Goal: Task Accomplishment & Management: Manage account settings

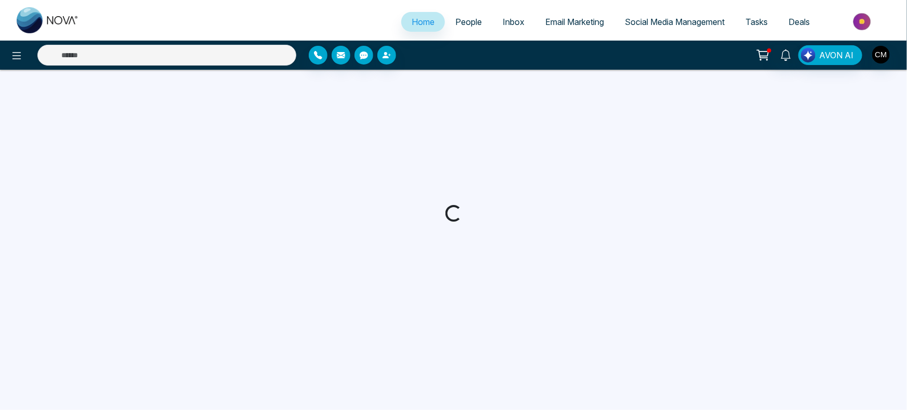
select select "*"
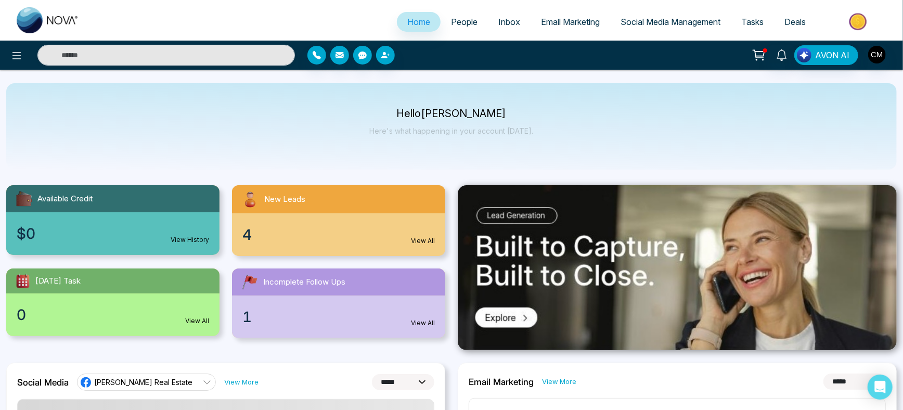
click at [570, 15] on link "Email Marketing" at bounding box center [570, 22] width 80 height 20
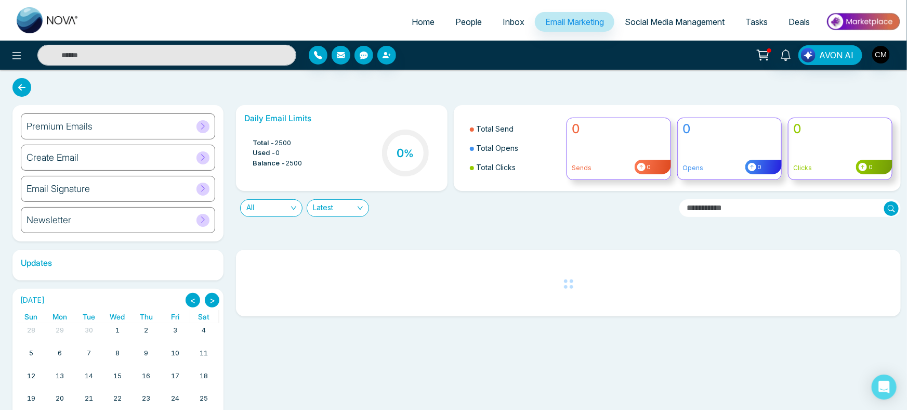
click at [503, 19] on span "Inbox" at bounding box center [514, 22] width 22 height 10
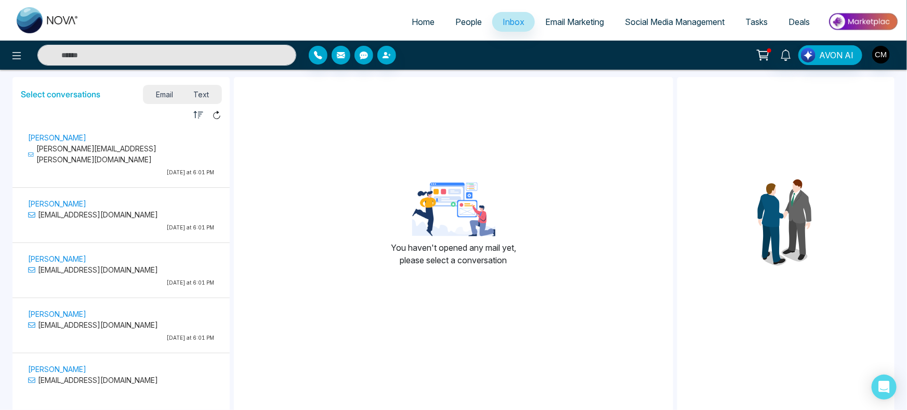
click at [448, 27] on link "People" at bounding box center [468, 22] width 47 height 20
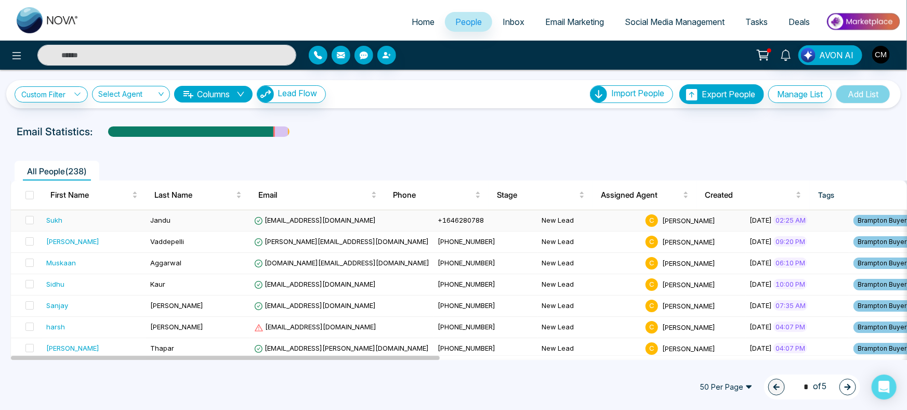
click at [103, 213] on td "Sukh" at bounding box center [94, 220] width 104 height 21
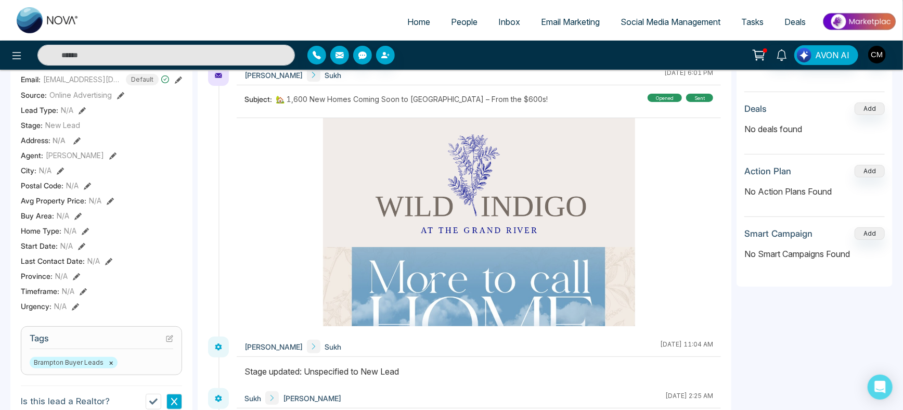
scroll to position [269, 0]
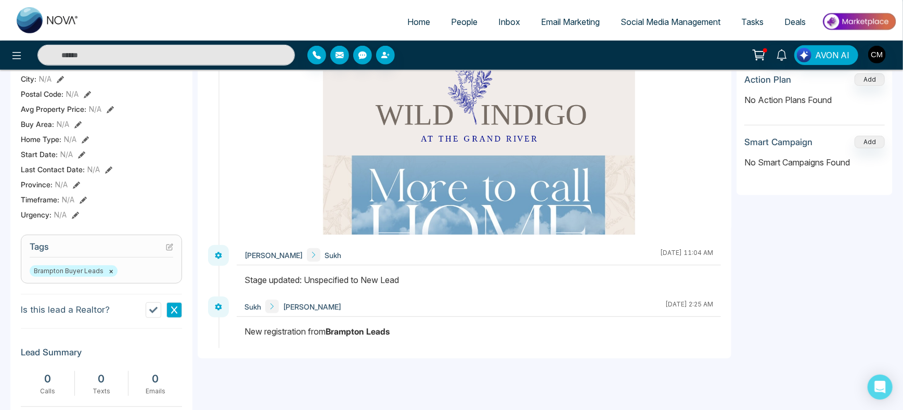
click at [596, 23] on link "Email Marketing" at bounding box center [570, 22] width 80 height 20
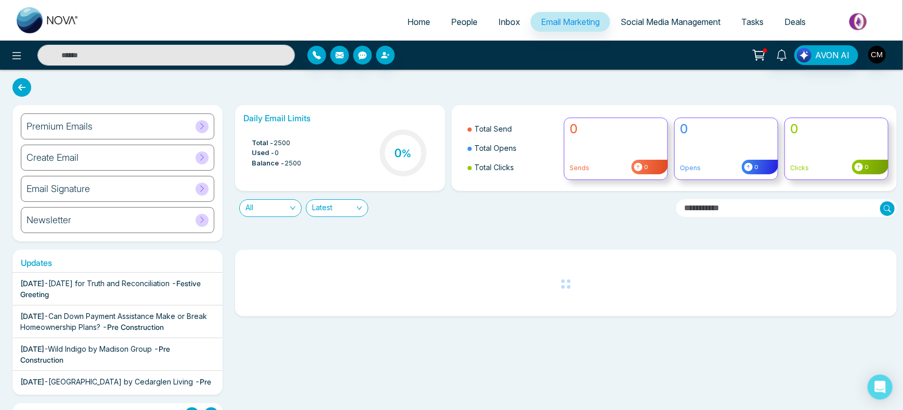
click at [85, 134] on div "Premium Emails" at bounding box center [117, 126] width 193 height 26
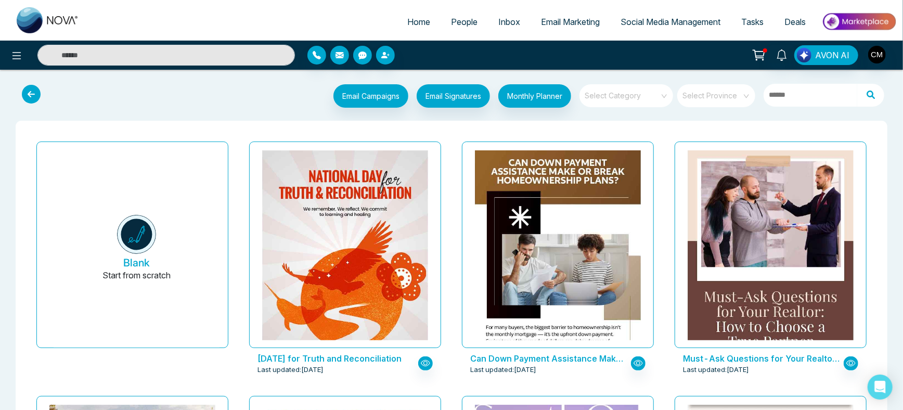
click at [630, 96] on input "search" at bounding box center [622, 92] width 75 height 16
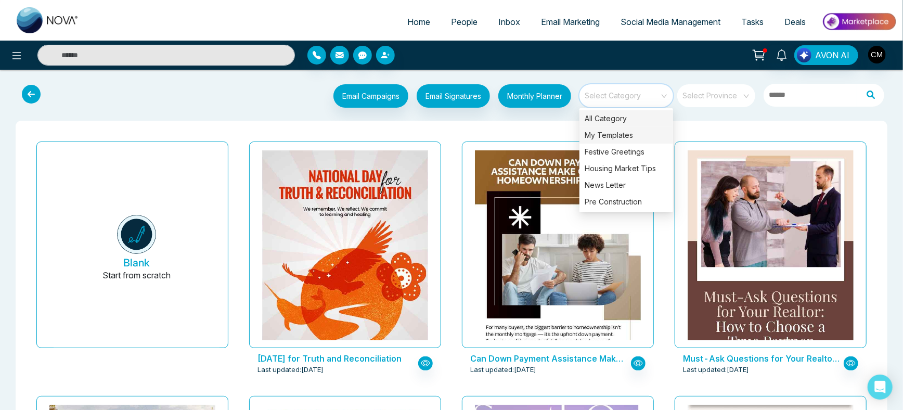
click at [609, 135] on div "My Templates" at bounding box center [626, 135] width 94 height 17
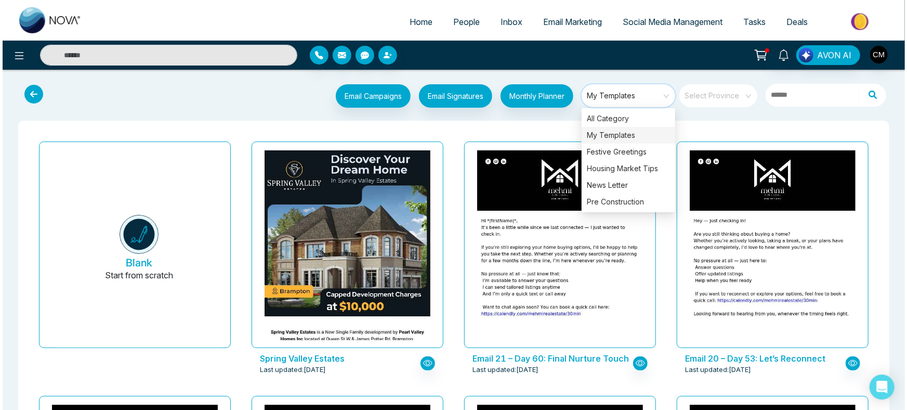
scroll to position [81, 0]
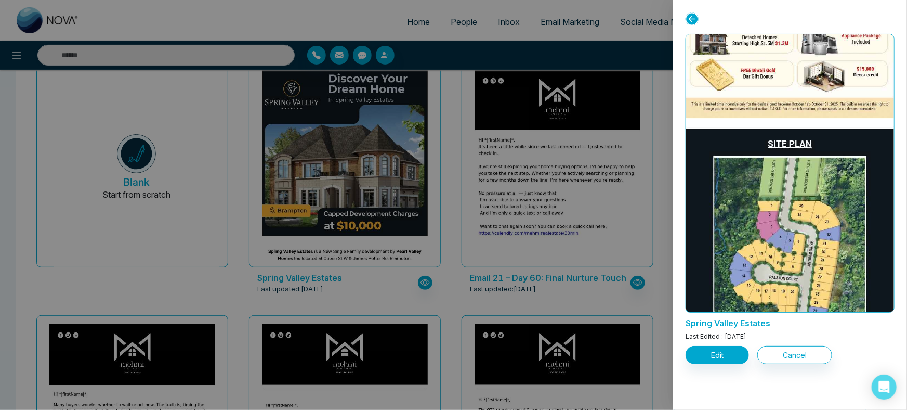
scroll to position [1737, 0]
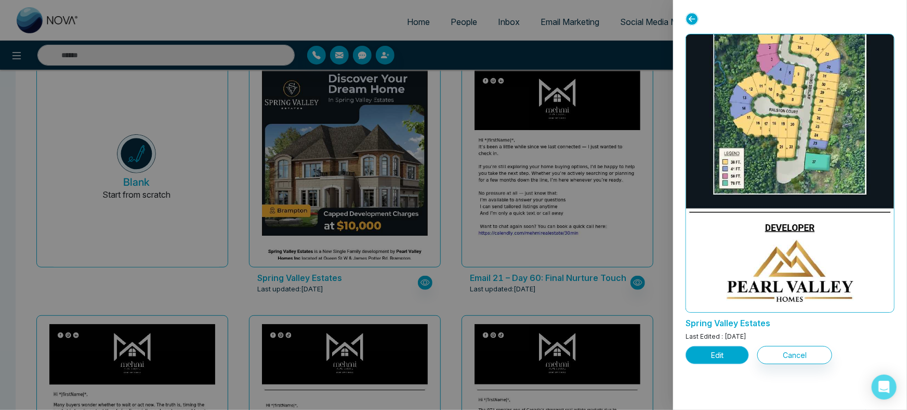
click at [719, 357] on button "Edit" at bounding box center [717, 355] width 63 height 18
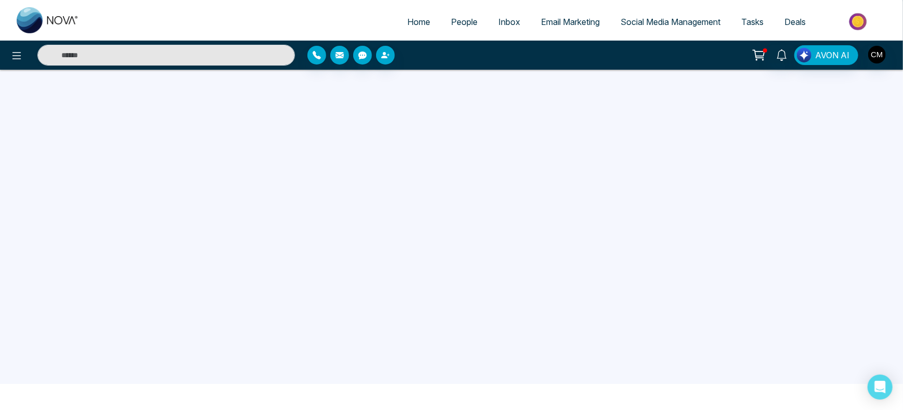
scroll to position [14, 0]
click at [851, 74] on button "Save & Continue" at bounding box center [864, 69] width 58 height 17
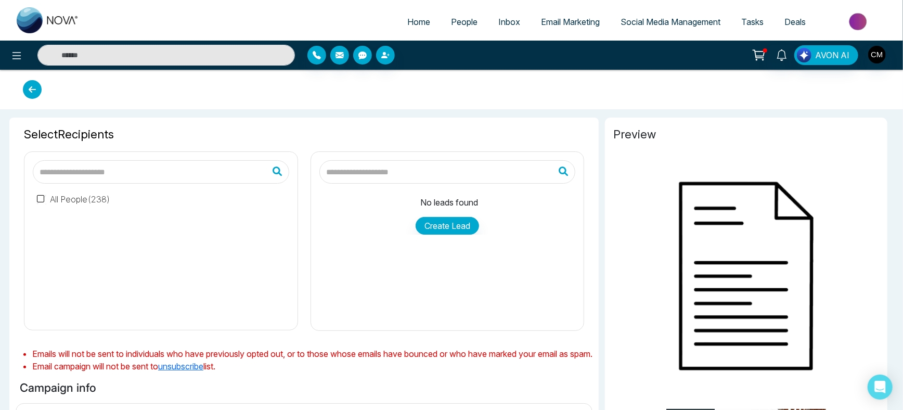
type input "**********"
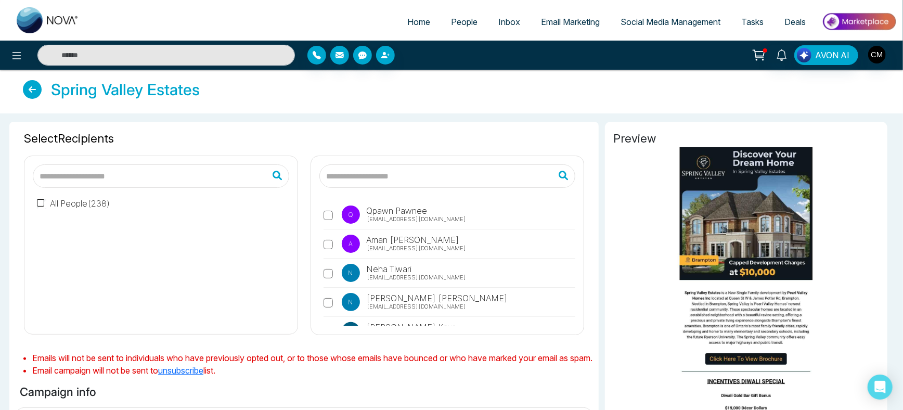
click at [48, 199] on label "All People ( 238 )" at bounding box center [73, 203] width 73 height 12
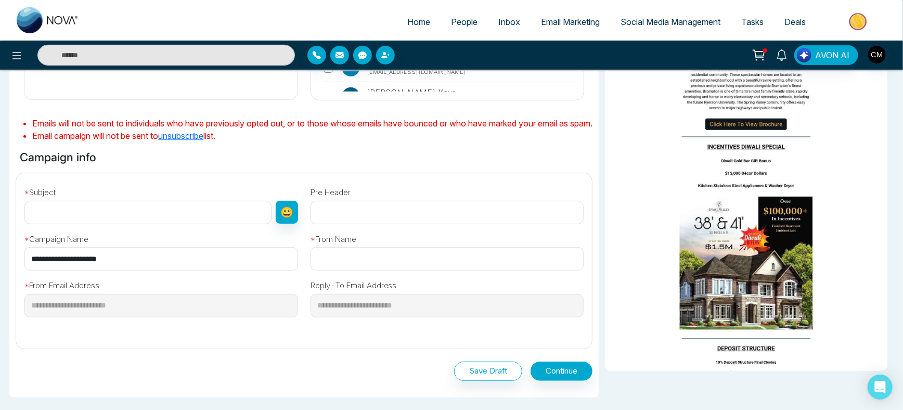
scroll to position [239, 0]
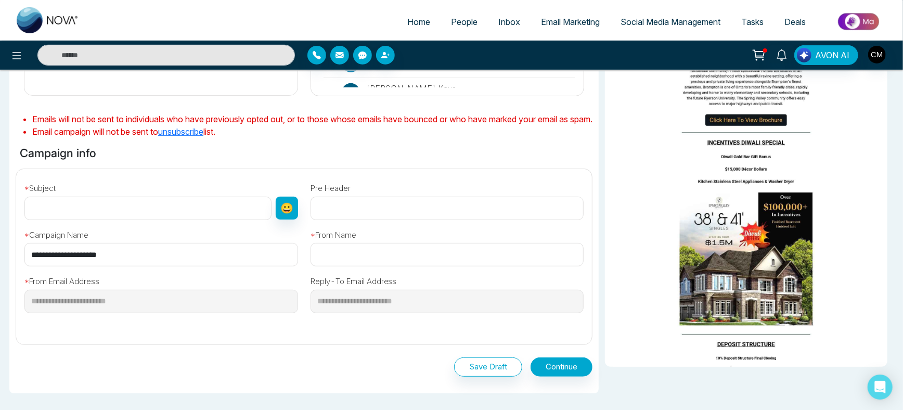
click at [88, 220] on input "text" at bounding box center [147, 208] width 247 height 23
paste input "**********"
type input "**********"
click at [353, 266] on input "text" at bounding box center [447, 254] width 274 height 23
type input "**********"
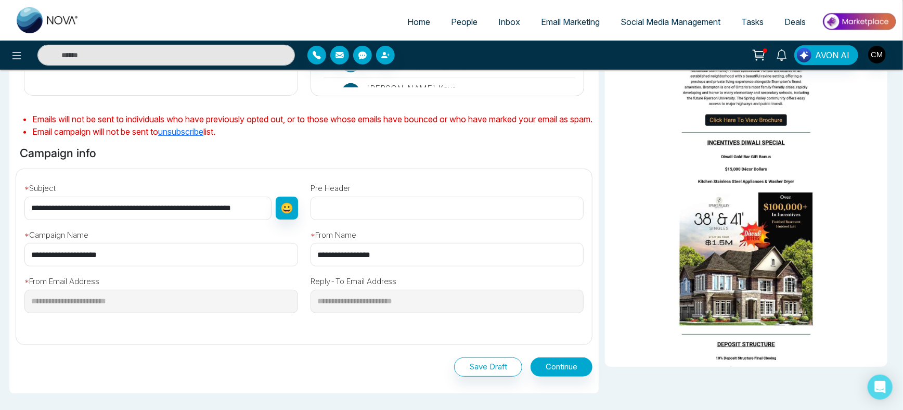
click at [352, 232] on div "**********" at bounding box center [447, 243] width 286 height 47
click at [353, 220] on input "text" at bounding box center [447, 208] width 274 height 23
paste input "**********"
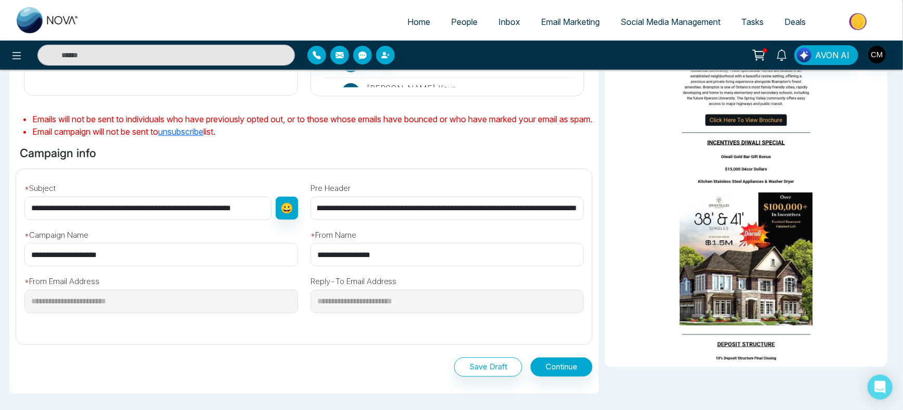
type input "**********"
click at [377, 239] on div "**********" at bounding box center [447, 243] width 286 height 47
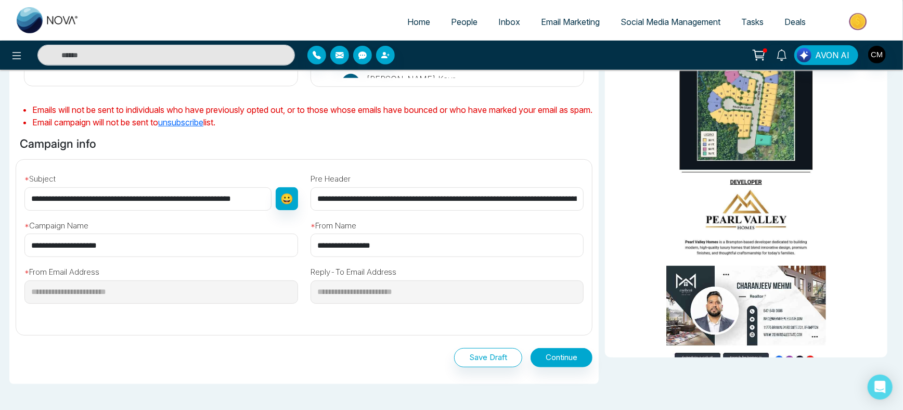
scroll to position [255, 0]
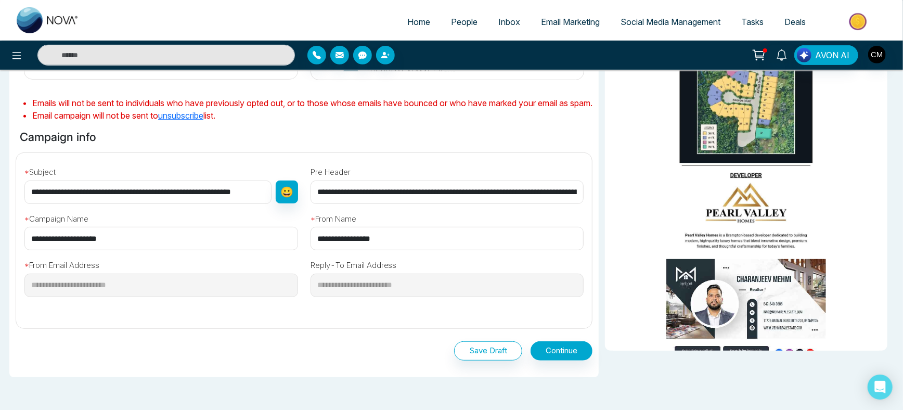
click at [533, 353] on div "Save Draft Continue" at bounding box center [304, 350] width 577 height 19
click at [579, 360] on button "Continue" at bounding box center [561, 350] width 62 height 19
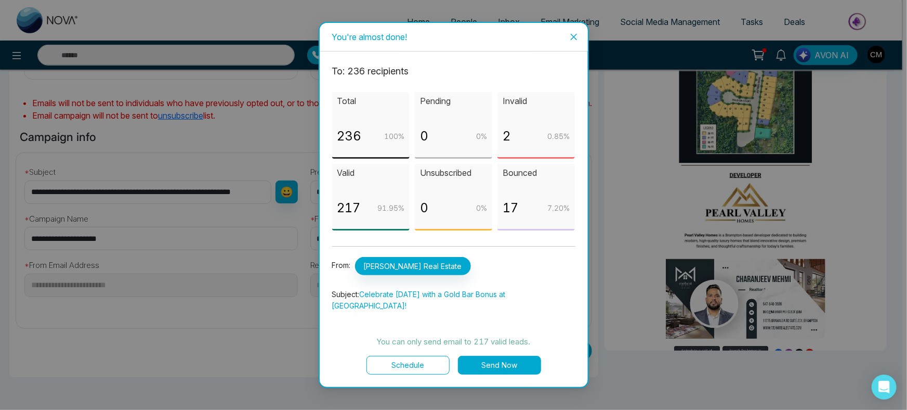
click at [412, 362] on button "Schedule" at bounding box center [408, 365] width 83 height 19
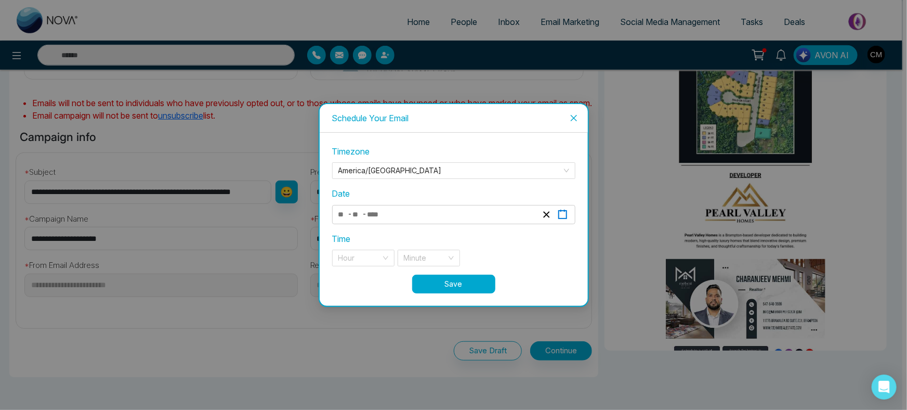
click at [561, 213] on icon "button" at bounding box center [563, 215] width 10 height 10
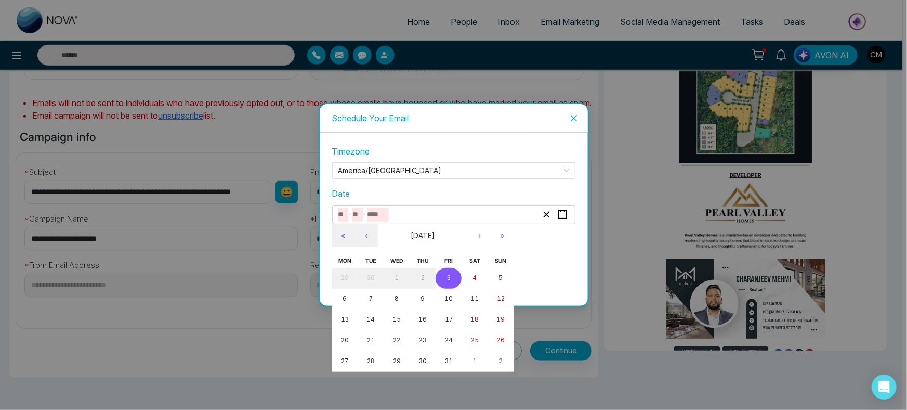
click at [440, 277] on button "3" at bounding box center [449, 278] width 26 height 21
type input "**"
type input "*"
type input "****"
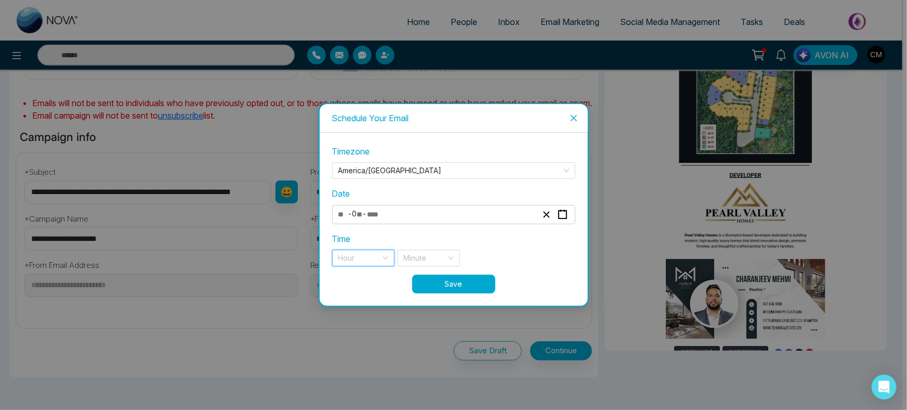
click at [354, 257] on input "search" at bounding box center [360, 258] width 43 height 16
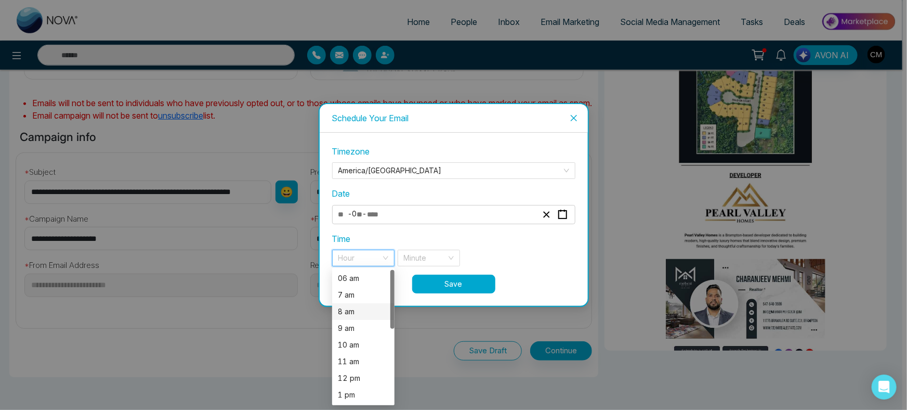
click at [353, 308] on div "8 am" at bounding box center [364, 311] width 50 height 11
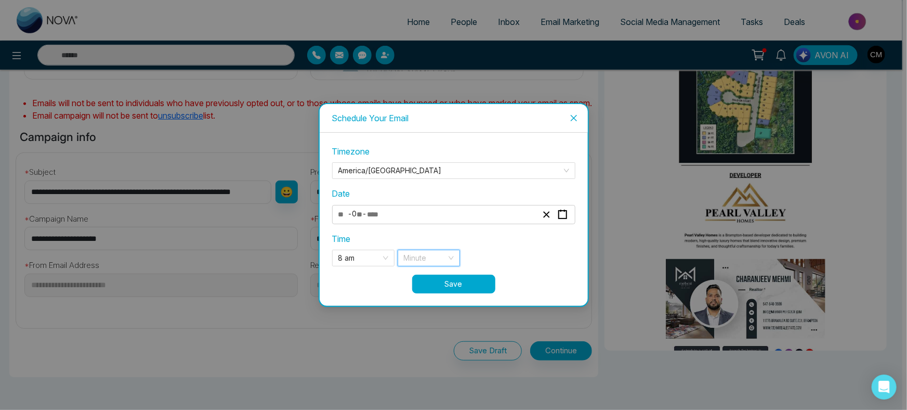
click at [434, 256] on input "search" at bounding box center [425, 258] width 43 height 16
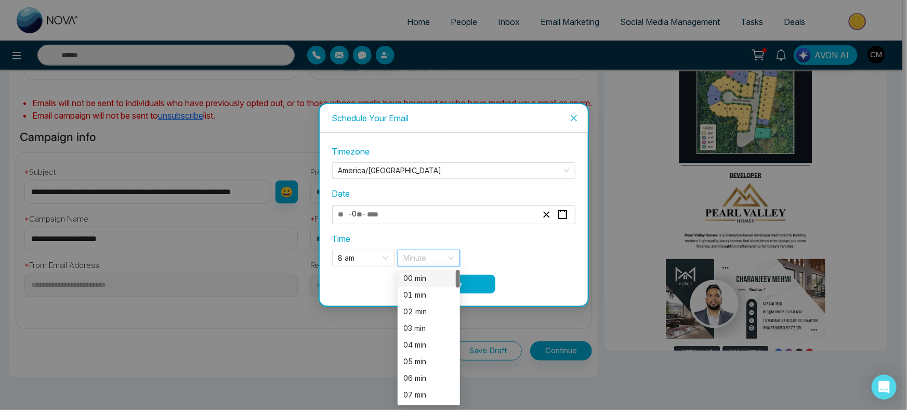
click at [425, 271] on div "00 min" at bounding box center [429, 278] width 62 height 17
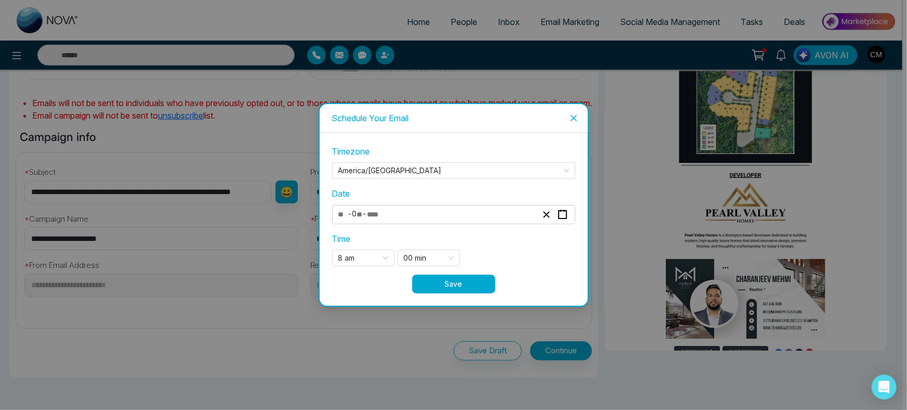
click at [500, 255] on div "8 am 7 8 9 06 am 7 am 8 am 9 am 10 am 11 am 12 pm 1 pm 2 pm 3 pm 00 min 0 1 00 …" at bounding box center [453, 258] width 243 height 17
click at [455, 286] on button "Save" at bounding box center [453, 284] width 83 height 19
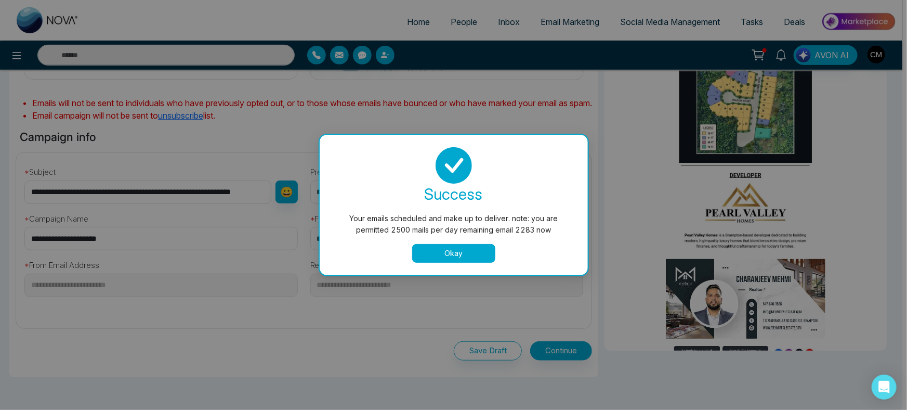
click at [468, 249] on button "Okay" at bounding box center [453, 253] width 83 height 19
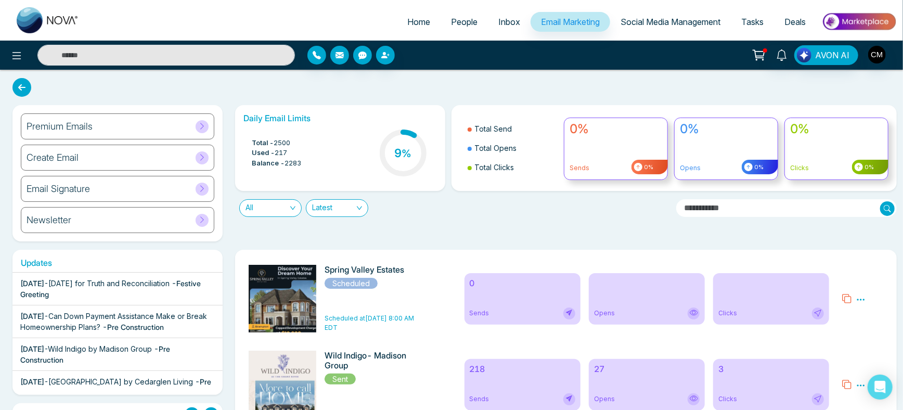
click at [706, 207] on input "text" at bounding box center [786, 208] width 220 height 18
click at [601, 203] on div "All Latest" at bounding box center [451, 204] width 445 height 26
click at [50, 17] on img at bounding box center [48, 20] width 62 height 26
select select "*"
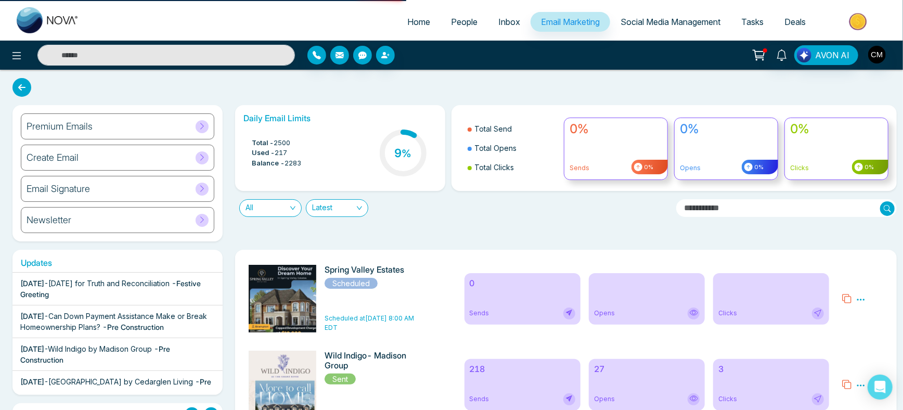
select select "*"
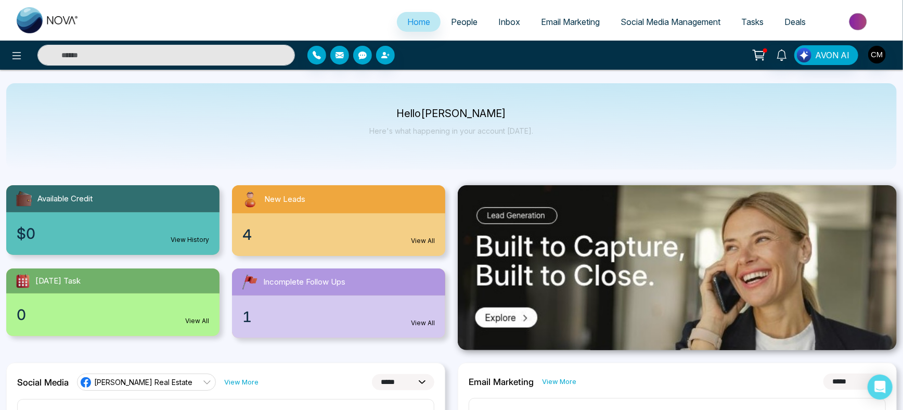
click at [574, 26] on link "Email Marketing" at bounding box center [570, 22] width 80 height 20
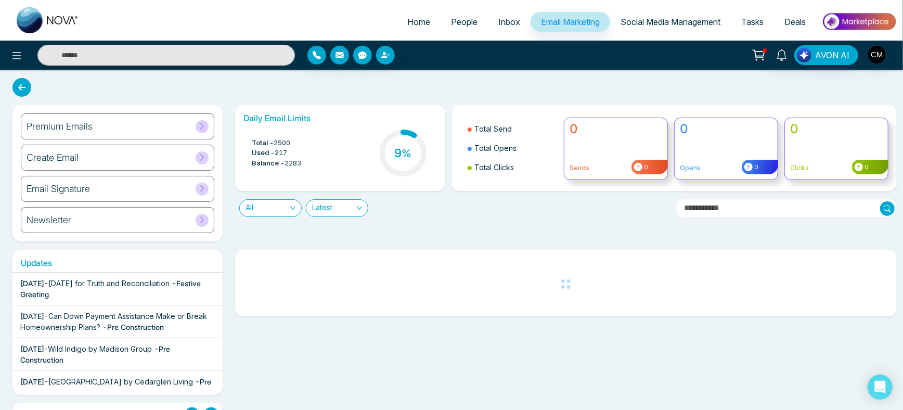
click at [663, 19] on span "Social Media Management" at bounding box center [670, 22] width 100 height 10
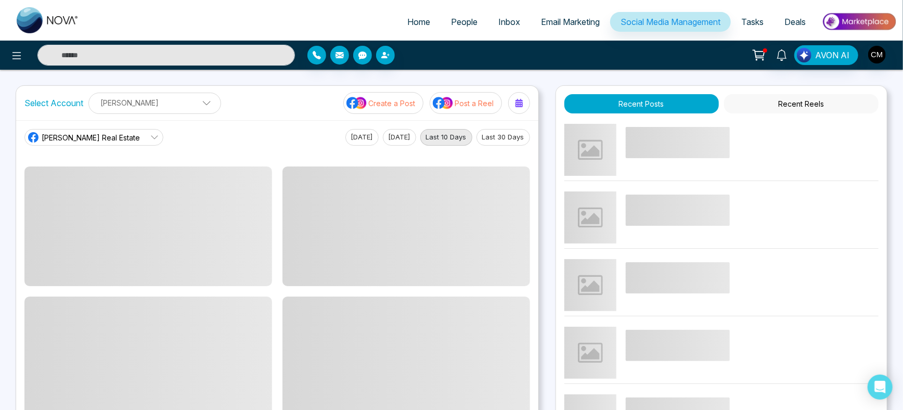
click at [552, 21] on span "Email Marketing" at bounding box center [570, 22] width 59 height 10
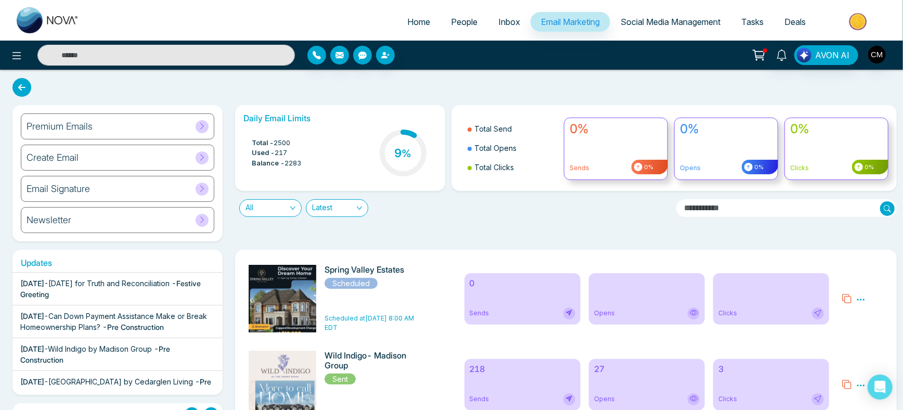
click at [536, 397] on div "Sends" at bounding box center [523, 399] width 106 height 12
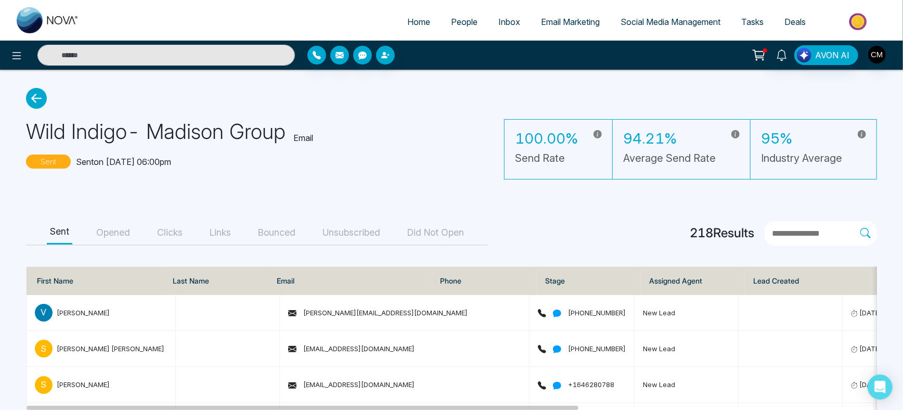
click at [119, 244] on div "Sent Opened Clicks Links Bounced Unsubscribed Did Not Open" at bounding box center [257, 233] width 462 height 24
click at [117, 230] on button "Opened" at bounding box center [113, 232] width 40 height 23
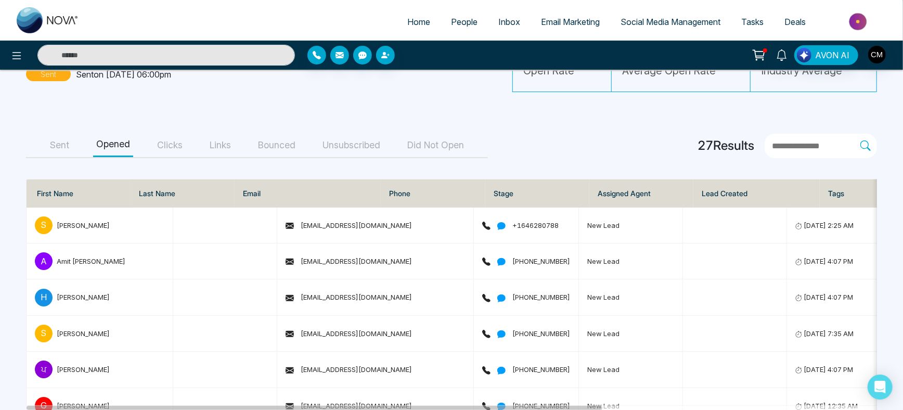
scroll to position [83, 0]
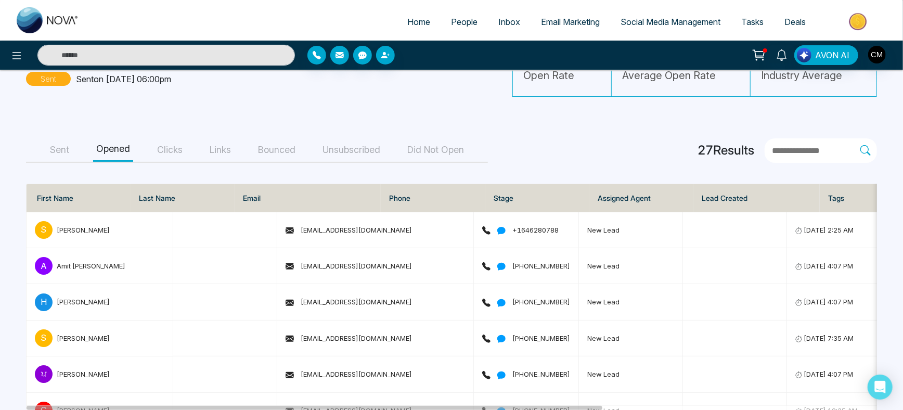
click at [172, 148] on button "Clicks" at bounding box center [170, 149] width 32 height 23
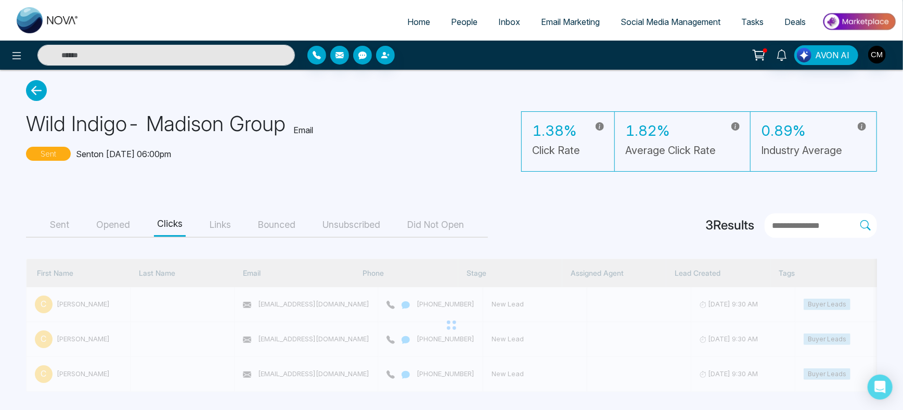
scroll to position [11, 0]
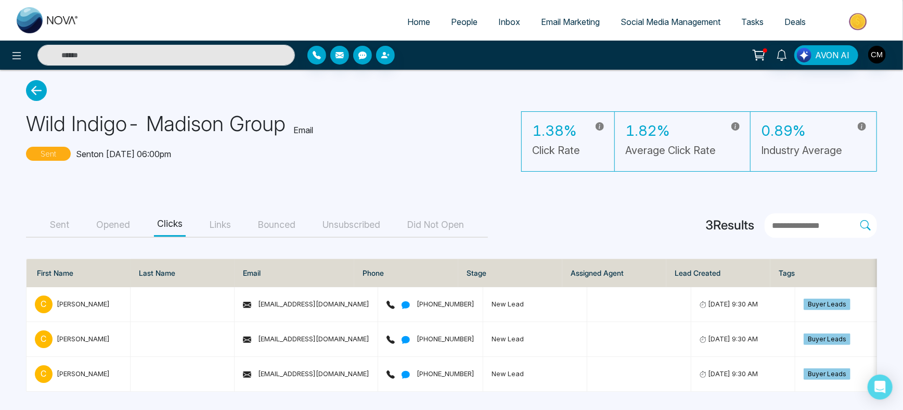
click at [113, 216] on button "Opened" at bounding box center [113, 224] width 40 height 23
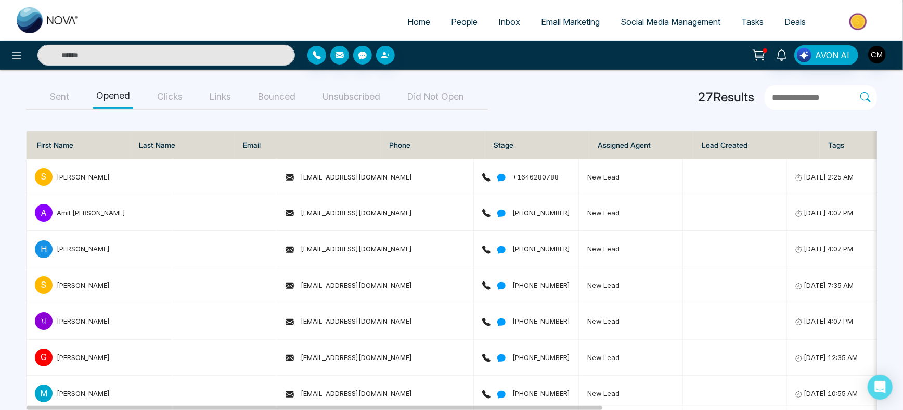
scroll to position [131, 0]
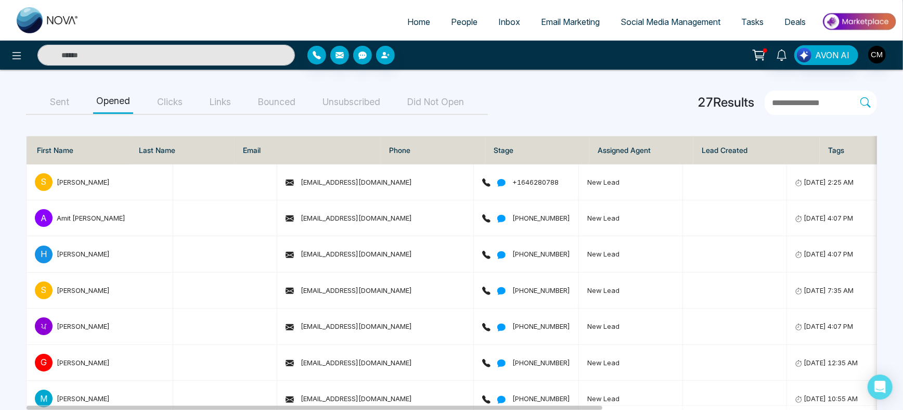
click at [337, 102] on button "Unsubscribed" at bounding box center [351, 101] width 64 height 23
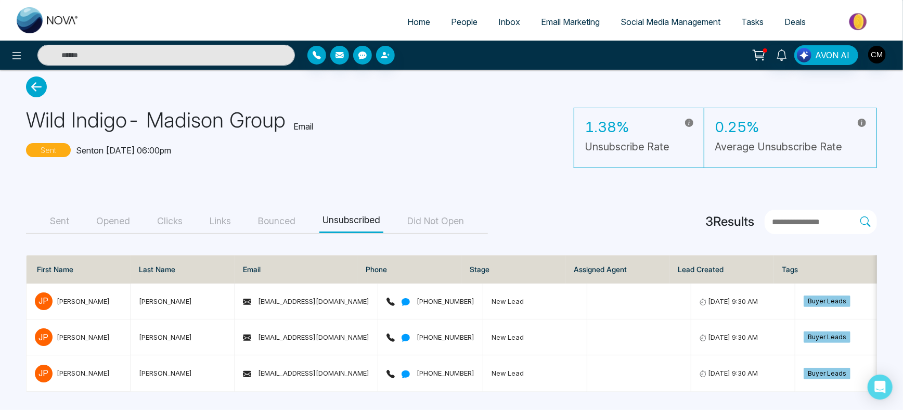
scroll to position [15, 0]
click at [289, 213] on button "Bounced" at bounding box center [277, 221] width 44 height 23
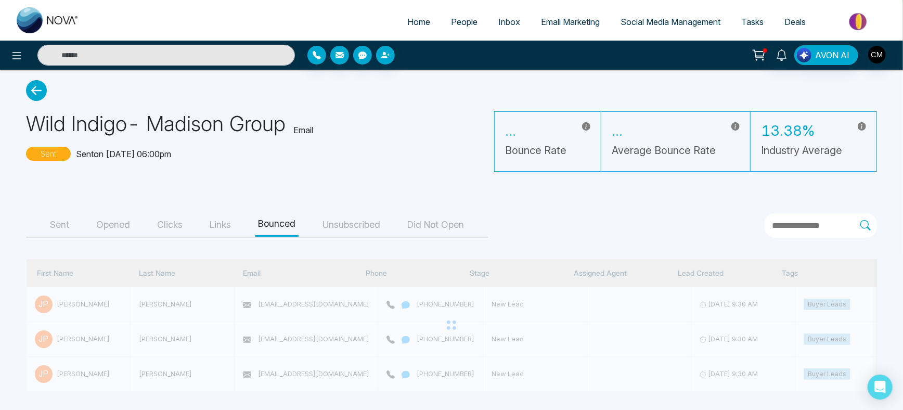
scroll to position [0, 0]
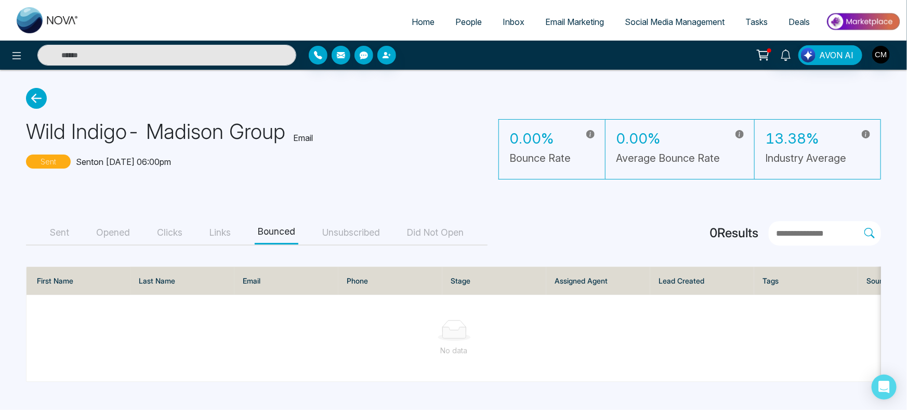
click at [208, 231] on button "Links" at bounding box center [220, 232] width 28 height 23
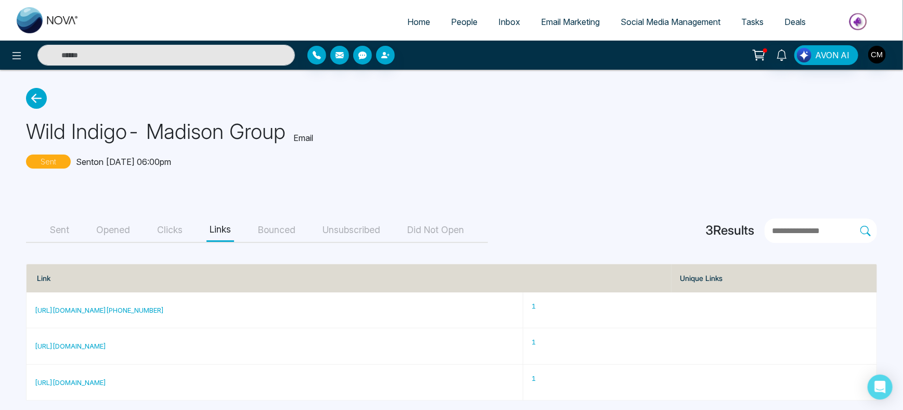
click at [177, 232] on button "Clicks" at bounding box center [170, 229] width 32 height 23
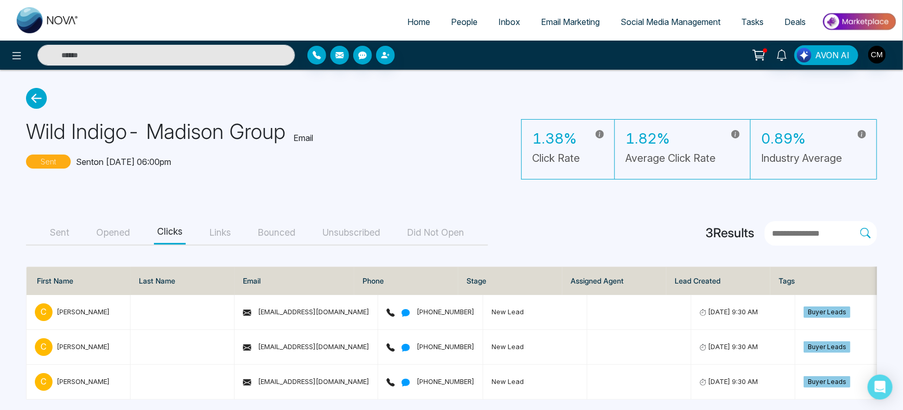
click at [380, 243] on button "Unsubscribed" at bounding box center [351, 232] width 64 height 23
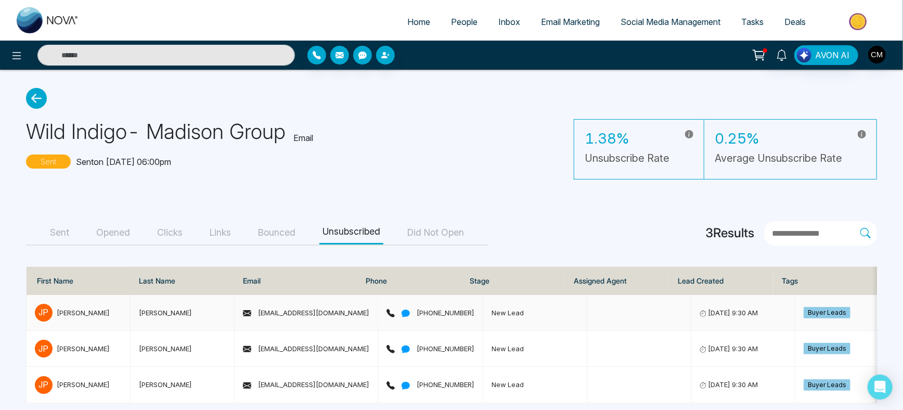
click at [75, 309] on div "[PERSON_NAME]" at bounding box center [83, 312] width 53 height 10
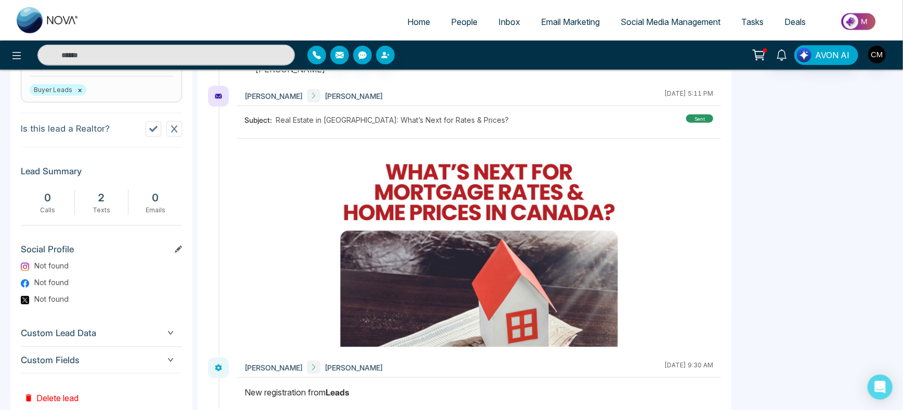
scroll to position [478, 0]
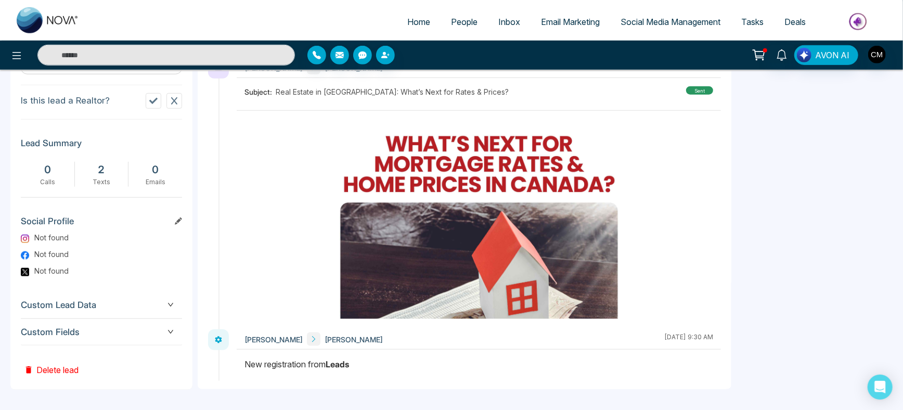
click at [68, 23] on img at bounding box center [48, 20] width 62 height 26
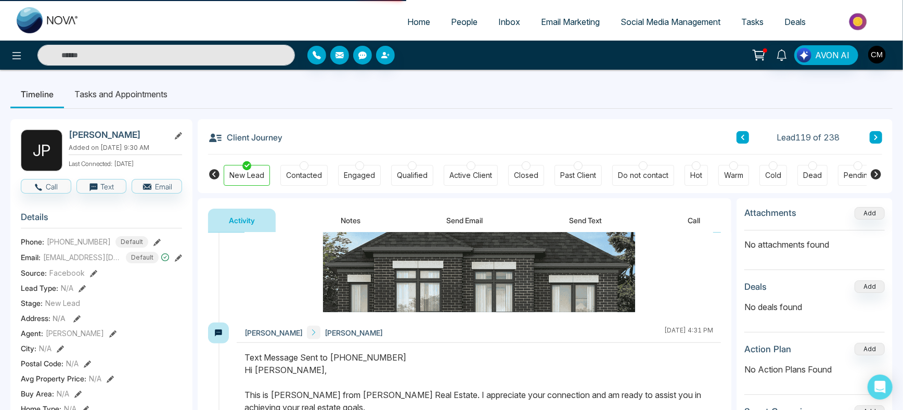
select select "*"
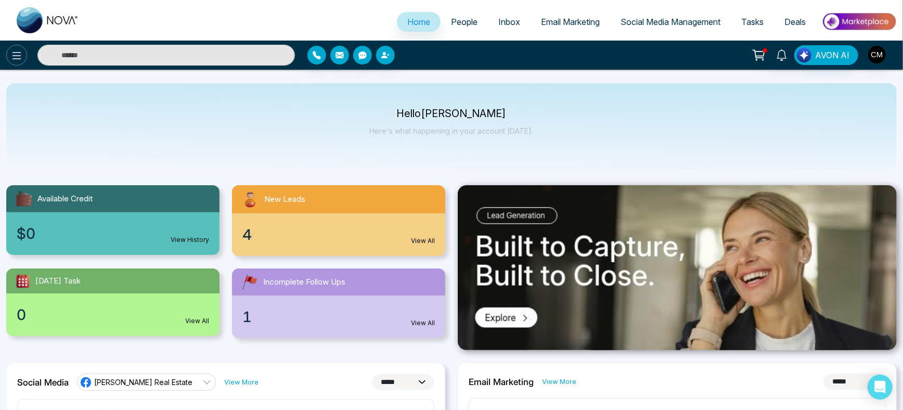
click at [11, 57] on icon at bounding box center [16, 55] width 12 height 12
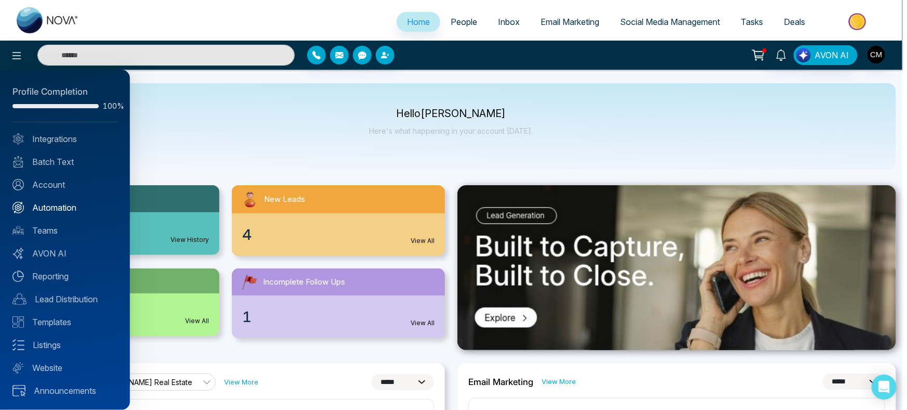
click at [44, 202] on link "Automation" at bounding box center [64, 207] width 105 height 12
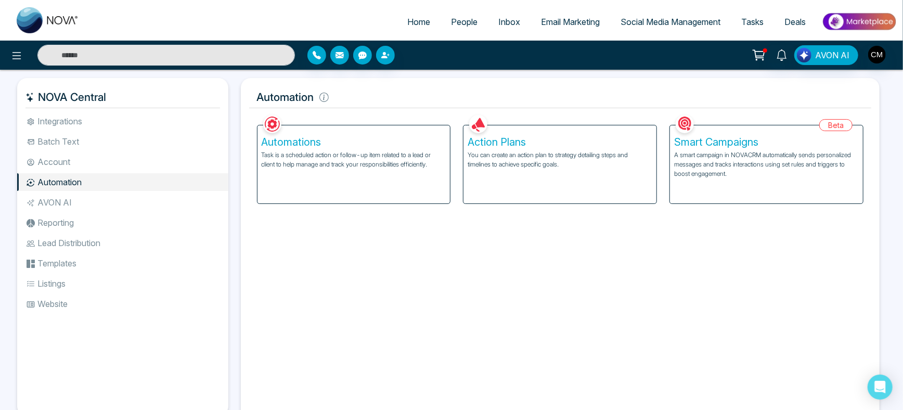
click at [409, 184] on div "Automations Task is a scheduled action or follow-up item related to a lead or c…" at bounding box center [353, 164] width 193 height 78
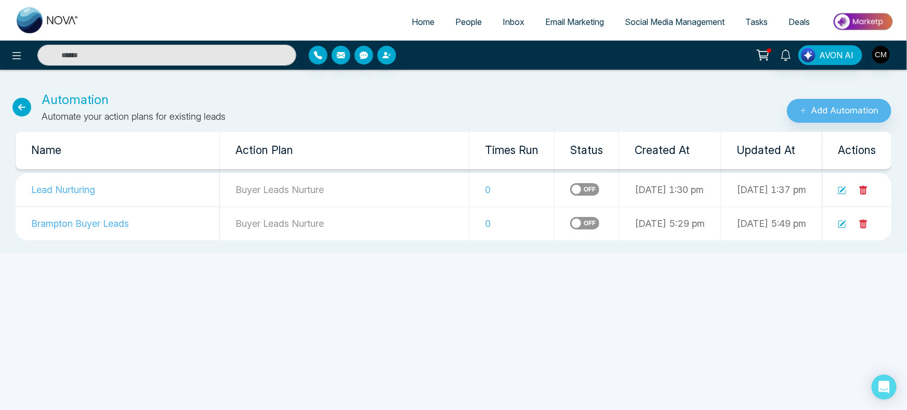
click at [841, 186] on icon at bounding box center [842, 190] width 8 height 8
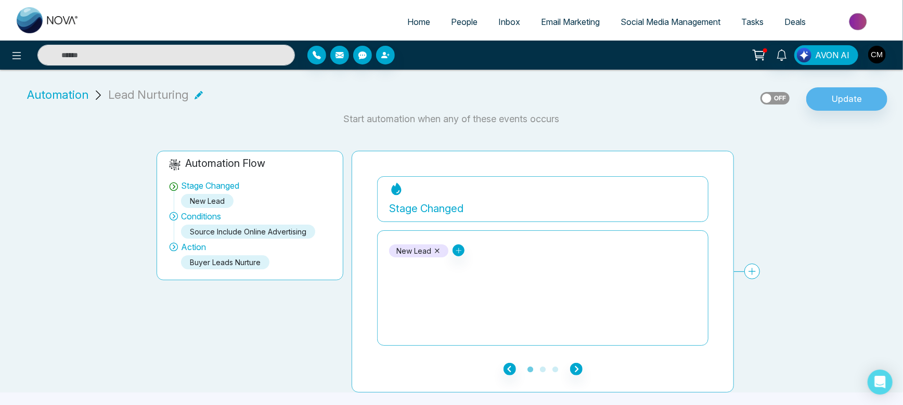
click at [452, 25] on span "People" at bounding box center [464, 22] width 27 height 10
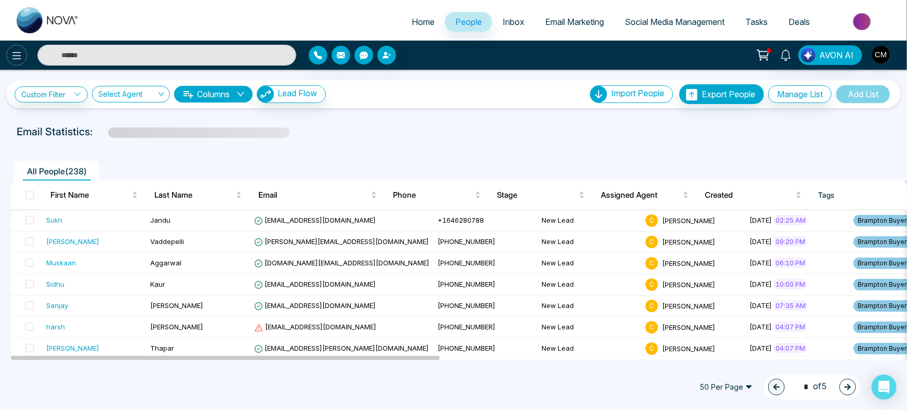
click at [14, 53] on icon at bounding box center [16, 55] width 12 height 12
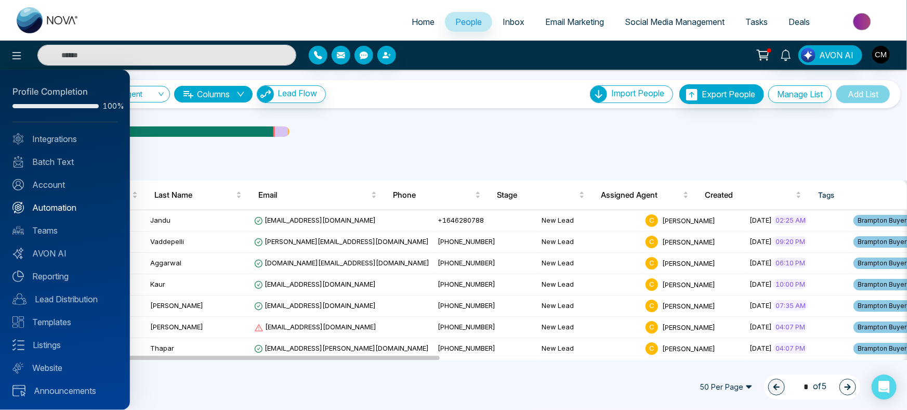
click at [38, 203] on link "Automation" at bounding box center [64, 207] width 105 height 12
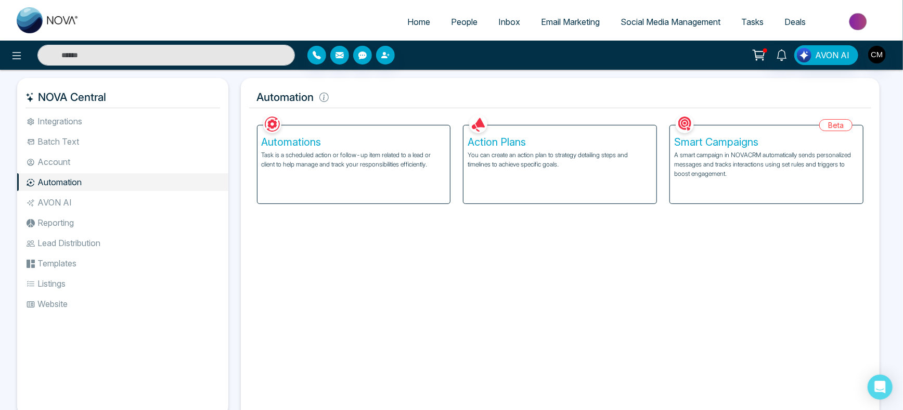
click at [377, 132] on div "Automations Task is a scheduled action or follow-up item related to a lead or c…" at bounding box center [353, 164] width 193 height 78
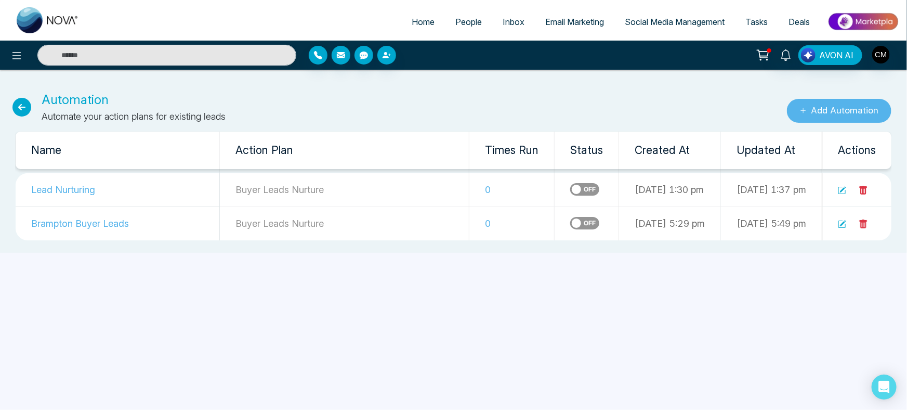
click at [848, 110] on button "Add Automation" at bounding box center [839, 111] width 105 height 24
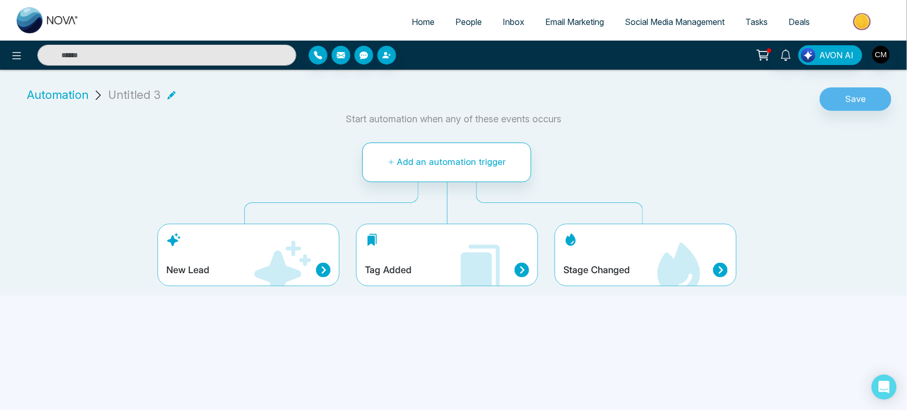
click at [451, 272] on icon at bounding box center [480, 270] width 62 height 62
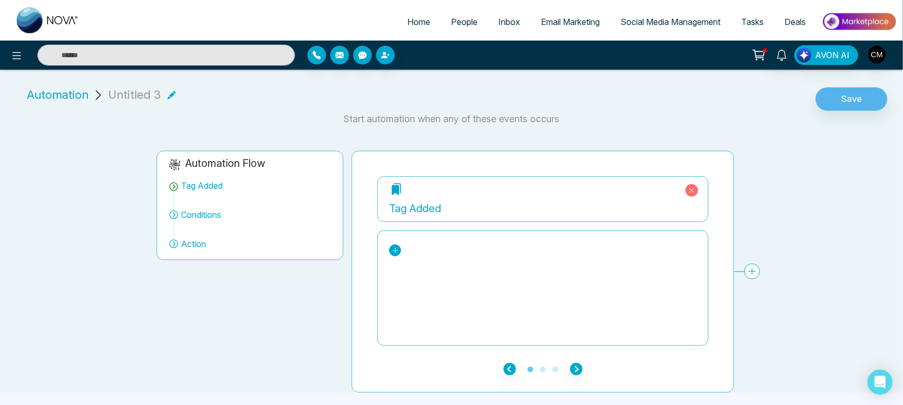
click at [392, 249] on icon at bounding box center [395, 250] width 7 height 7
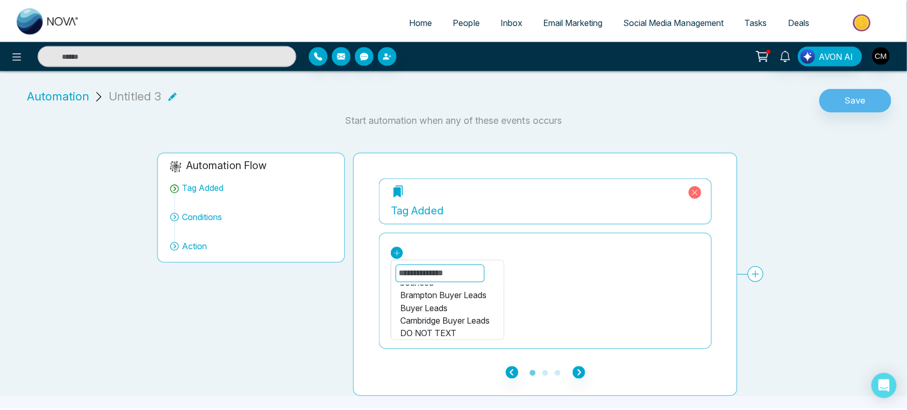
scroll to position [10, 0]
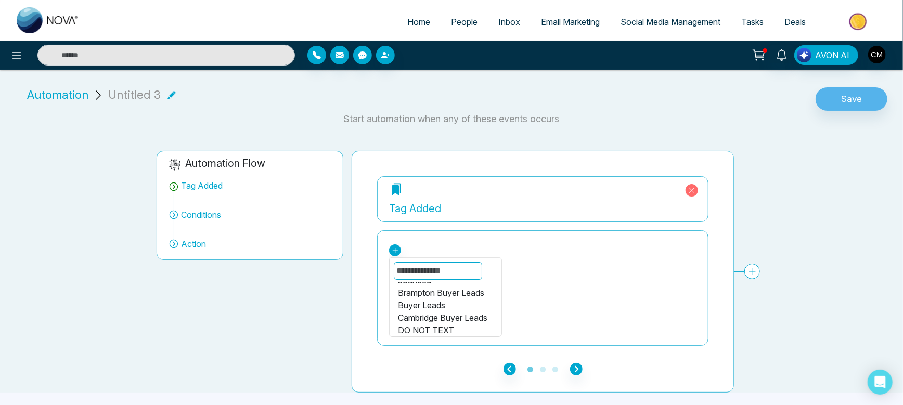
click at [418, 303] on div "Buyer Leads" at bounding box center [445, 305] width 95 height 12
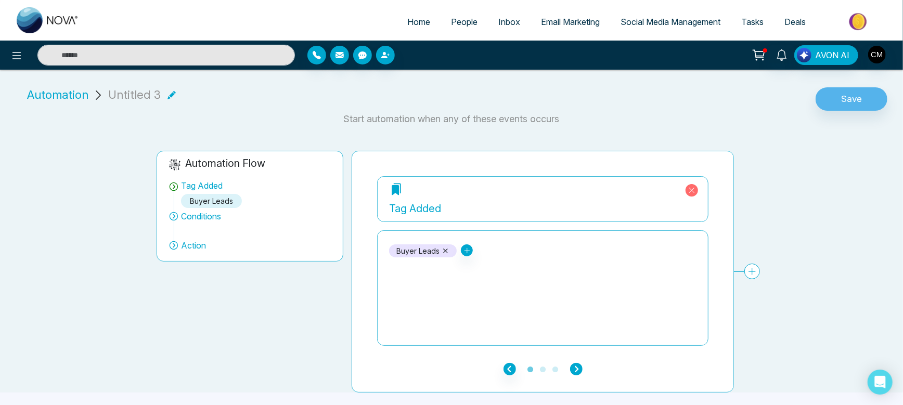
click at [575, 369] on icon "button" at bounding box center [576, 369] width 12 height 12
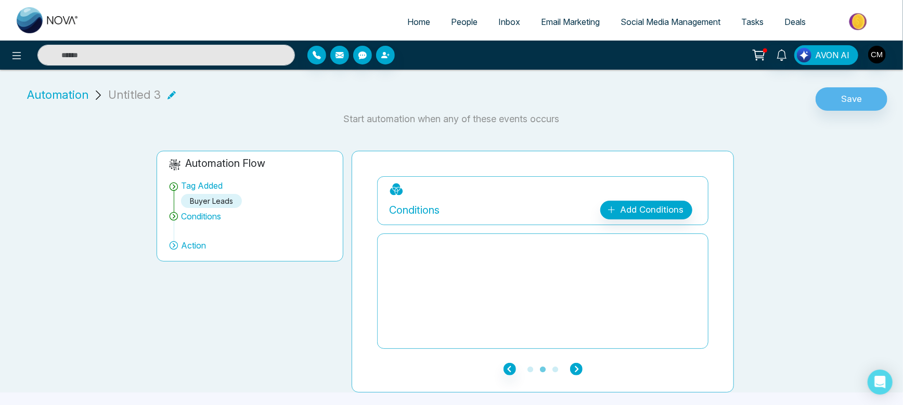
click at [577, 368] on icon "button" at bounding box center [576, 369] width 12 height 12
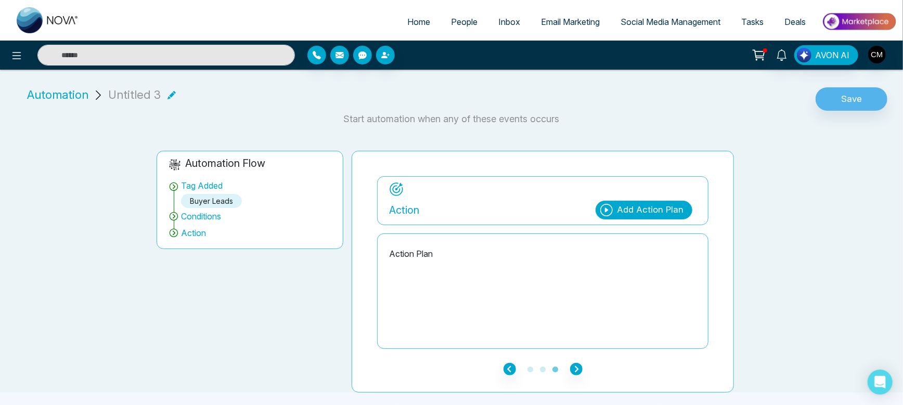
click at [613, 210] on icon at bounding box center [606, 210] width 12 height 12
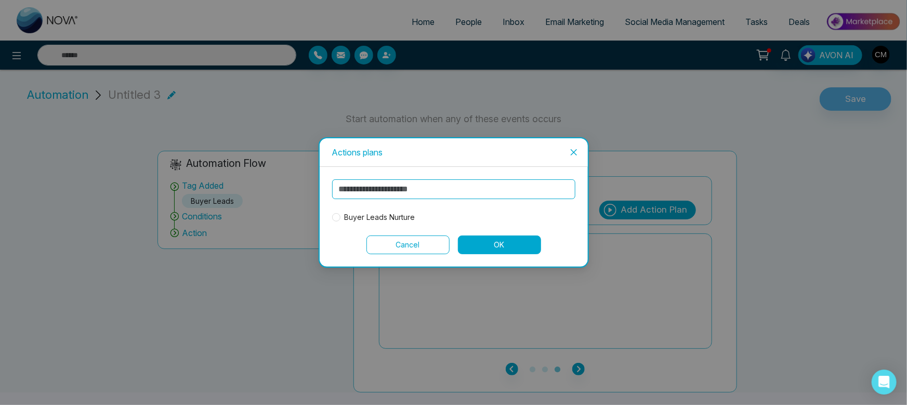
click at [366, 215] on span "Buyer Leads Nurture" at bounding box center [380, 217] width 79 height 11
click at [499, 243] on button "OK" at bounding box center [499, 245] width 83 height 19
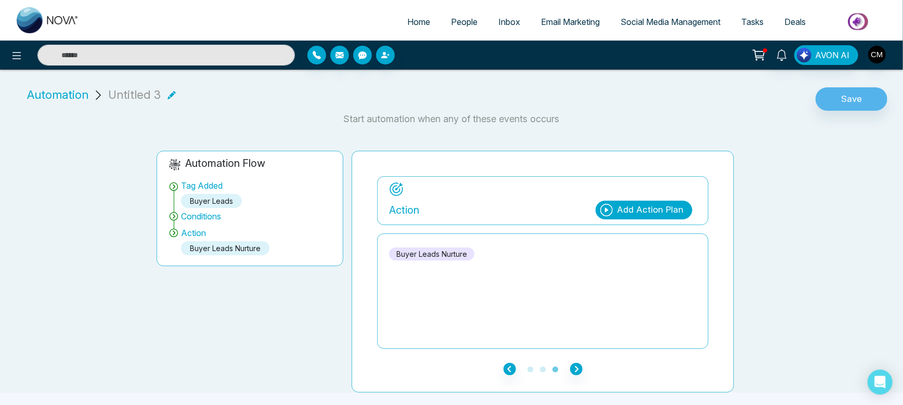
click at [170, 95] on icon at bounding box center [171, 95] width 8 height 8
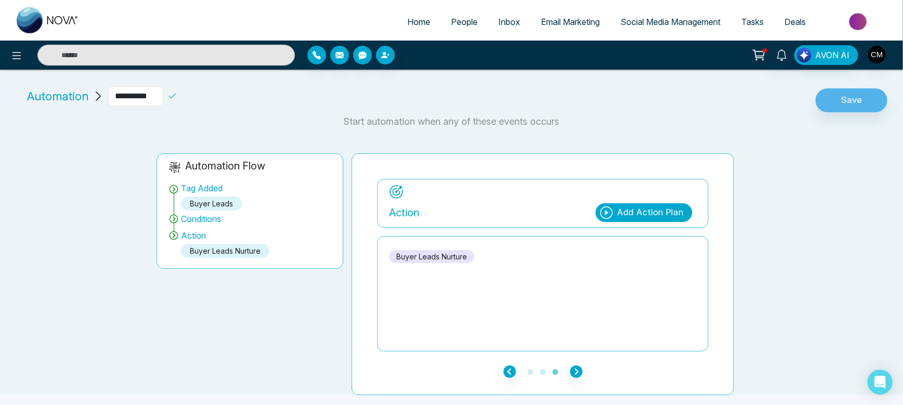
click at [140, 93] on input "**********" at bounding box center [135, 96] width 55 height 20
drag, startPoint x: 167, startPoint y: 94, endPoint x: 0, endPoint y: 62, distance: 170.4
click at [0, 67] on div "**********" at bounding box center [451, 202] width 903 height 405
type input "**********"
click at [868, 102] on button "Save" at bounding box center [851, 100] width 72 height 24
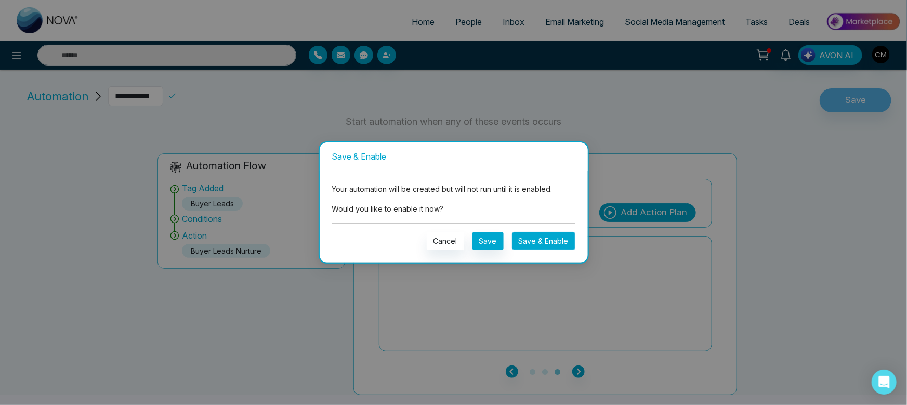
click at [547, 239] on button "Save & Enable" at bounding box center [543, 241] width 63 height 18
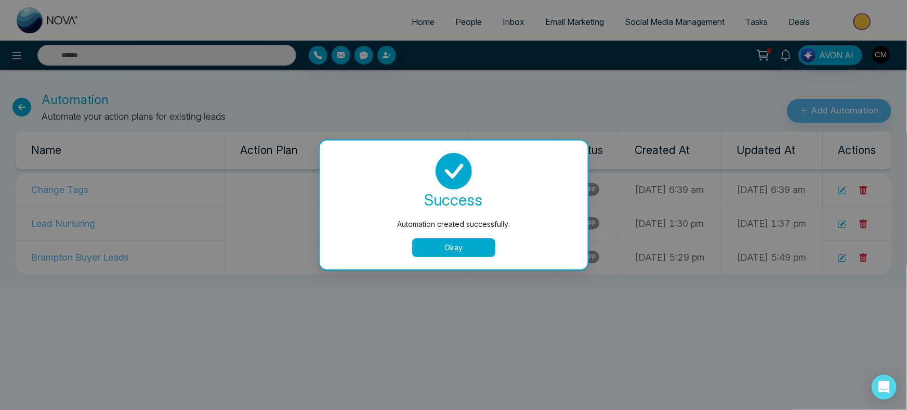
drag, startPoint x: 443, startPoint y: 254, endPoint x: 454, endPoint y: 248, distance: 13.0
click at [450, 251] on button "Okay" at bounding box center [453, 247] width 83 height 19
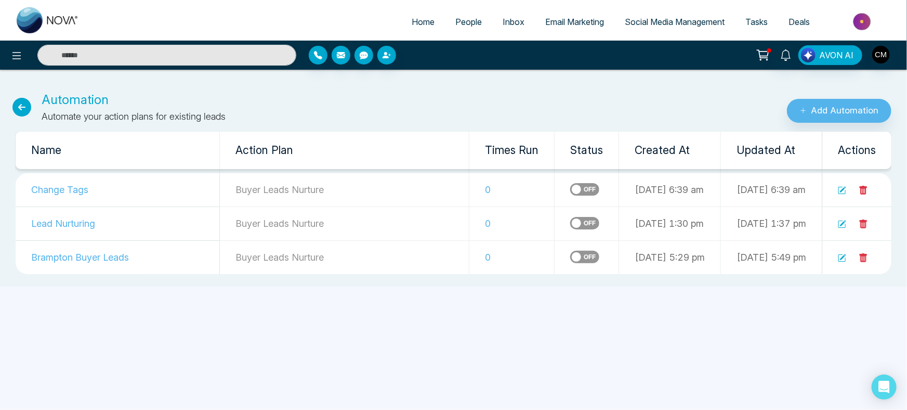
click at [570, 228] on label at bounding box center [584, 223] width 29 height 12
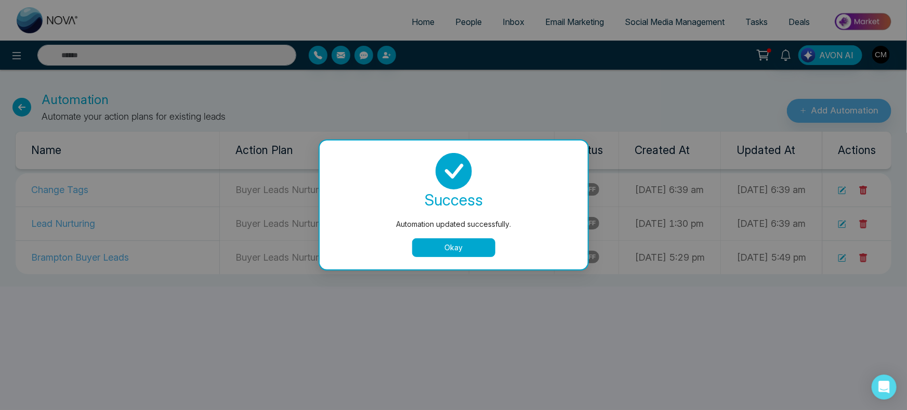
click at [526, 256] on div "Okay" at bounding box center [453, 247] width 243 height 19
click at [470, 254] on button "Okay" at bounding box center [453, 247] width 83 height 19
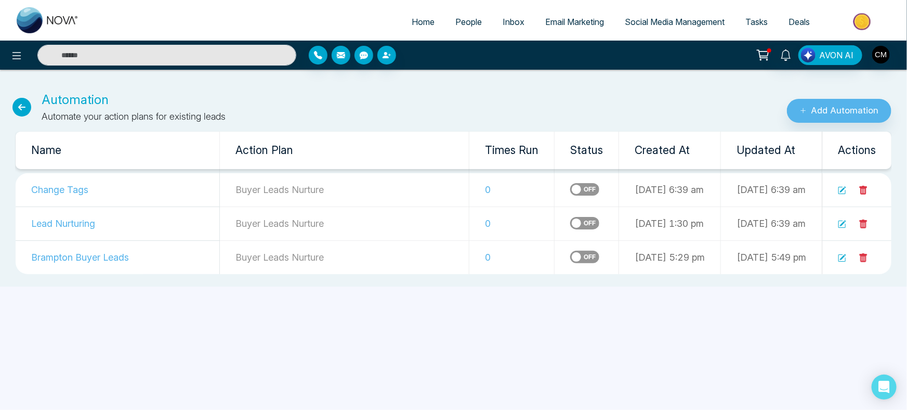
click at [570, 256] on label at bounding box center [584, 257] width 29 height 12
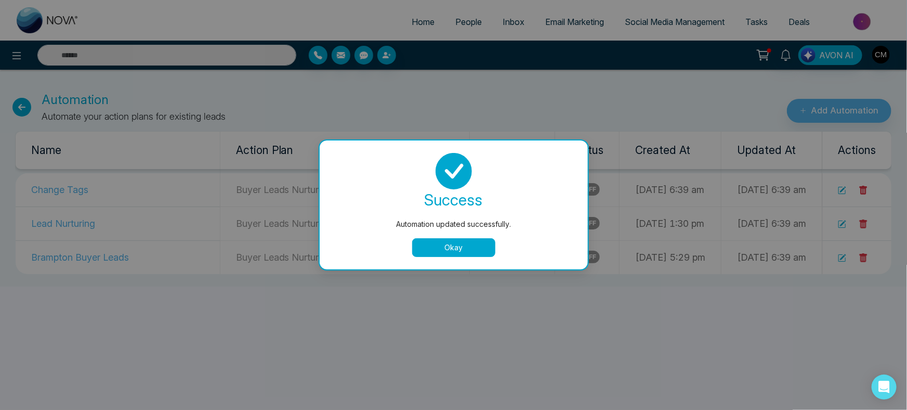
click at [462, 244] on button "Okay" at bounding box center [453, 247] width 83 height 19
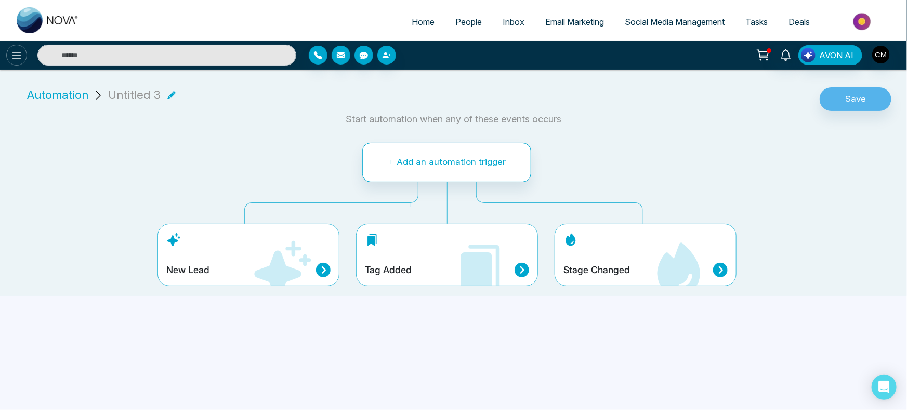
click at [21, 53] on icon at bounding box center [16, 55] width 12 height 12
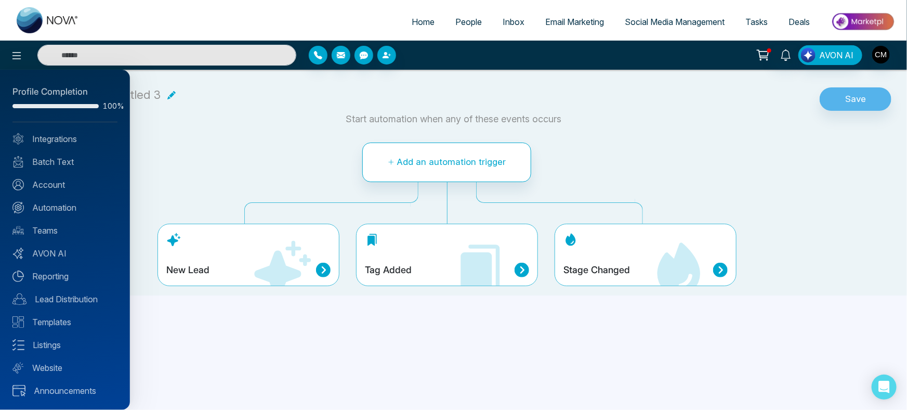
drag, startPoint x: 251, startPoint y: 135, endPoint x: 321, endPoint y: 104, distance: 76.4
click at [254, 134] on div at bounding box center [453, 205] width 907 height 410
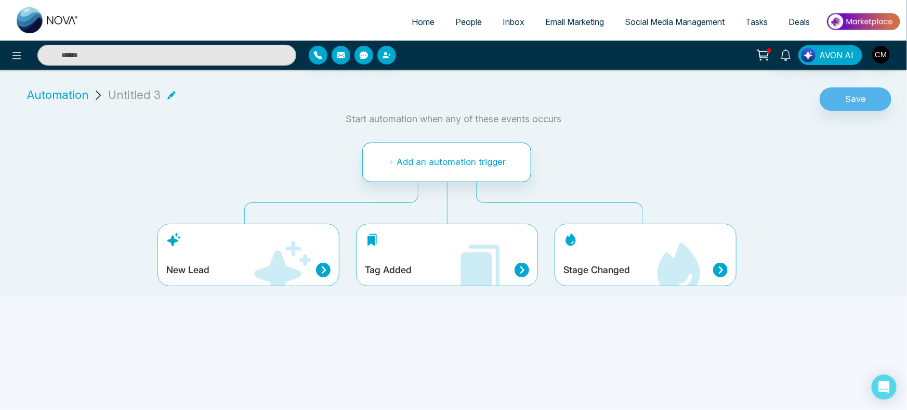
click at [456, 26] on span "People" at bounding box center [469, 22] width 27 height 10
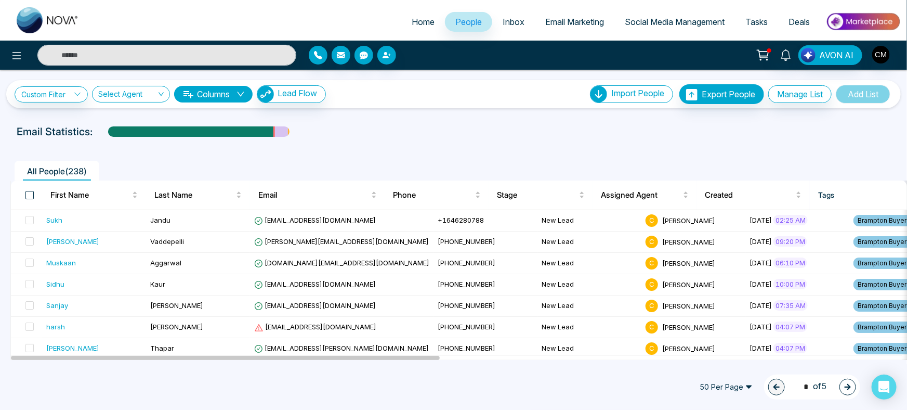
click at [25, 194] on span at bounding box center [29, 195] width 8 height 8
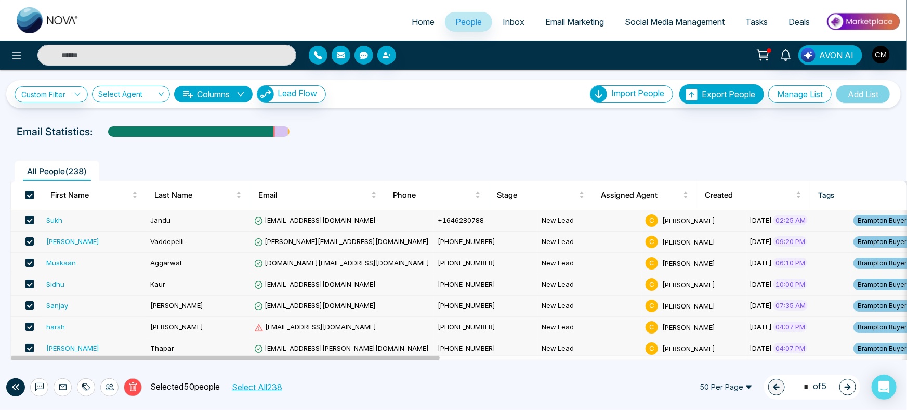
click at [256, 385] on button "Select All 238" at bounding box center [257, 387] width 58 height 14
click at [111, 388] on icon at bounding box center [110, 387] width 8 height 8
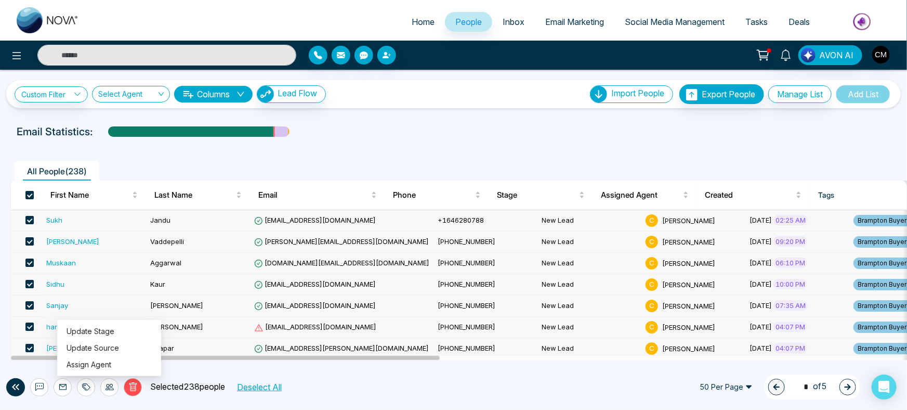
click at [86, 382] on div at bounding box center [86, 387] width 18 height 18
click at [82, 367] on link "Remove Tags" at bounding box center [67, 364] width 48 height 9
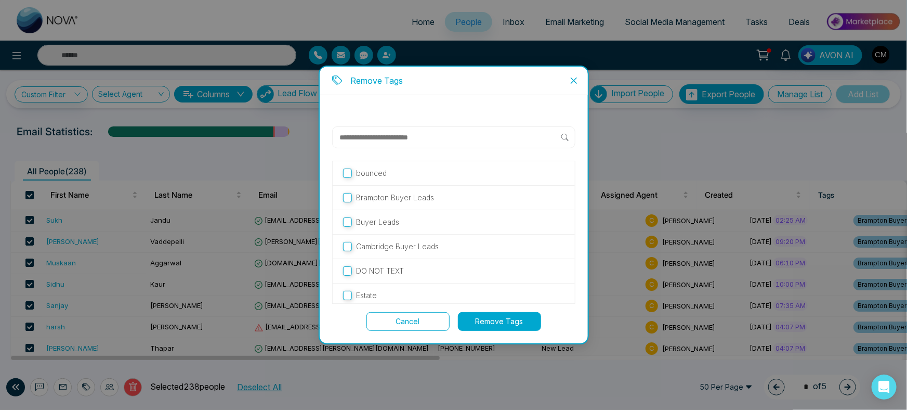
click at [357, 195] on p "Brampton Buyer Leads" at bounding box center [395, 197] width 78 height 11
drag, startPoint x: 354, startPoint y: 222, endPoint x: 353, endPoint y: 239, distance: 17.2
click at [354, 222] on label "Buyer Leads" at bounding box center [454, 221] width 222 height 11
click at [352, 244] on label "Cambridge Buyer Leads" at bounding box center [454, 246] width 222 height 11
click at [349, 278] on div "DO NOT TEXT" at bounding box center [454, 271] width 242 height 24
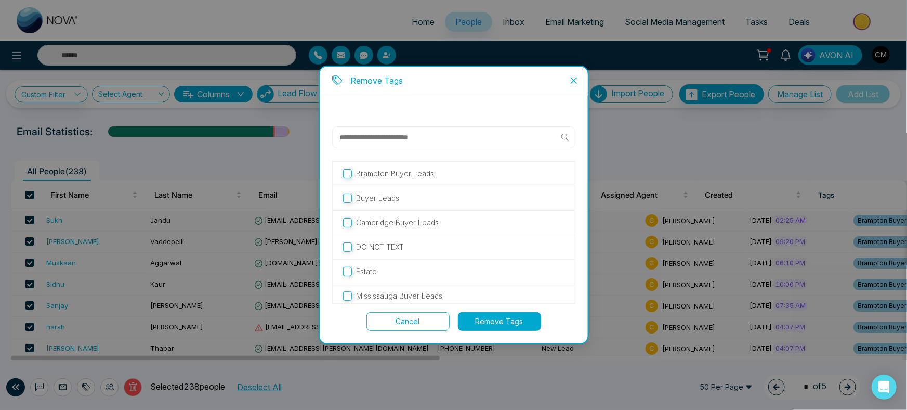
scroll to position [53, 0]
click at [374, 268] on p "Mississauga Buyer Leads" at bounding box center [399, 267] width 86 height 11
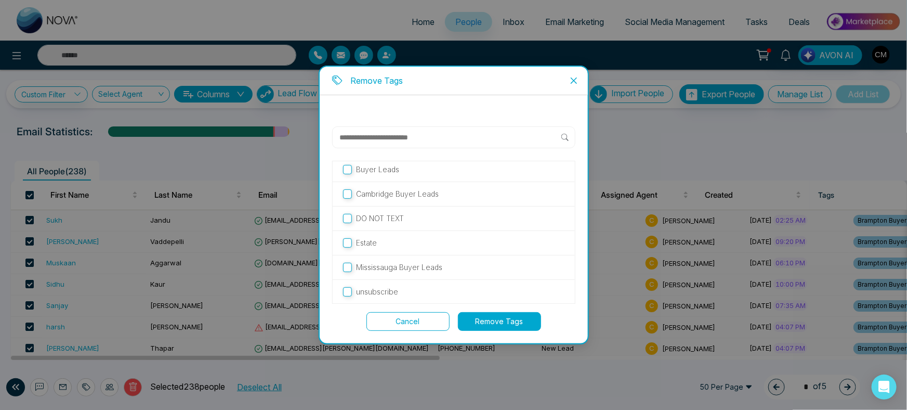
click at [369, 282] on div "unsubscribe" at bounding box center [454, 292] width 242 height 24
click at [366, 291] on p "unsubscribe" at bounding box center [377, 291] width 42 height 11
click at [495, 317] on button "Remove Tags" at bounding box center [499, 321] width 83 height 19
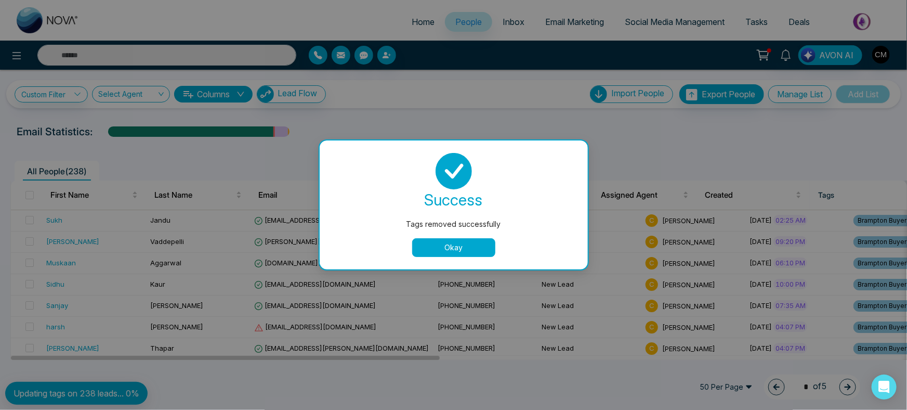
click at [484, 249] on button "Okay" at bounding box center [453, 247] width 83 height 19
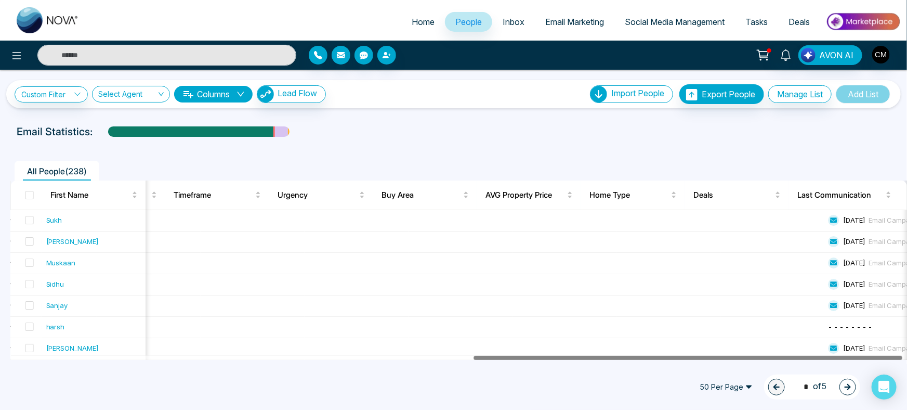
drag, startPoint x: 238, startPoint y: 356, endPoint x: 724, endPoint y: 374, distance: 486.1
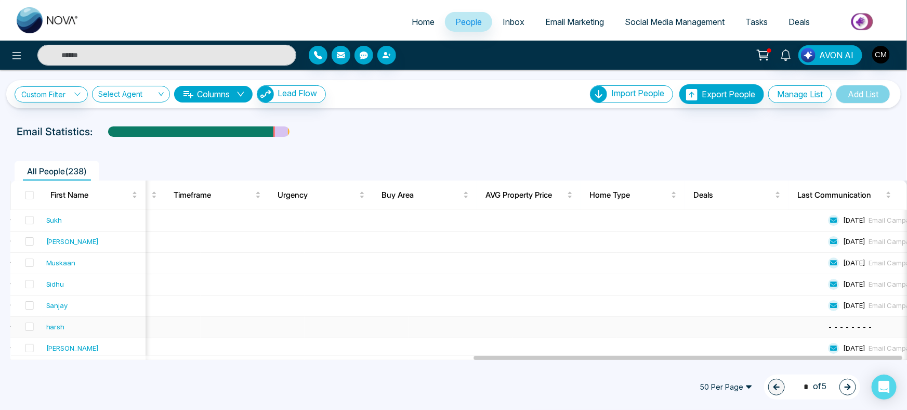
click at [746, 328] on td at bounding box center [773, 327] width 104 height 21
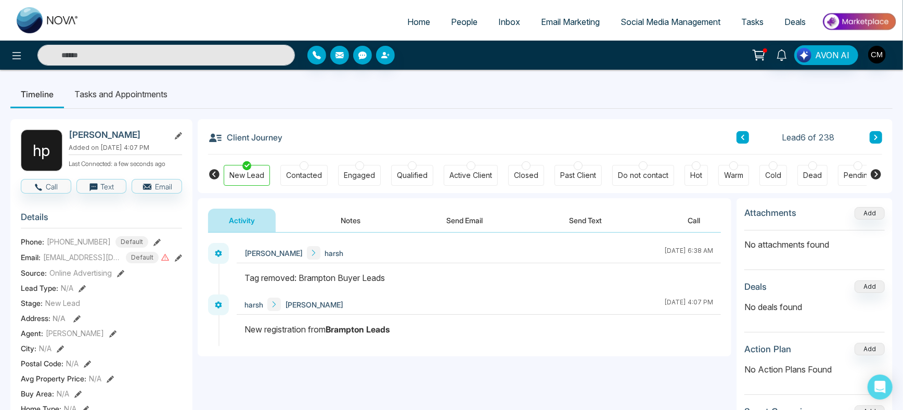
click at [30, 22] on img at bounding box center [48, 20] width 62 height 26
select select "*"
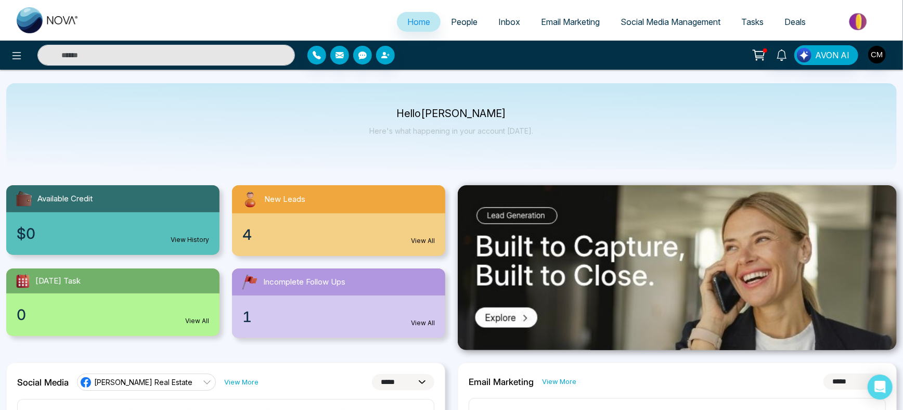
click at [453, 28] on link "People" at bounding box center [463, 22] width 47 height 20
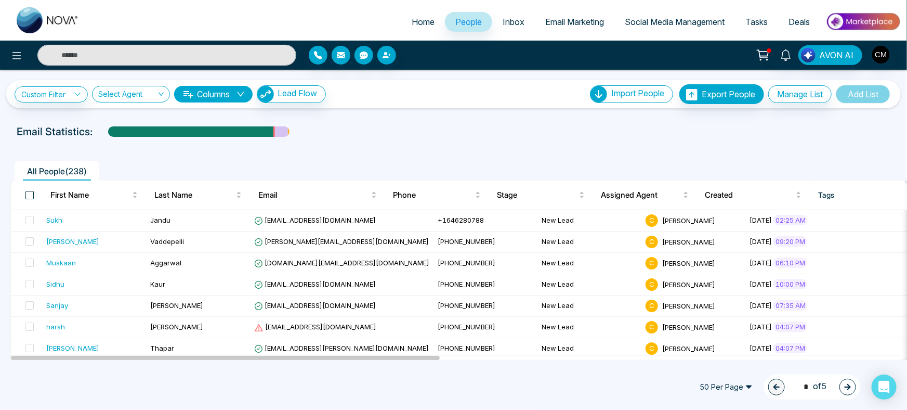
click at [30, 191] on span at bounding box center [29, 195] width 8 height 8
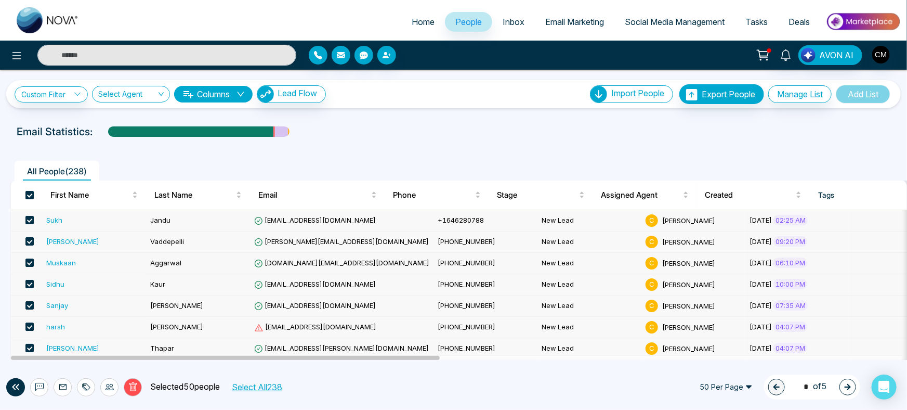
click at [259, 385] on button "Select All 238" at bounding box center [257, 387] width 58 height 14
click at [85, 385] on icon at bounding box center [86, 387] width 8 height 8
click at [76, 352] on link "Add Tags" at bounding box center [59, 347] width 33 height 9
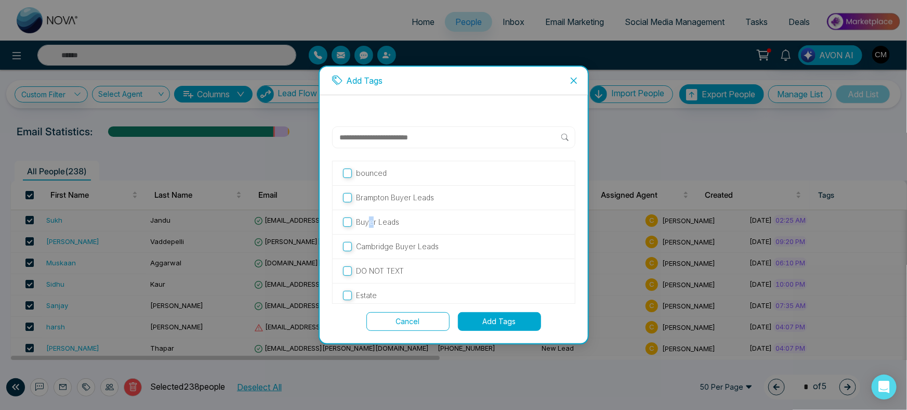
click at [371, 221] on p "Buyer Leads" at bounding box center [377, 221] width 43 height 11
click at [339, 221] on div "Buyer Leads" at bounding box center [454, 222] width 242 height 24
click at [509, 326] on button "Add Tags" at bounding box center [499, 321] width 83 height 19
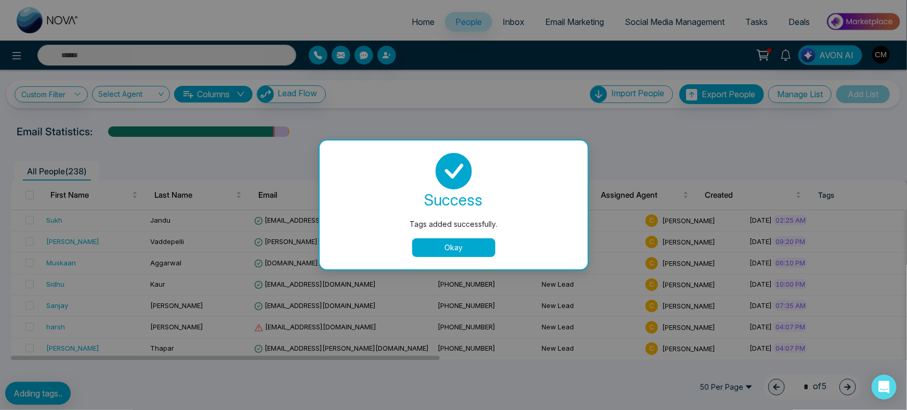
click at [469, 249] on button "Okay" at bounding box center [453, 247] width 83 height 19
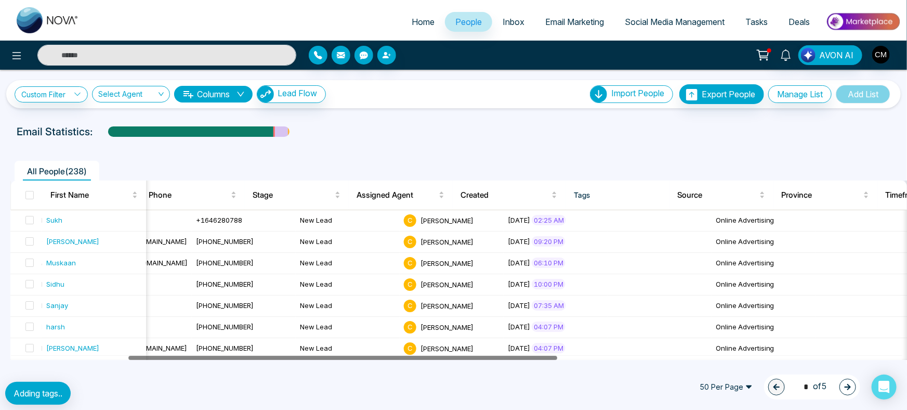
scroll to position [0, 244]
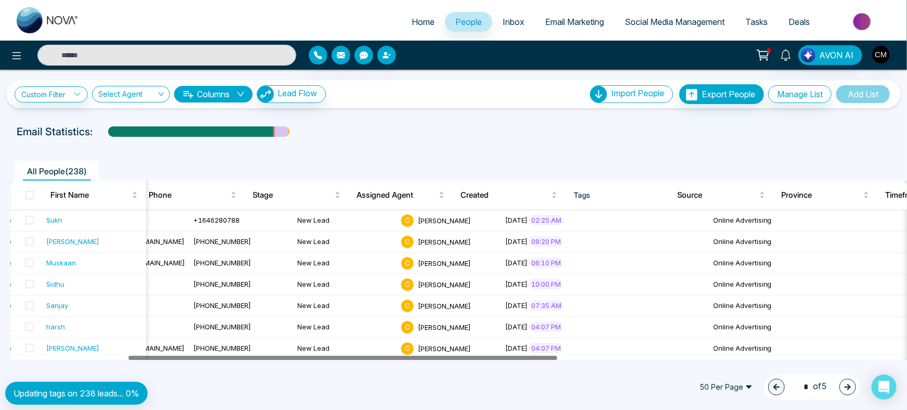
drag, startPoint x: 306, startPoint y: 356, endPoint x: 424, endPoint y: 356, distance: 117.5
click at [424, 356] on div at bounding box center [342, 358] width 429 height 4
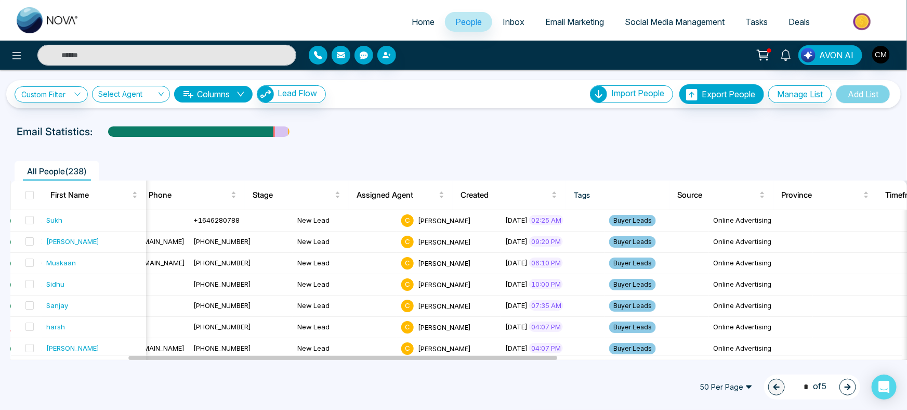
click at [642, 170] on ul "All People ( 238 )" at bounding box center [430, 171] width 840 height 20
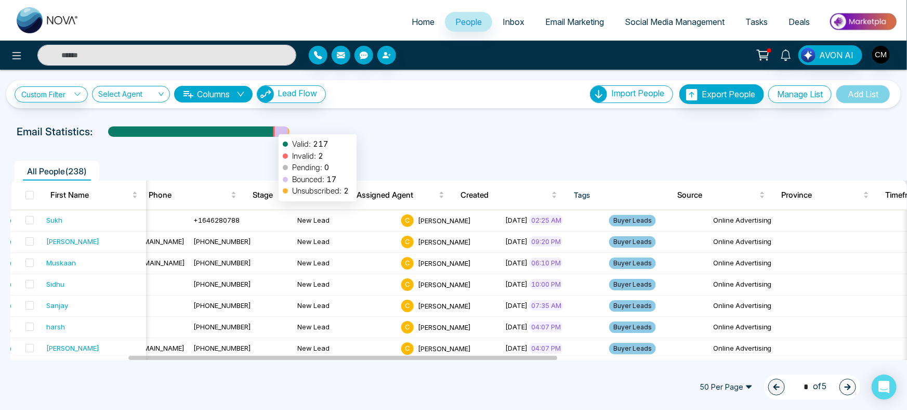
click at [275, 129] on div at bounding box center [281, 135] width 13 height 18
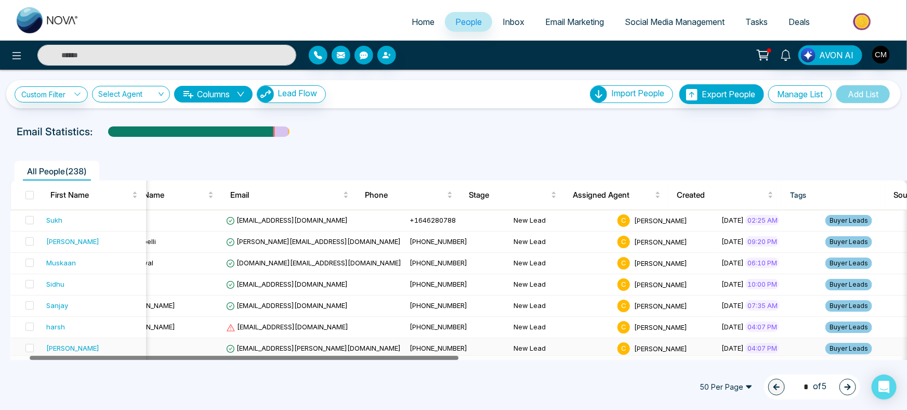
scroll to position [0, 0]
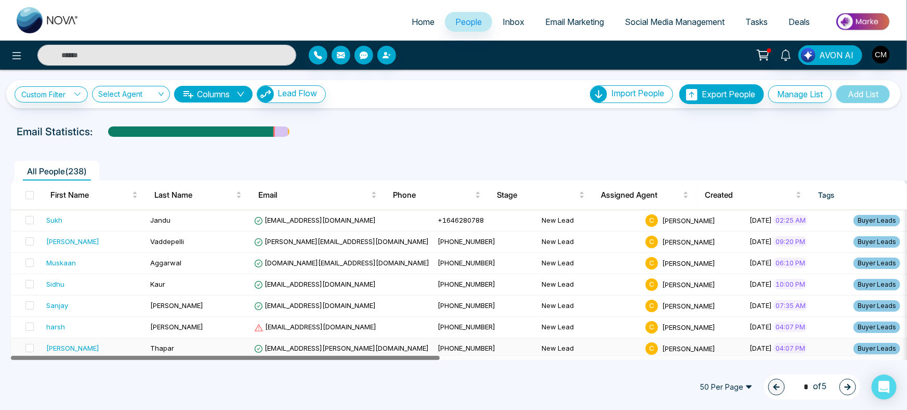
drag, startPoint x: 273, startPoint y: 355, endPoint x: 132, endPoint y: 342, distance: 141.6
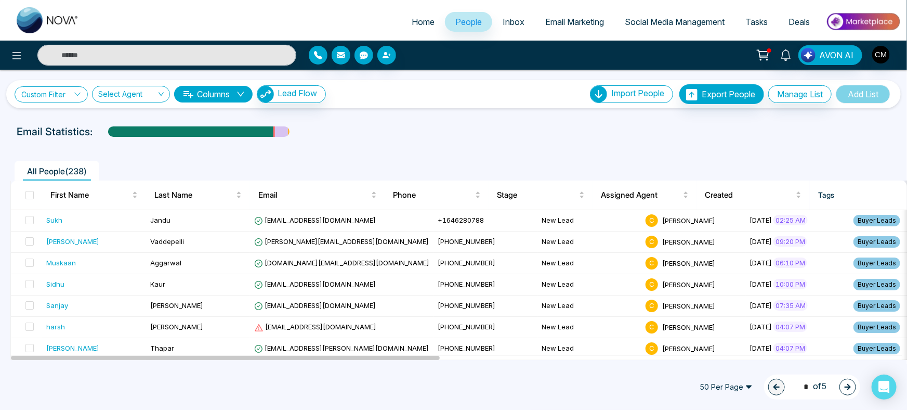
click at [55, 100] on link "Custom Filter" at bounding box center [51, 94] width 73 height 16
click at [71, 118] on input "search" at bounding box center [72, 118] width 84 height 16
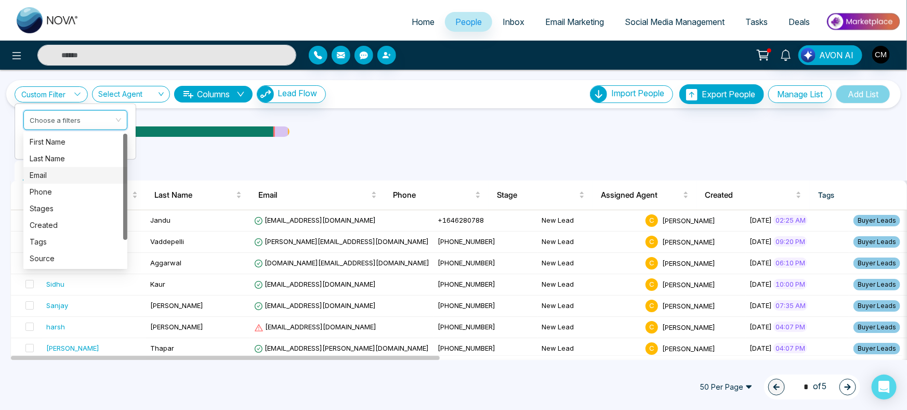
click at [56, 173] on div "Email" at bounding box center [76, 175] width 92 height 11
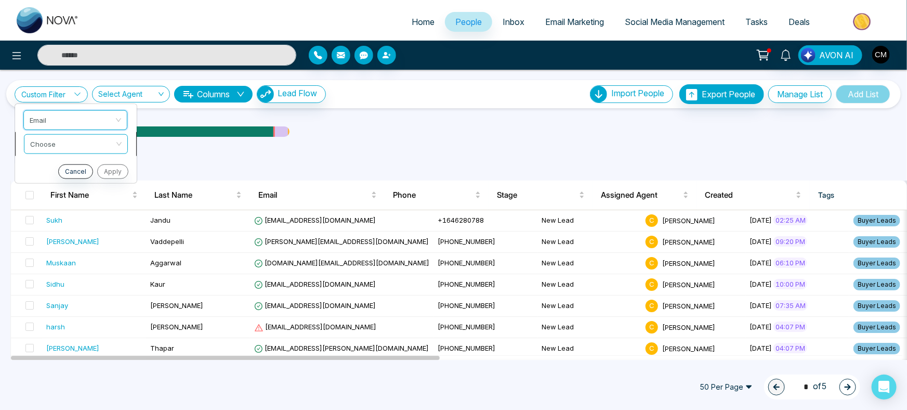
click at [65, 150] on span at bounding box center [72, 143] width 84 height 19
click at [66, 163] on div "Start with" at bounding box center [76, 165] width 92 height 11
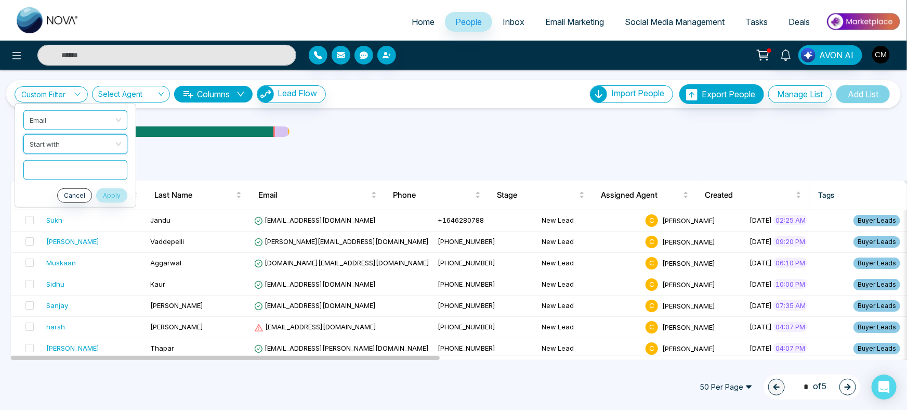
click at [66, 163] on input "text" at bounding box center [75, 170] width 104 height 20
click at [85, 194] on button "Cancel" at bounding box center [74, 195] width 35 height 15
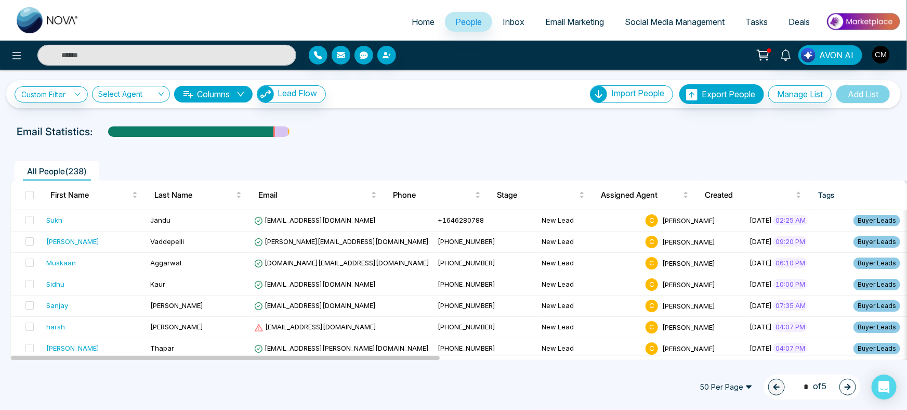
click at [50, 18] on img at bounding box center [48, 20] width 62 height 26
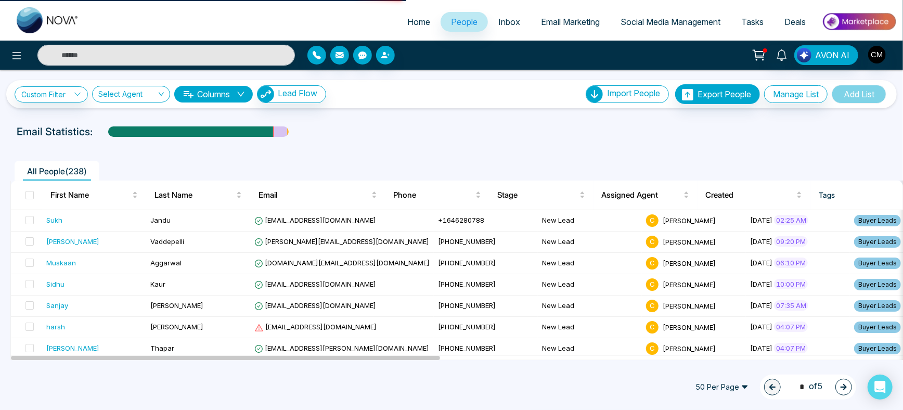
select select "*"
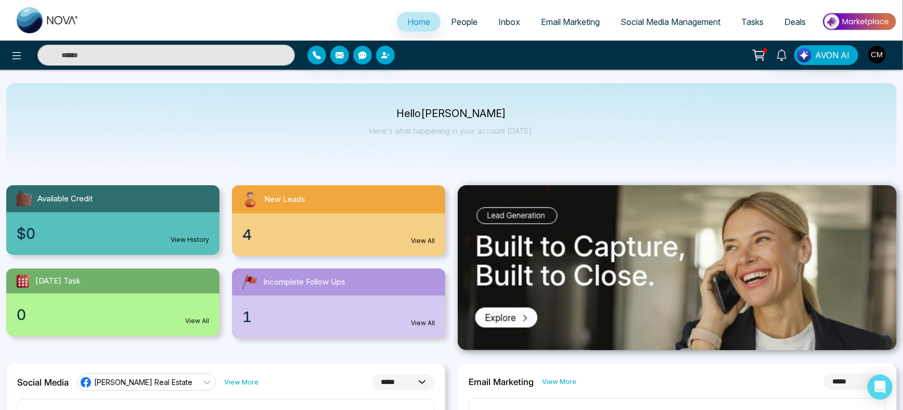
click at [460, 26] on span "People" at bounding box center [464, 22] width 27 height 10
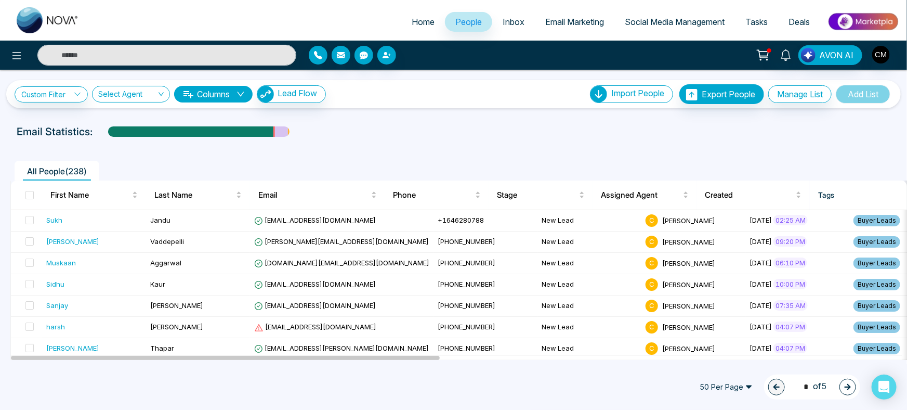
click at [723, 385] on span "50 Per Page" at bounding box center [727, 387] width 68 height 17
click at [718, 369] on div "100 Per Page" at bounding box center [726, 366] width 55 height 11
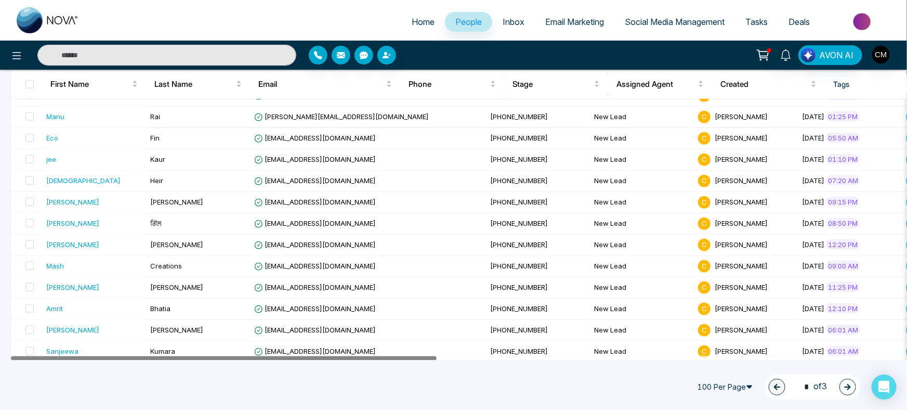
drag, startPoint x: 547, startPoint y: 357, endPoint x: 42, endPoint y: 357, distance: 505.0
click at [44, 358] on div at bounding box center [224, 358] width 426 height 4
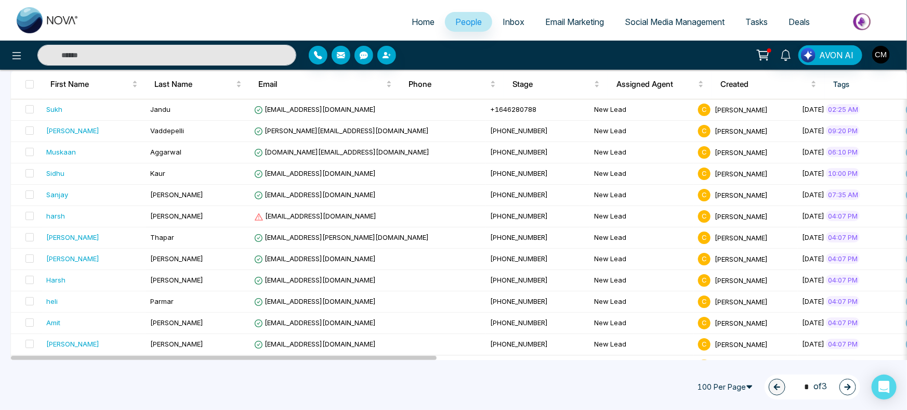
scroll to position [42, 0]
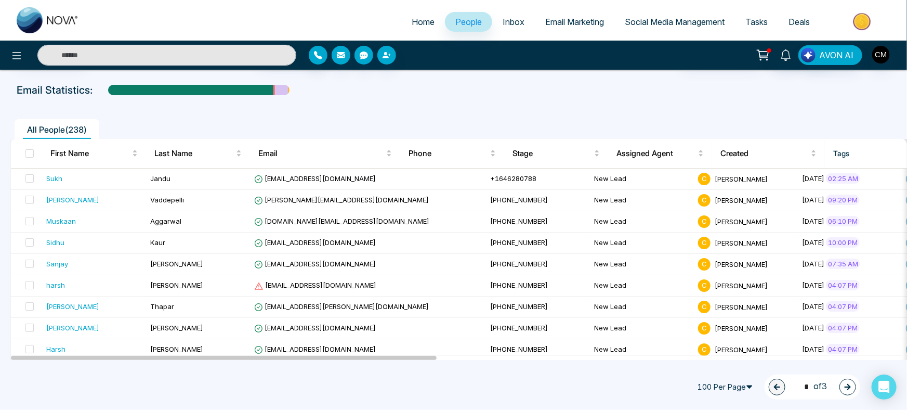
click at [511, 23] on span "Inbox" at bounding box center [514, 22] width 22 height 10
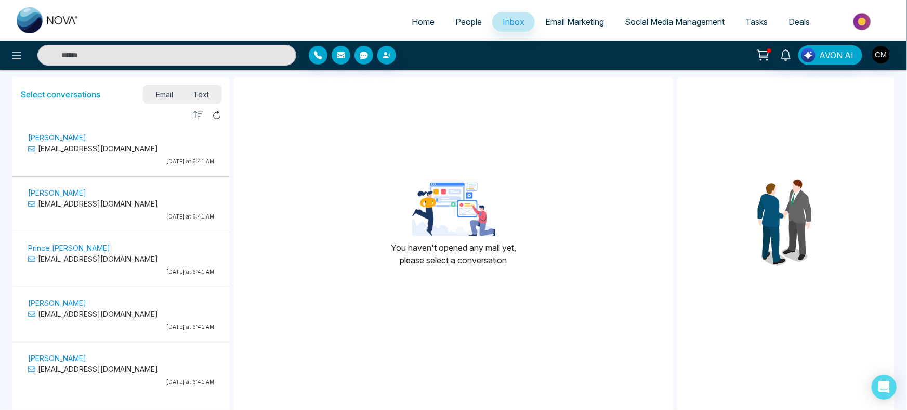
click at [147, 142] on p "Gursharn Hans" at bounding box center [121, 137] width 186 height 11
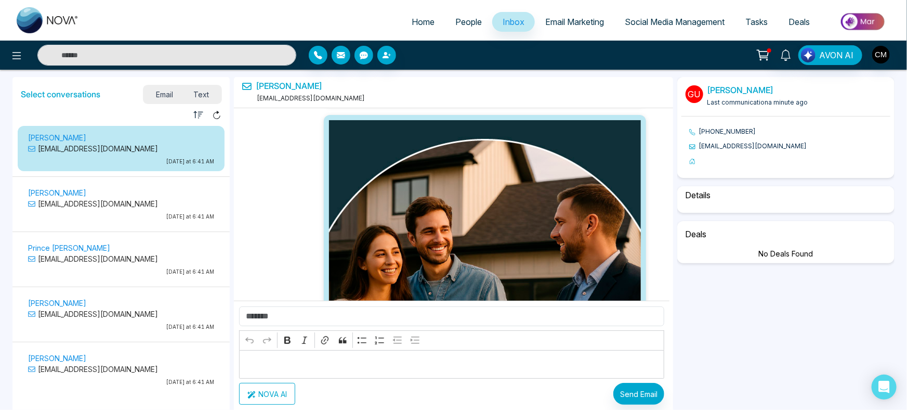
scroll to position [35188, 0]
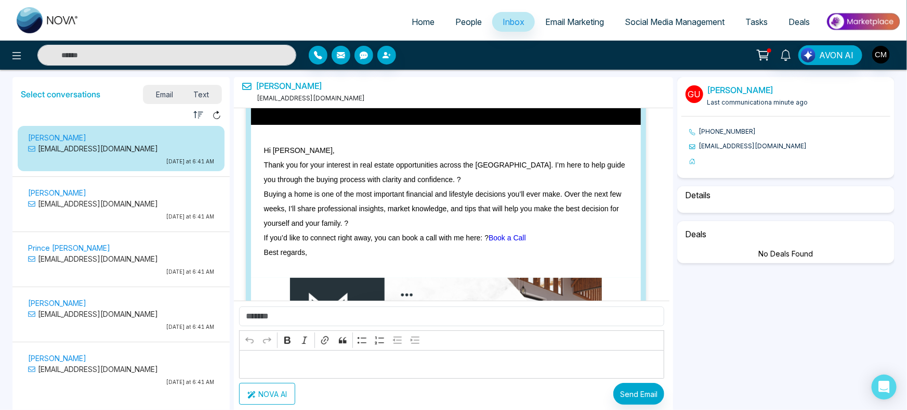
select select "****"
select select "**********"
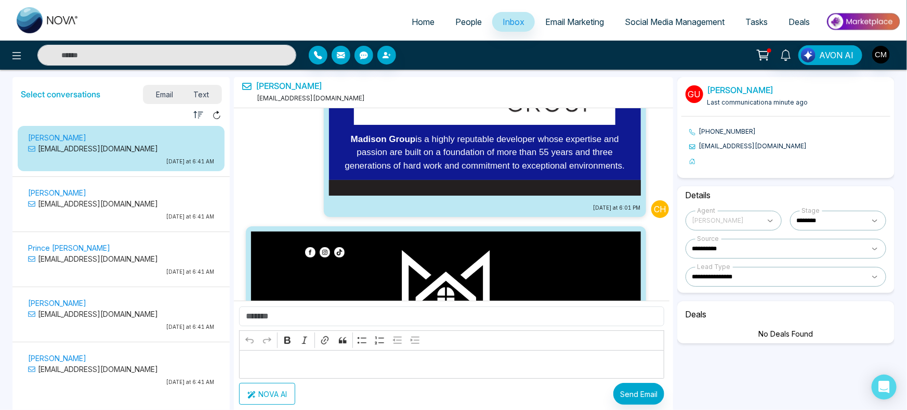
scroll to position [34917, 0]
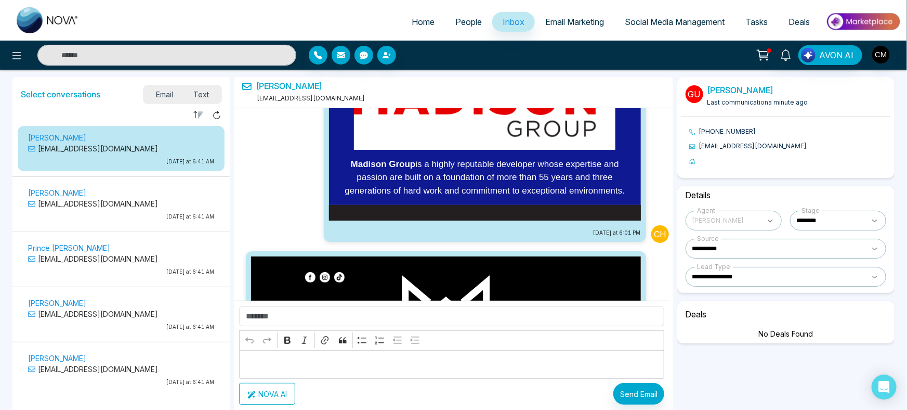
click at [212, 94] on span "Text" at bounding box center [202, 94] width 36 height 14
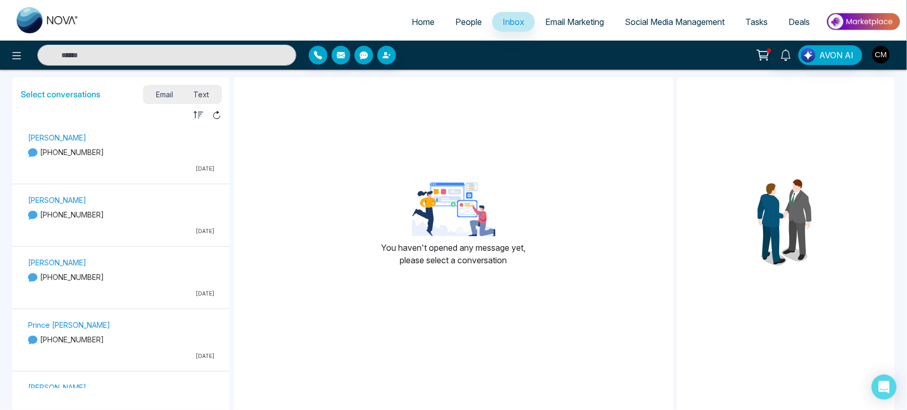
click at [151, 173] on div "Arshdeep Singh +16478916524 09/17/2025" at bounding box center [121, 154] width 197 height 46
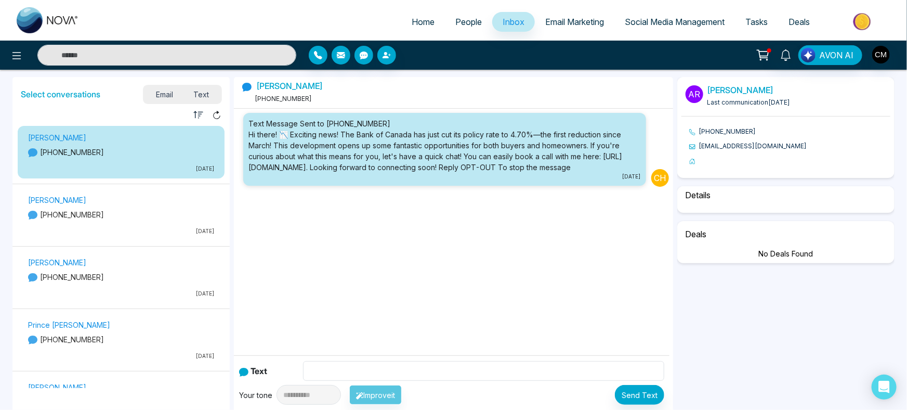
select select "****"
select select "**********"
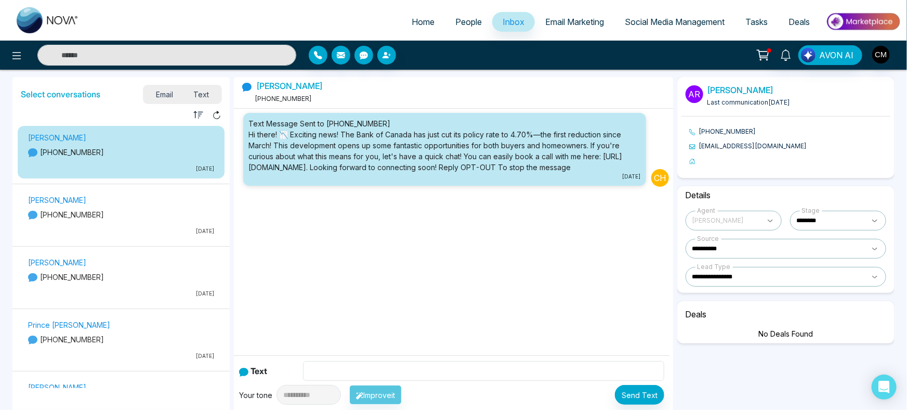
click at [168, 95] on span "Email" at bounding box center [165, 94] width 38 height 14
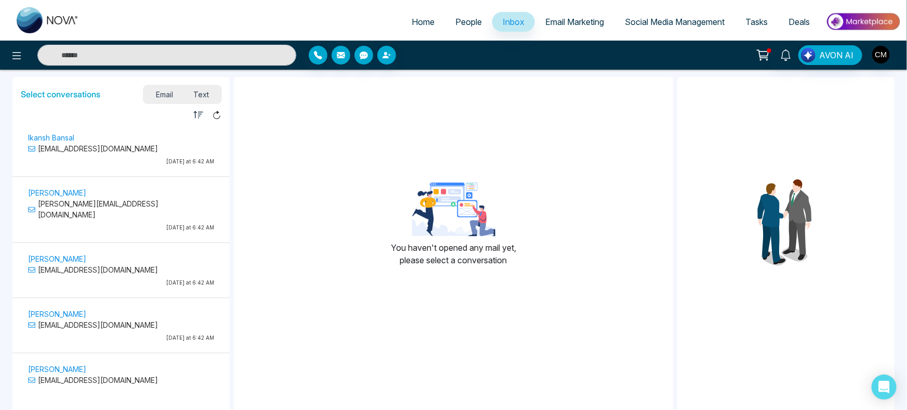
click at [157, 155] on div "Ikansh Bansal ikansh.14@gmail.com Today at 6:42 AM" at bounding box center [121, 150] width 197 height 39
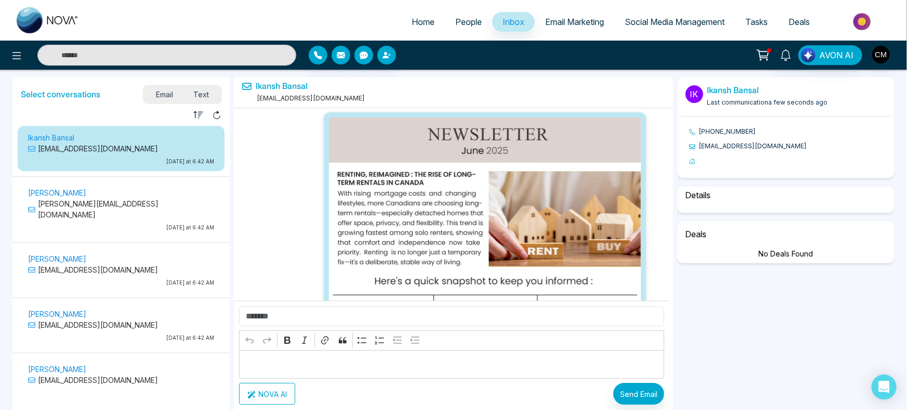
scroll to position [35344, 0]
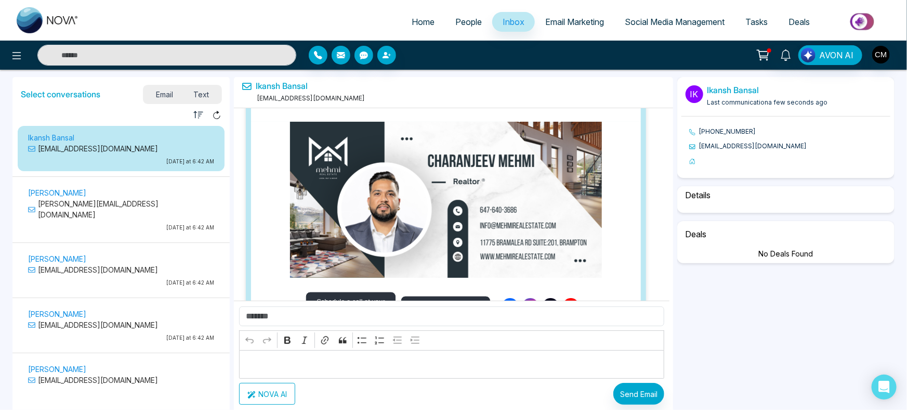
select select "****"
select select "**********"
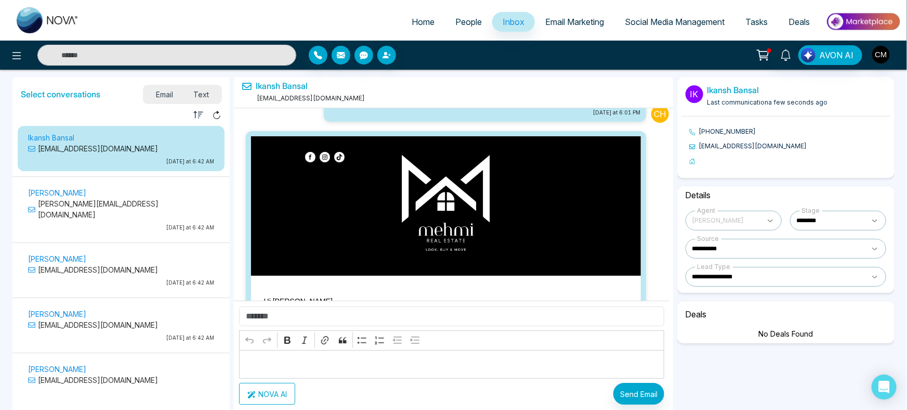
scroll to position [35054, 0]
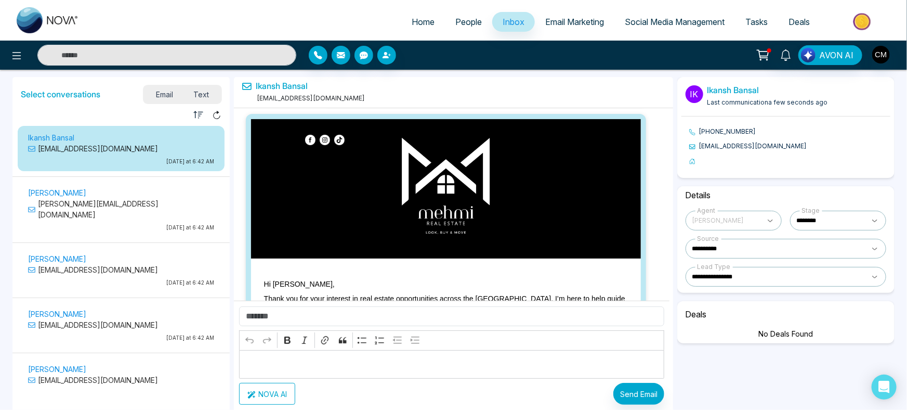
click at [125, 194] on p "Avi Dhaliwal" at bounding box center [121, 192] width 186 height 11
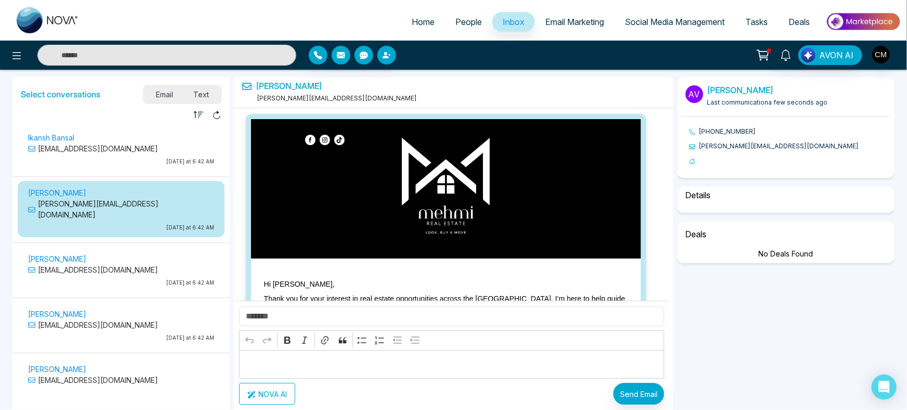
scroll to position [35344, 0]
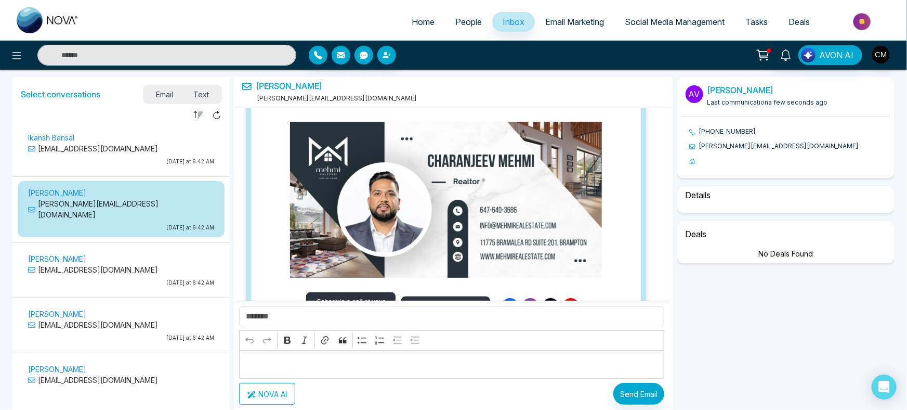
select select "****"
select select "**********"
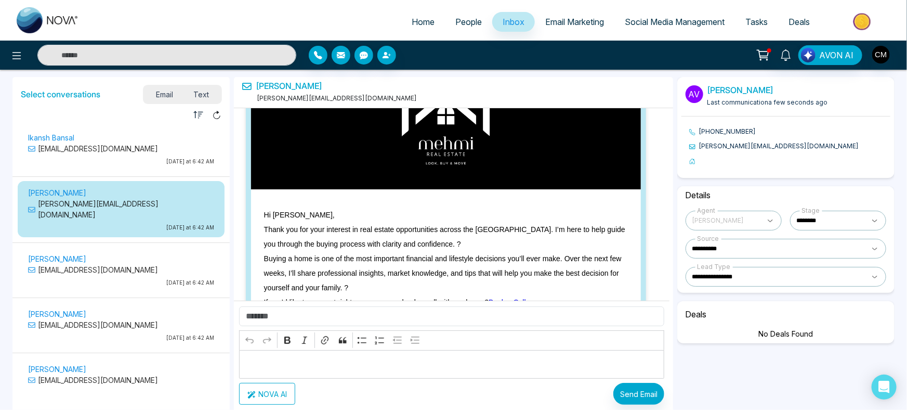
scroll to position [35093, 0]
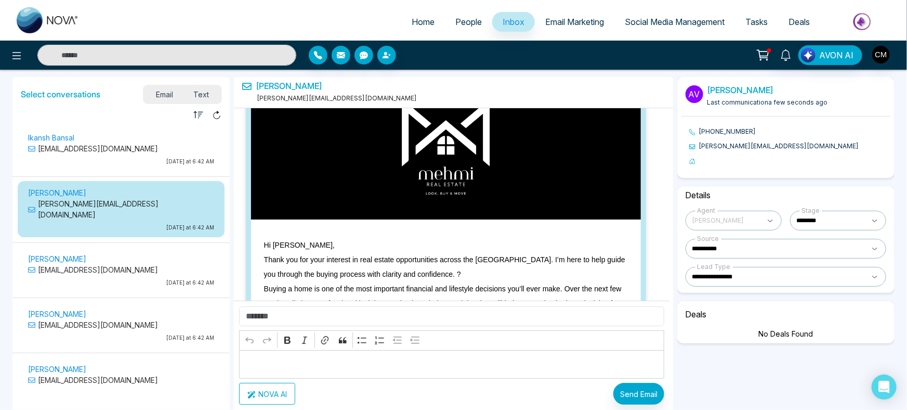
click at [198, 92] on span "Text" at bounding box center [202, 94] width 36 height 14
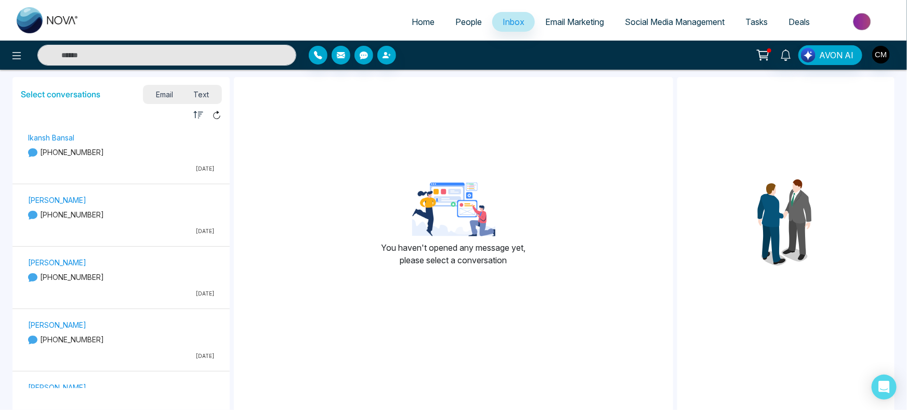
click at [152, 166] on p "09/17/2025" at bounding box center [121, 169] width 186 height 8
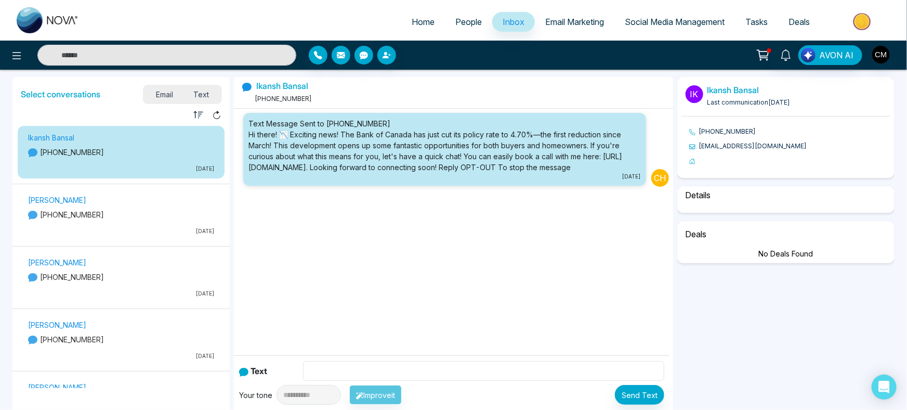
select select "****"
select select "**********"
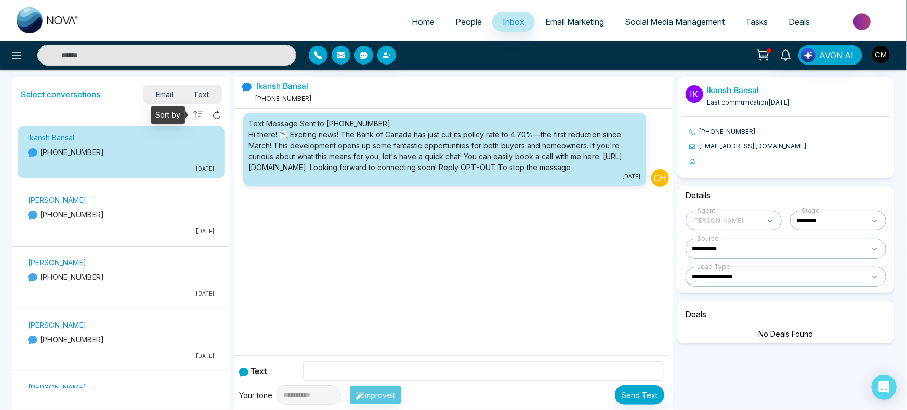
click at [201, 111] on icon "button" at bounding box center [198, 115] width 10 height 10
click at [212, 115] on div at bounding box center [213, 115] width 18 height 14
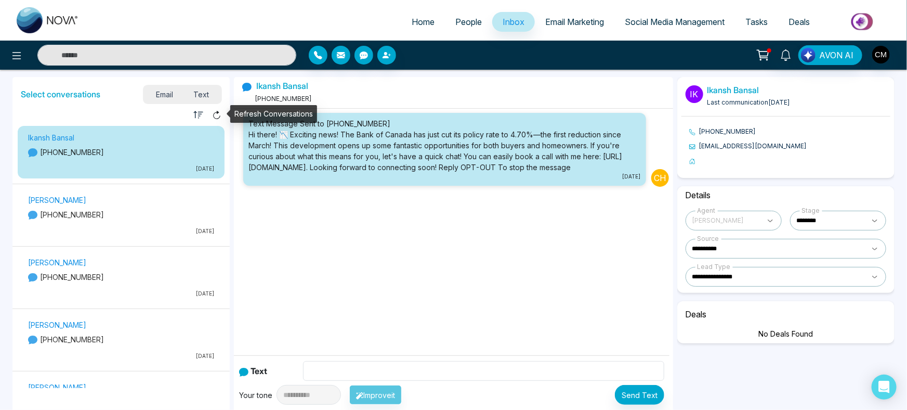
click at [216, 114] on icon at bounding box center [216, 114] width 9 height 9
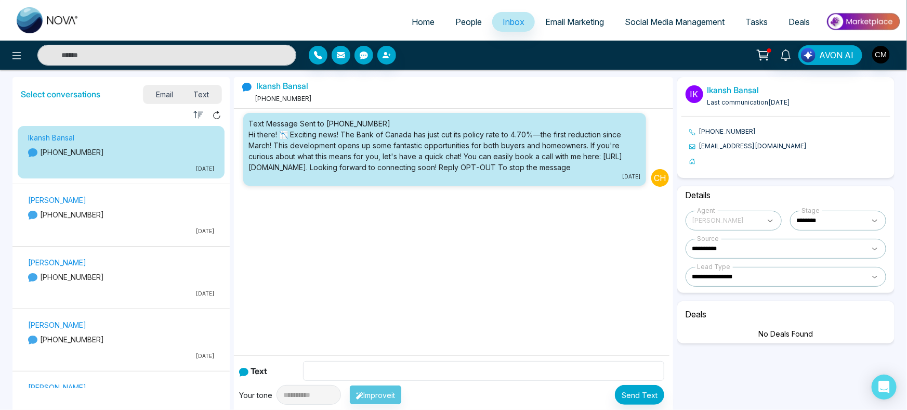
click at [155, 203] on p "Avi Dhaliwal" at bounding box center [121, 199] width 186 height 11
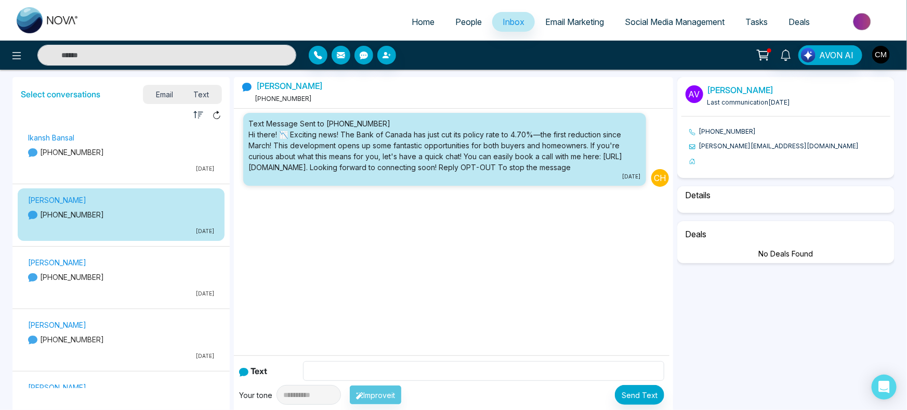
select select "****"
select select "**********"
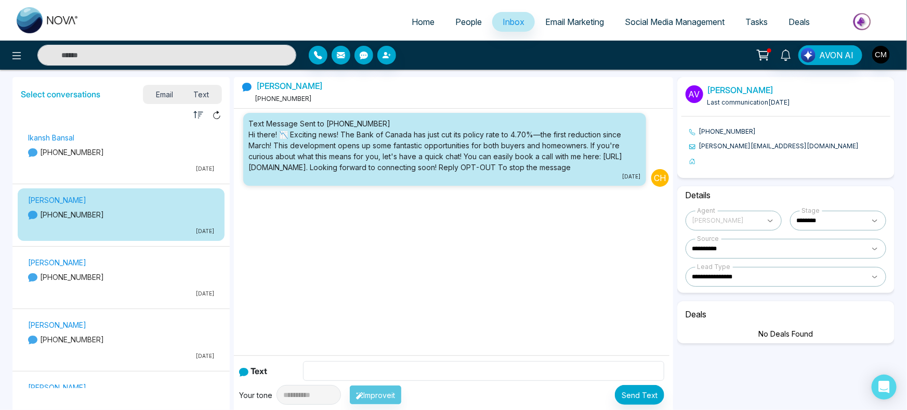
click at [159, 162] on div "Ikansh Bansal +14378814764 09/17/2025" at bounding box center [121, 154] width 197 height 46
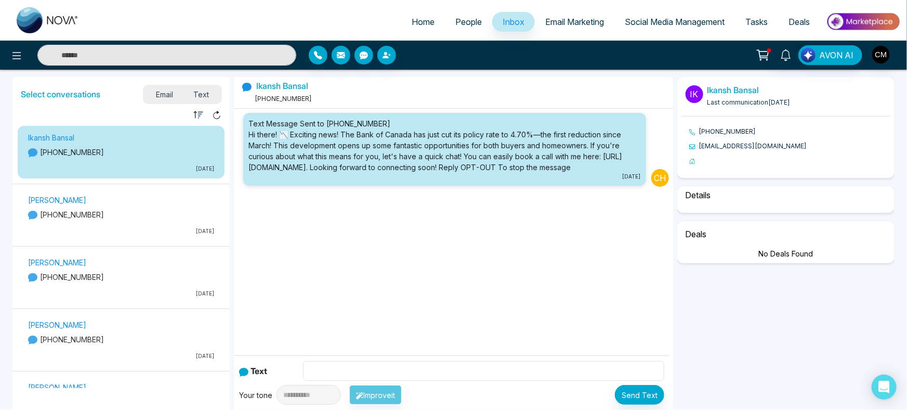
click at [142, 284] on div "Guri Ramgaria +12492886765 09/17/2025" at bounding box center [121, 279] width 197 height 46
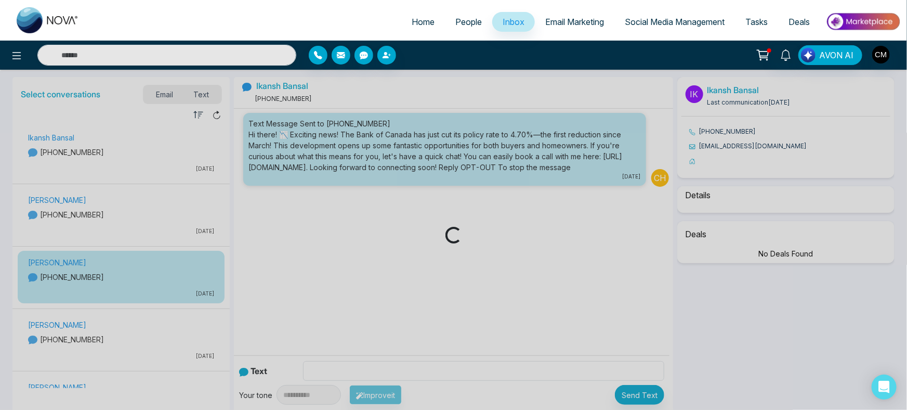
select select "****"
select select "**********"
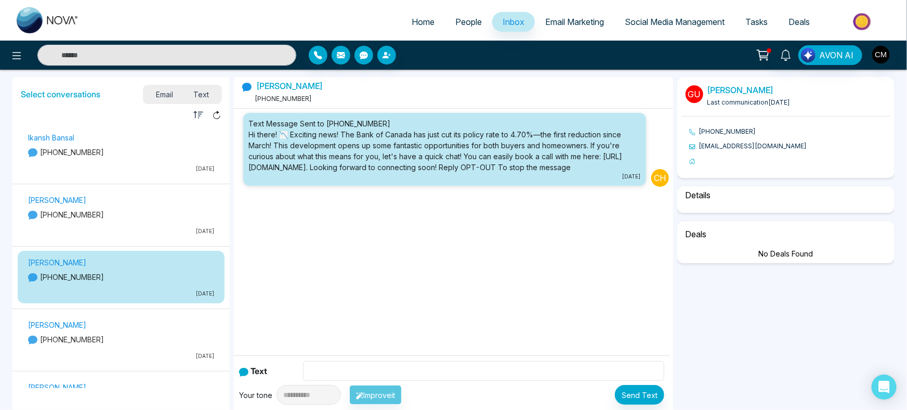
select select "****"
select select "**********"
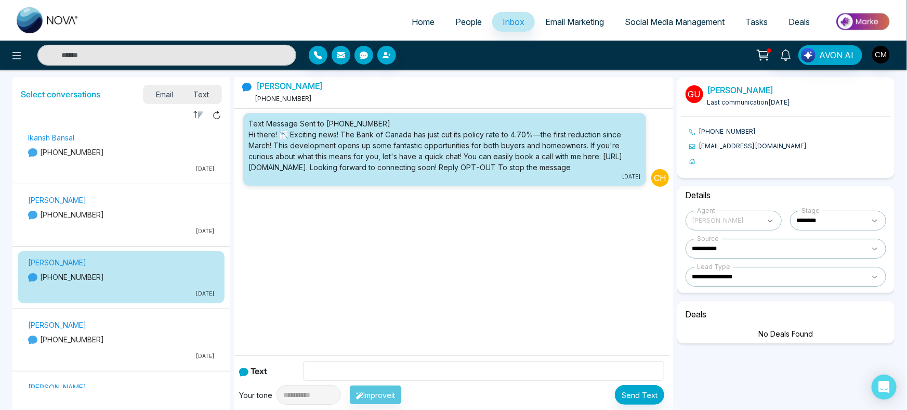
click at [156, 95] on span "Email" at bounding box center [165, 94] width 38 height 14
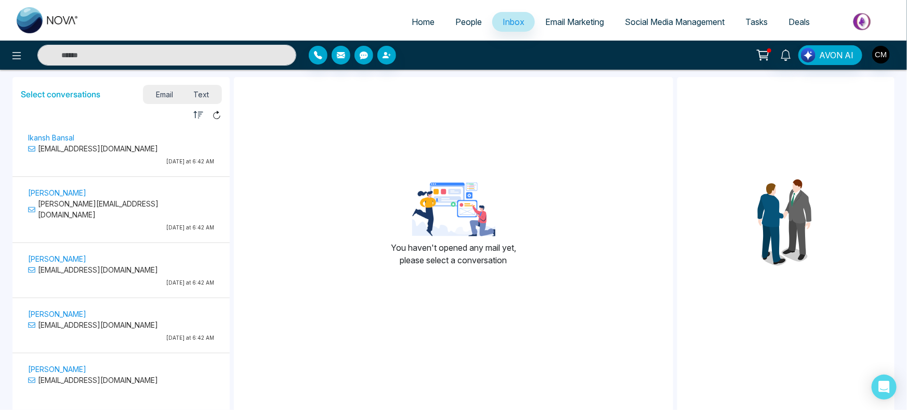
click at [475, 22] on span "People" at bounding box center [469, 22] width 27 height 10
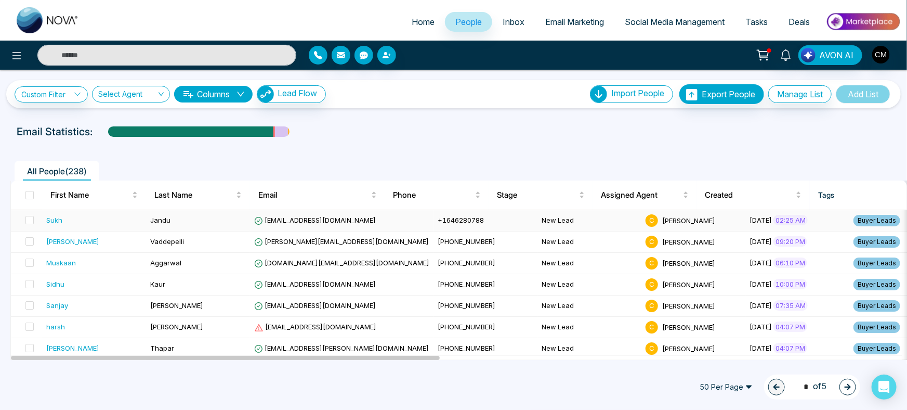
click at [127, 223] on div "Sukh" at bounding box center [94, 220] width 96 height 10
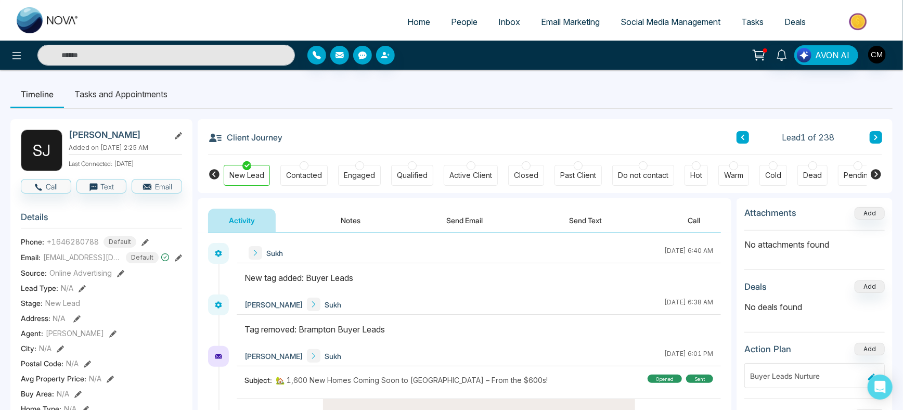
click at [348, 220] on button "Notes" at bounding box center [350, 220] width 61 height 23
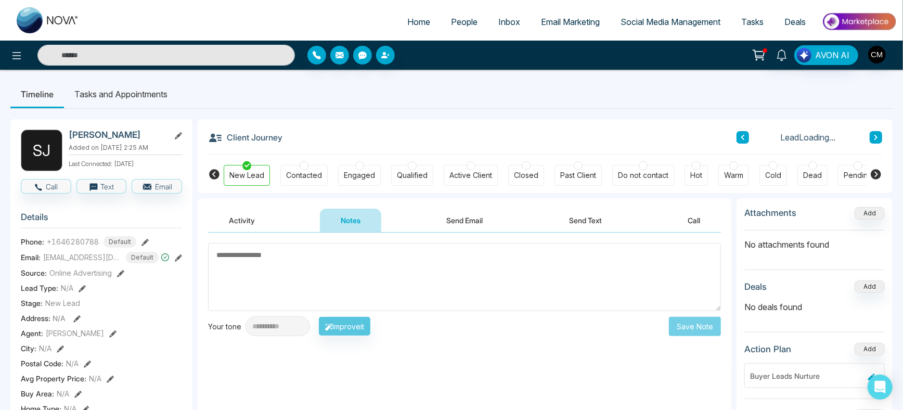
click at [554, 218] on button "Send Text" at bounding box center [585, 220] width 74 height 23
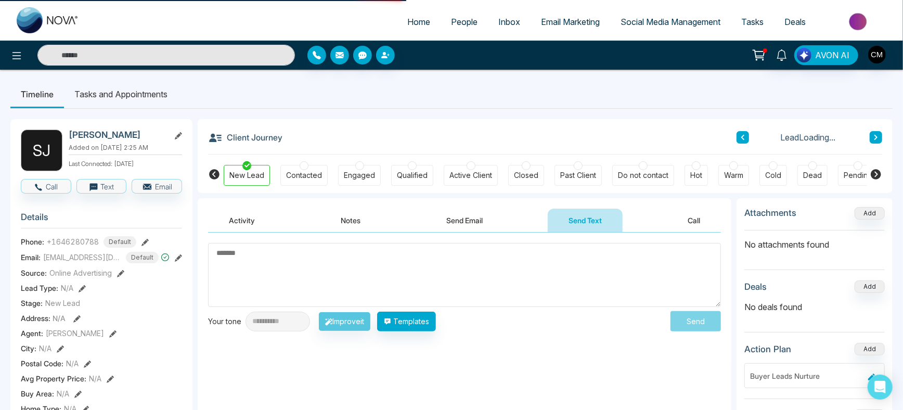
click at [577, 218] on button "Send Text" at bounding box center [585, 220] width 75 height 23
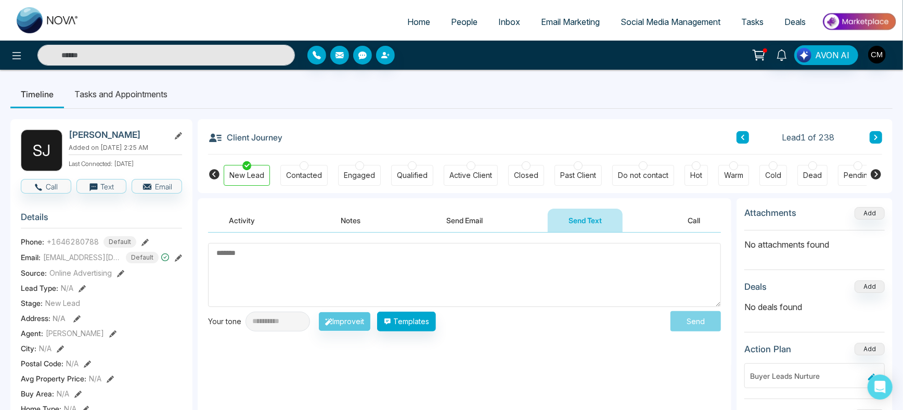
click at [454, 23] on span "People" at bounding box center [464, 22] width 27 height 10
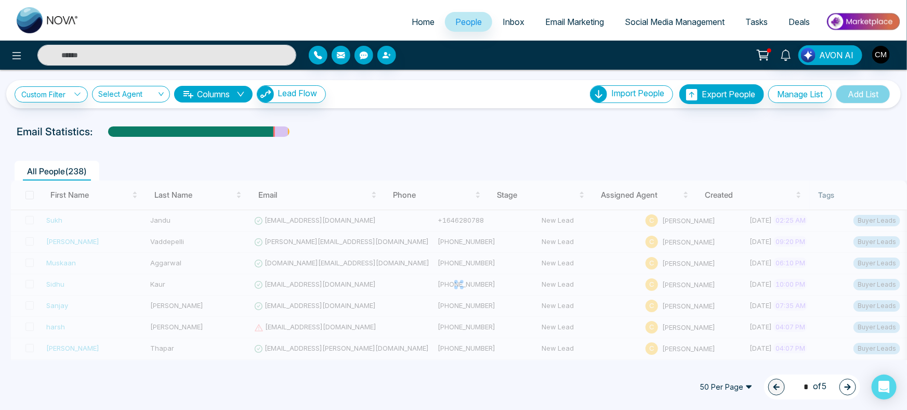
click at [509, 19] on span "Inbox" at bounding box center [514, 22] width 22 height 10
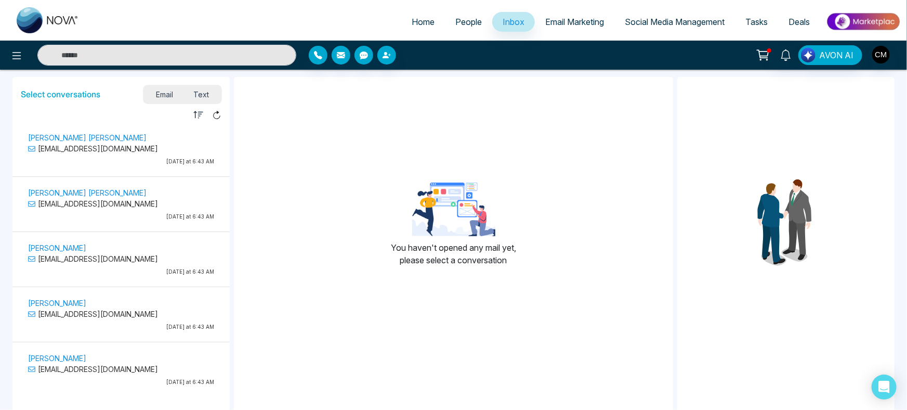
click at [198, 112] on icon "button" at bounding box center [198, 115] width 10 height 10
click at [200, 97] on span "Text" at bounding box center [202, 94] width 36 height 14
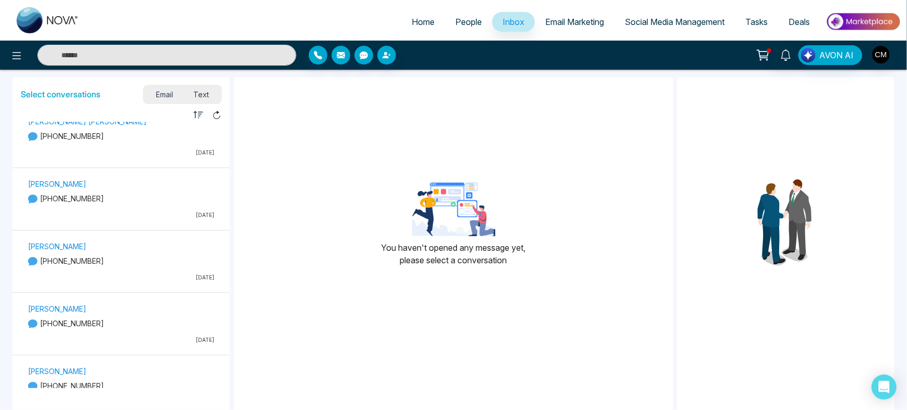
scroll to position [86, 0]
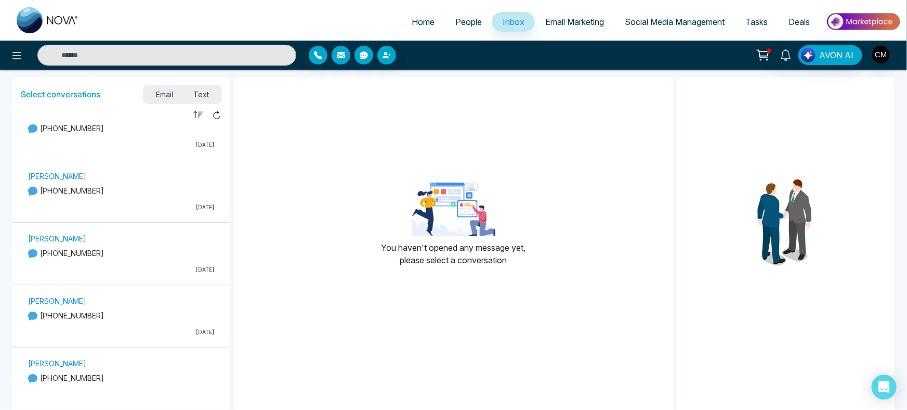
click at [128, 297] on p "Taruneet Kaur mahana" at bounding box center [121, 300] width 186 height 11
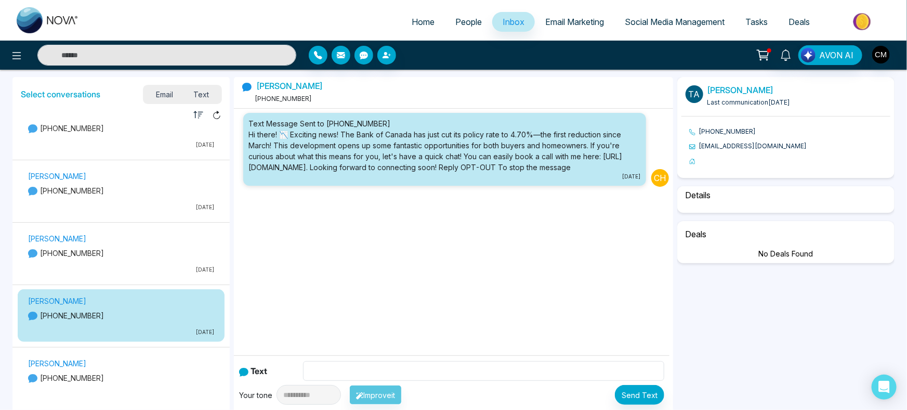
select select "****"
select select "**********"
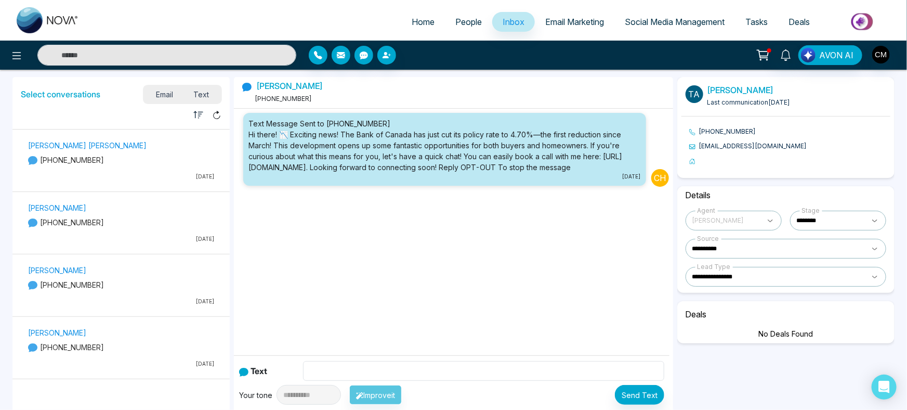
scroll to position [1740, 0]
click at [119, 289] on div "Tanuj Patel +12267593415 09/22/2025" at bounding box center [121, 287] width 197 height 46
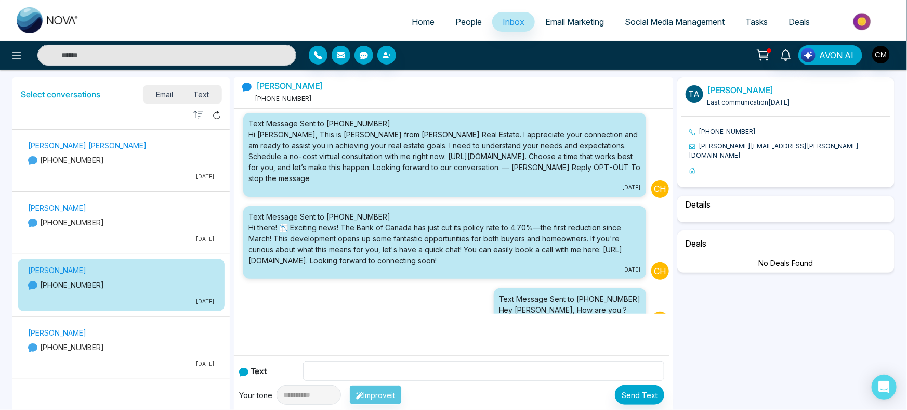
scroll to position [248, 0]
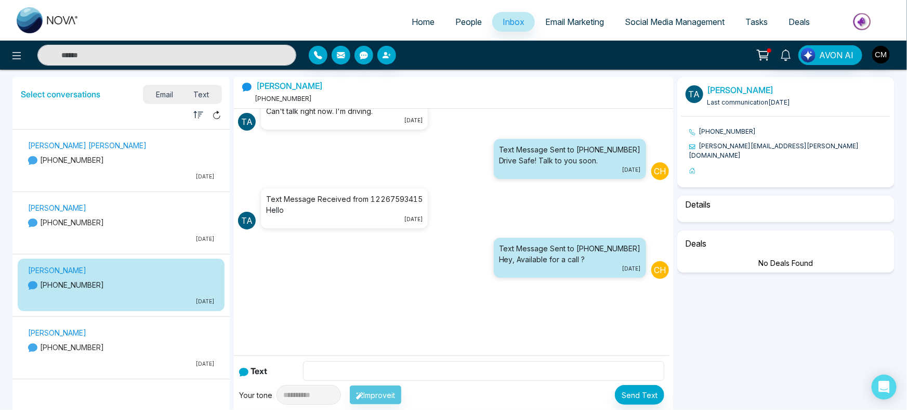
select select "****"
select select "********"
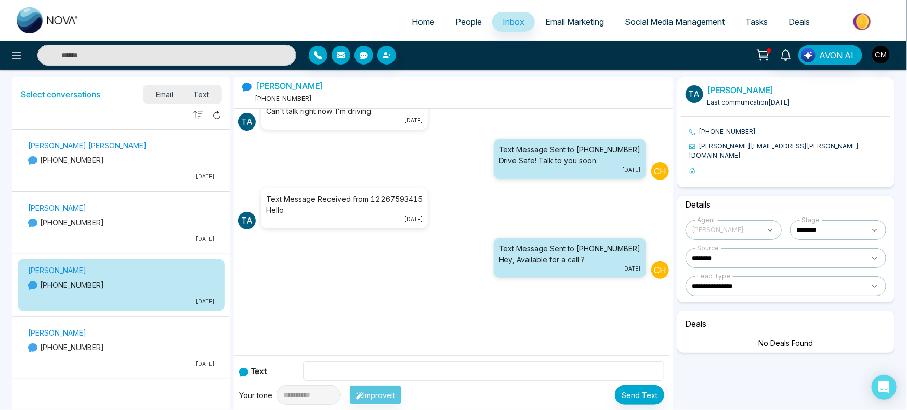
click at [154, 218] on p "[PHONE_NUMBER]" at bounding box center [121, 222] width 186 height 11
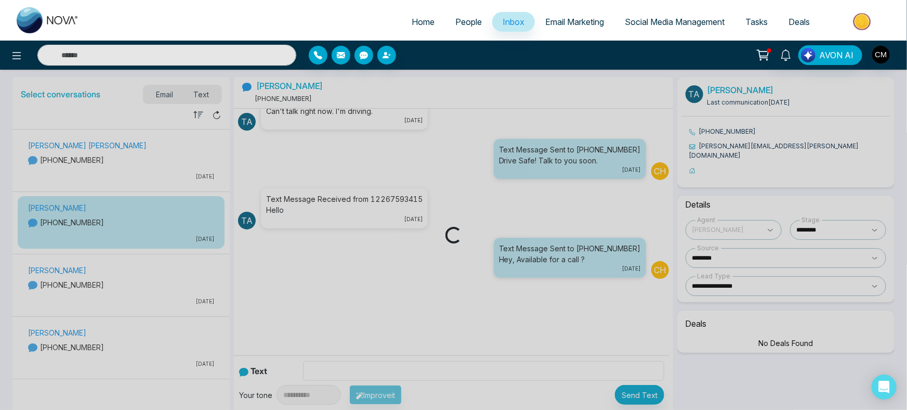
scroll to position [0, 0]
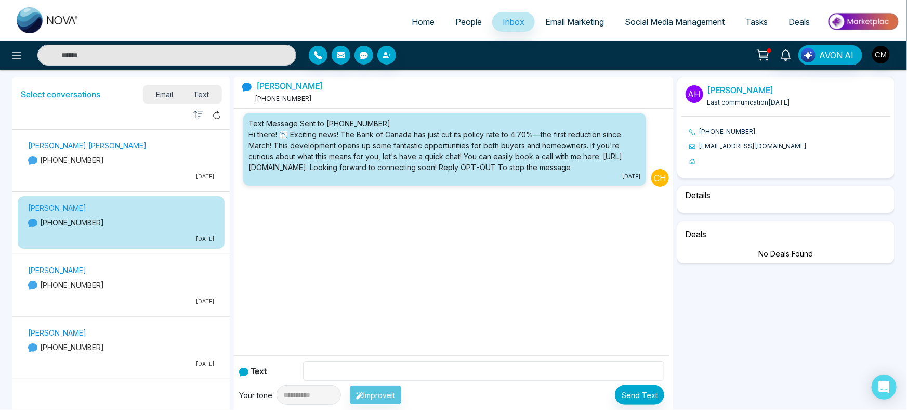
select select "****"
select select "**********"
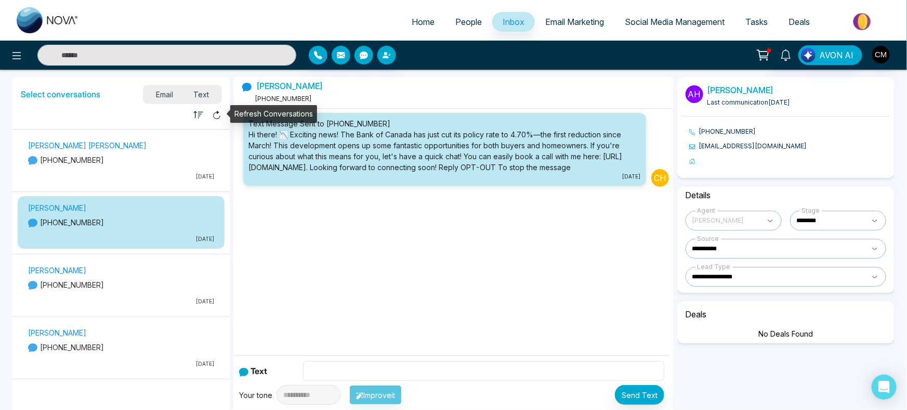
click at [198, 113] on icon "button" at bounding box center [198, 115] width 10 height 10
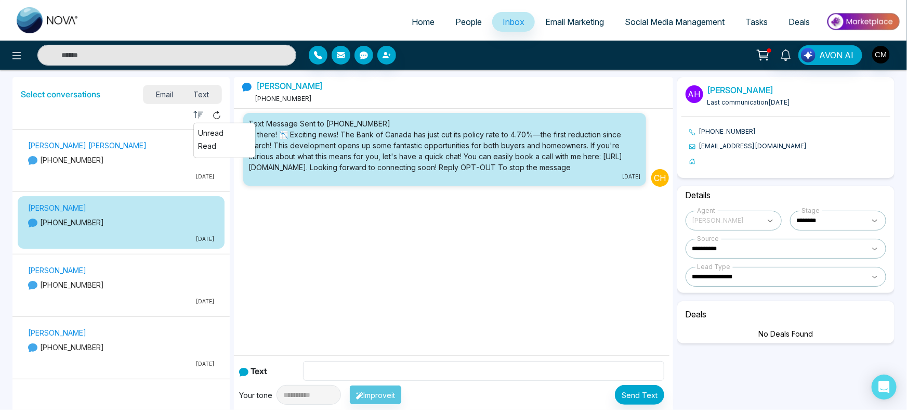
click at [205, 144] on li "Read" at bounding box center [224, 145] width 61 height 11
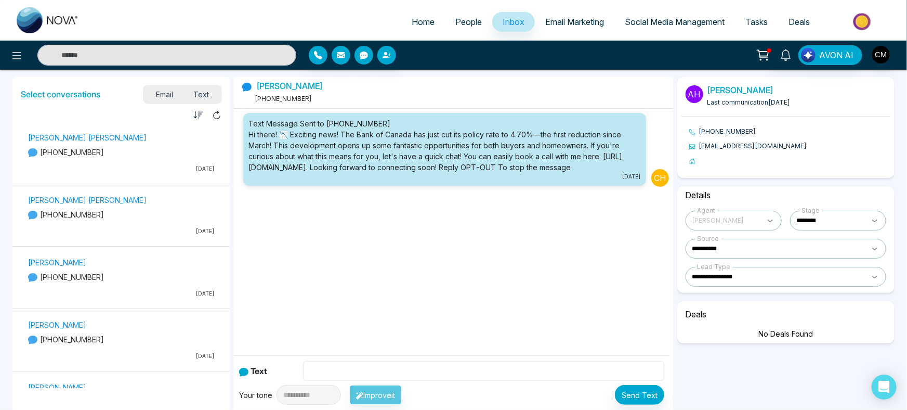
click at [165, 151] on p "[PHONE_NUMBER]" at bounding box center [121, 152] width 186 height 11
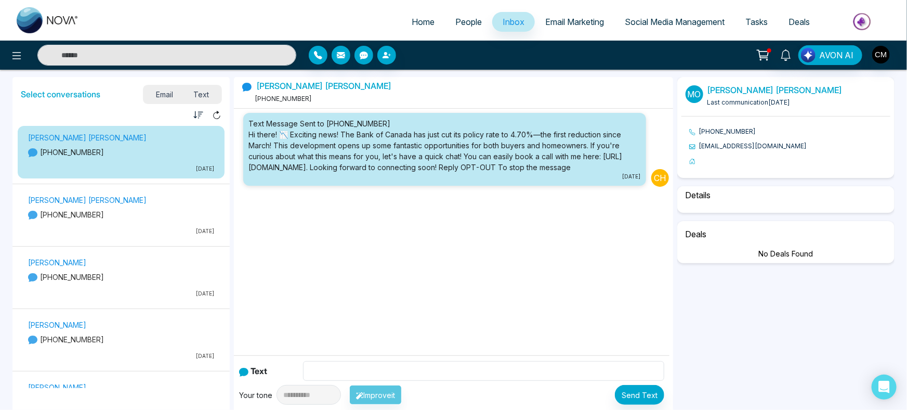
select select "****"
select select "**********"
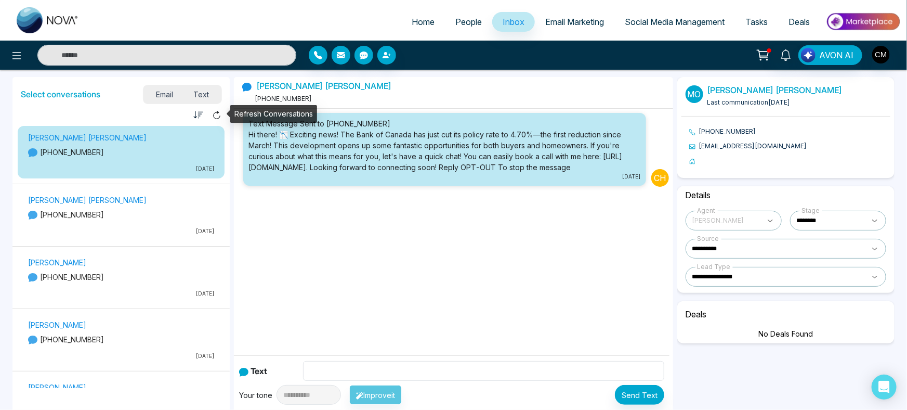
click at [218, 113] on icon at bounding box center [216, 114] width 9 height 9
click at [202, 113] on icon "button" at bounding box center [198, 114] width 9 height 7
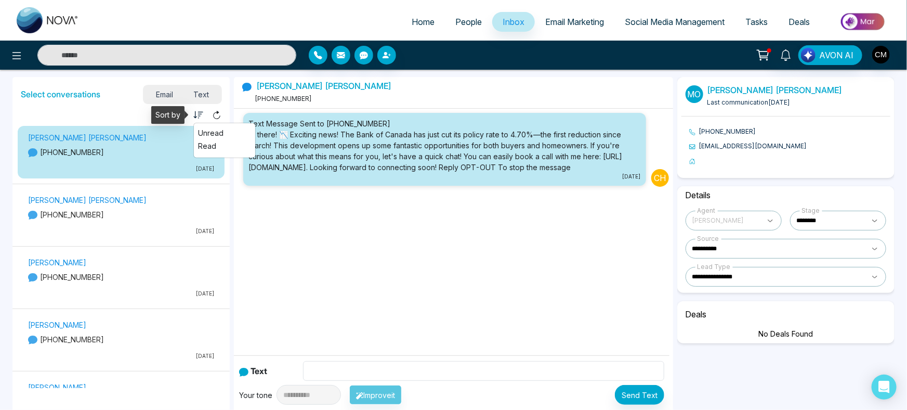
click at [199, 134] on li "Unread" at bounding box center [224, 132] width 61 height 11
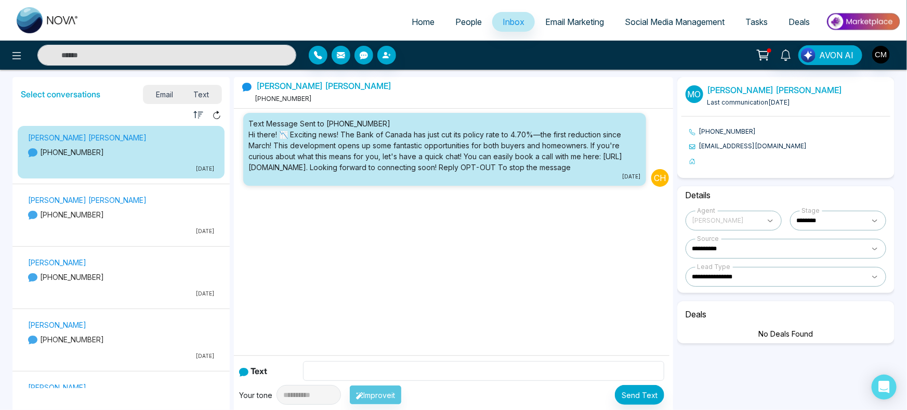
click at [167, 95] on span "Email" at bounding box center [165, 94] width 38 height 14
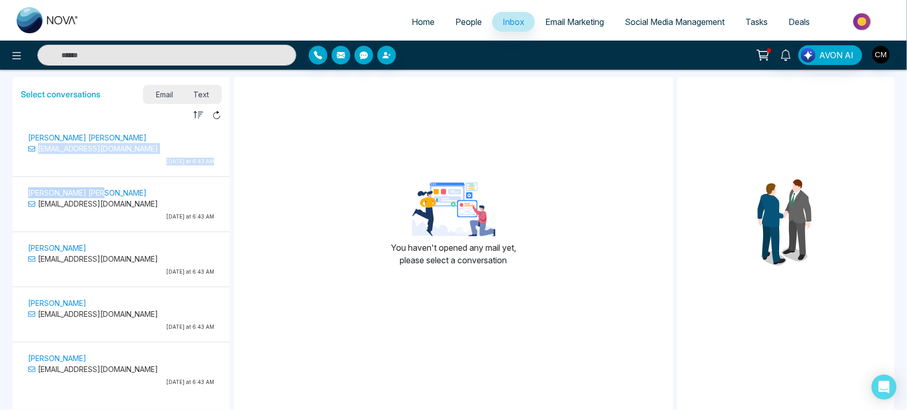
drag, startPoint x: 230, startPoint y: 139, endPoint x: 228, endPoint y: 198, distance: 58.3
click at [228, 198] on div "Select conversations Email Text Unread Read Mohammad Mussa munawar m.m.m.munawa…" at bounding box center [121, 282] width 222 height 414
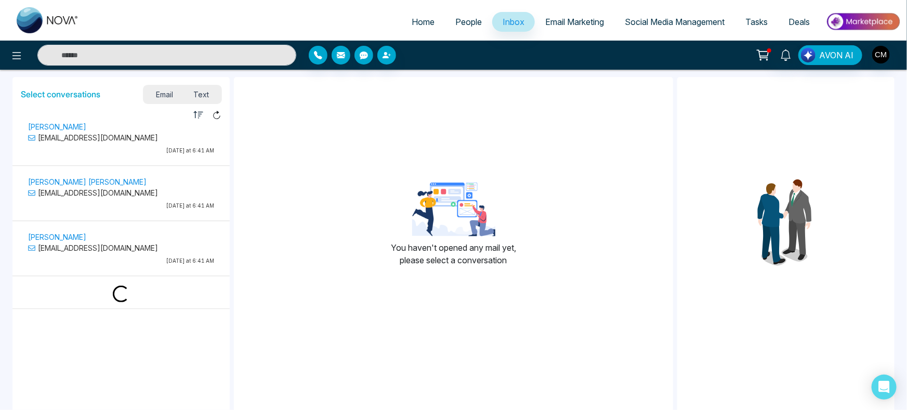
scroll to position [1521, 0]
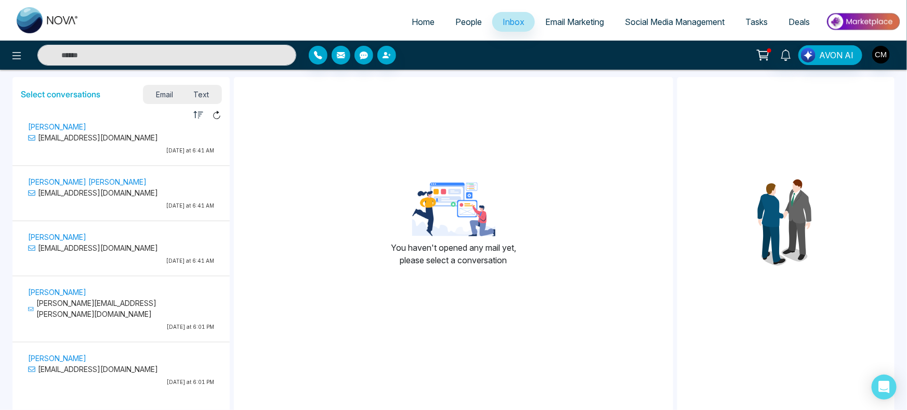
click at [161, 297] on p "[PERSON_NAME][EMAIL_ADDRESS][PERSON_NAME][DOMAIN_NAME]" at bounding box center [121, 308] width 186 height 22
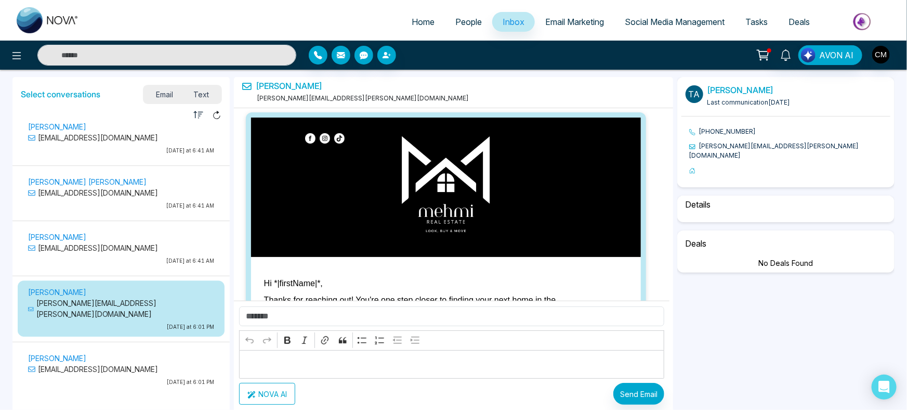
scroll to position [27930, 0]
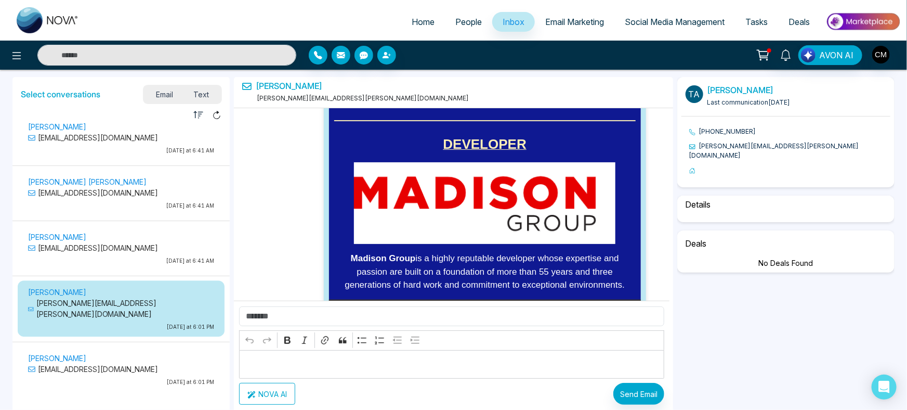
select select "****"
select select "********"
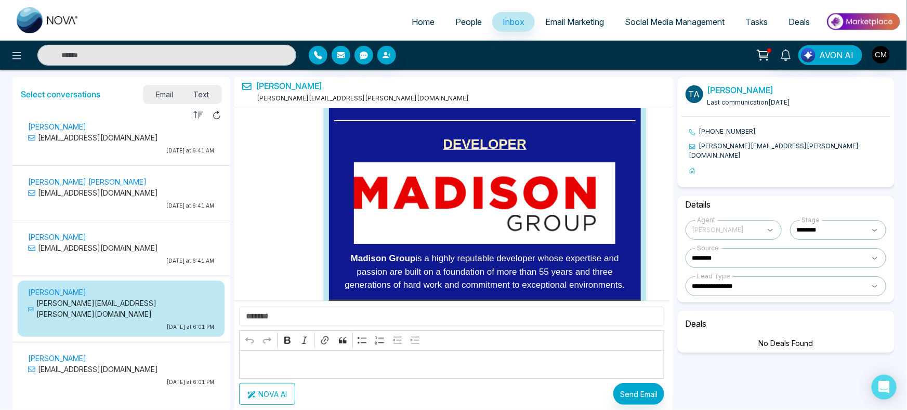
drag, startPoint x: 349, startPoint y: 250, endPoint x: 343, endPoint y: 203, distance: 47.7
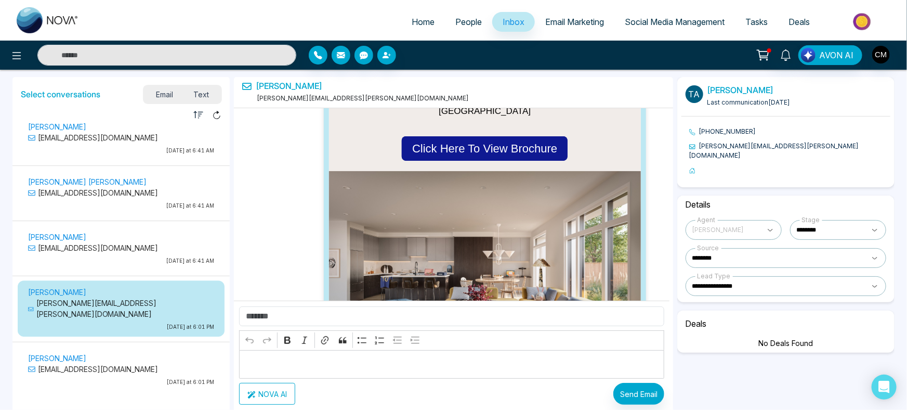
scroll to position [26230, 0]
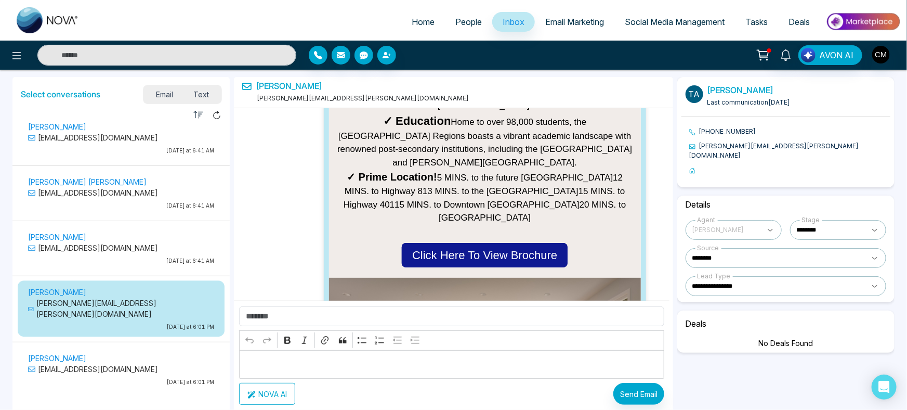
click at [168, 230] on div "Ahmed El sajer ahmedsajer859123@gmail.com Today at 6:41 AM" at bounding box center [121, 249] width 197 height 39
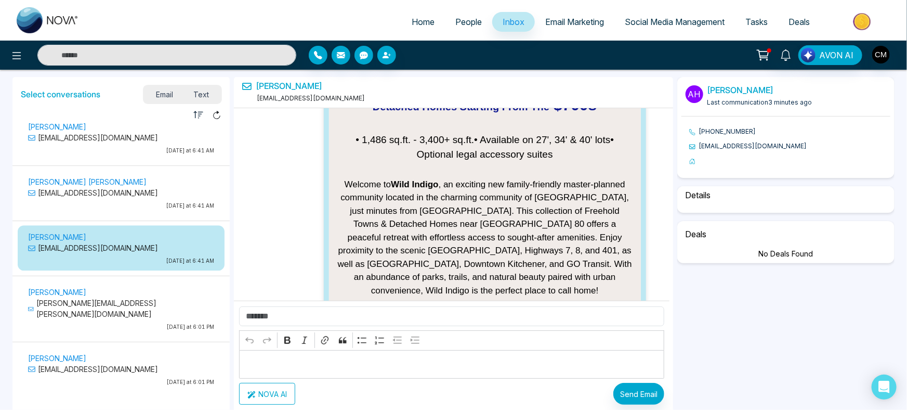
scroll to position [35344, 0]
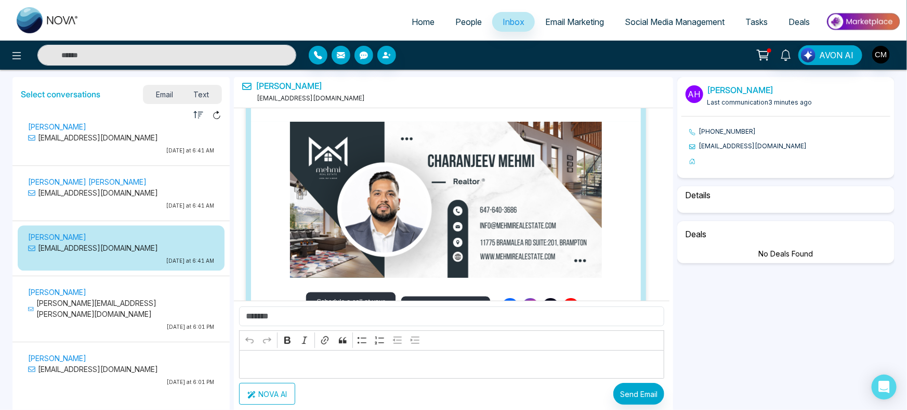
select select "****"
select select "**********"
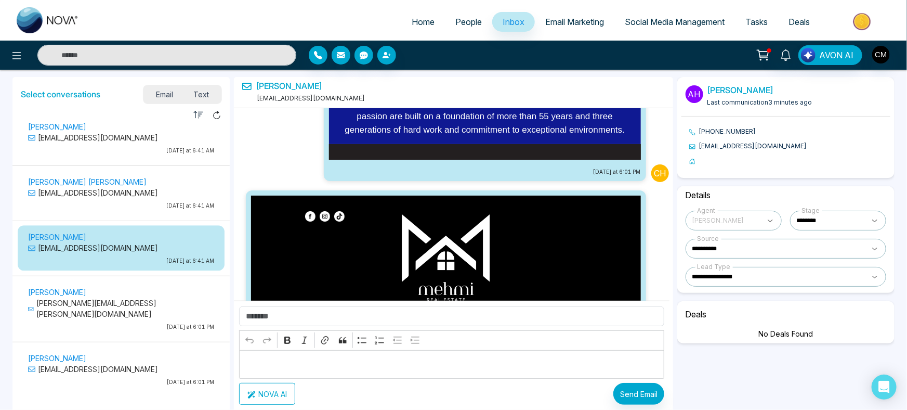
scroll to position [34928, 0]
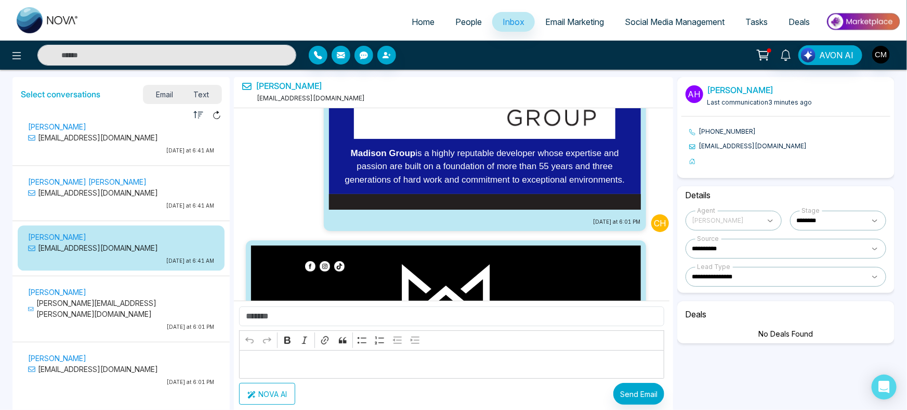
click at [671, 108] on hr at bounding box center [453, 108] width 439 height 1
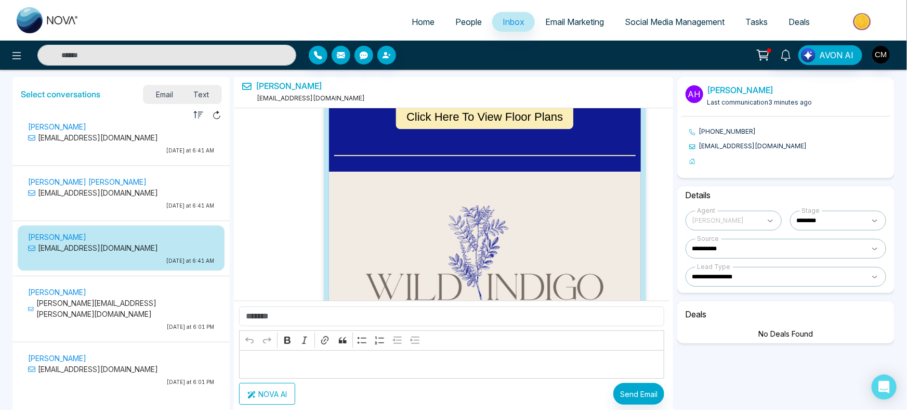
scroll to position [34115, 0]
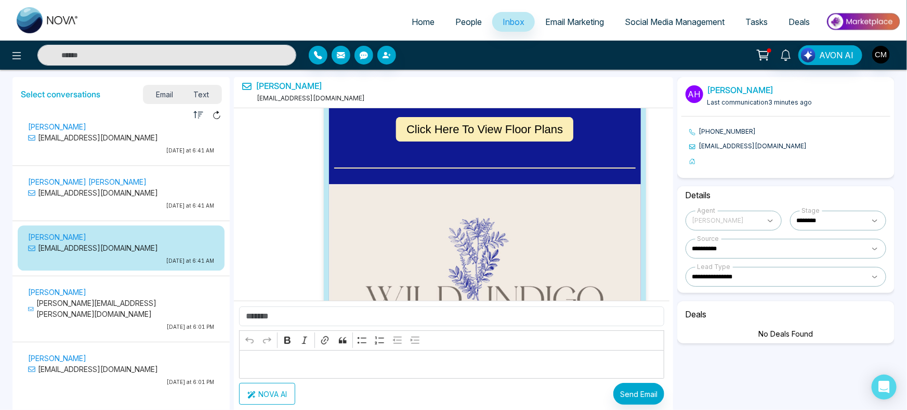
click at [104, 185] on div "Jaspreet Kaur bhatti jk50363@gmail.com Today at 6:41 AM" at bounding box center [121, 194] width 197 height 39
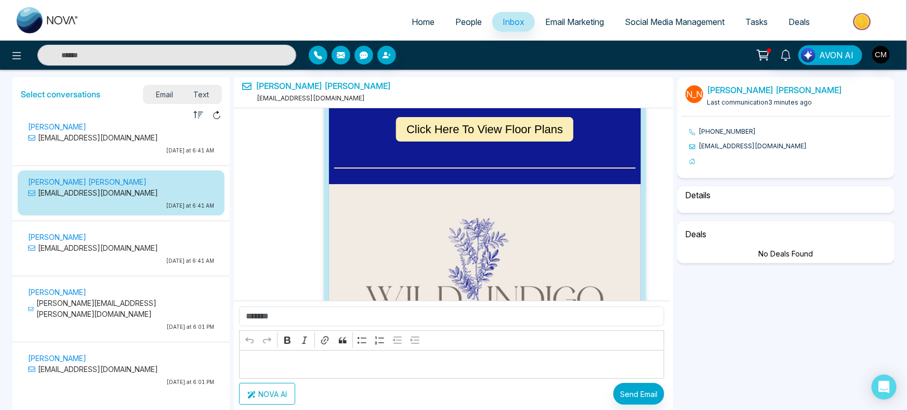
scroll to position [35344, 0]
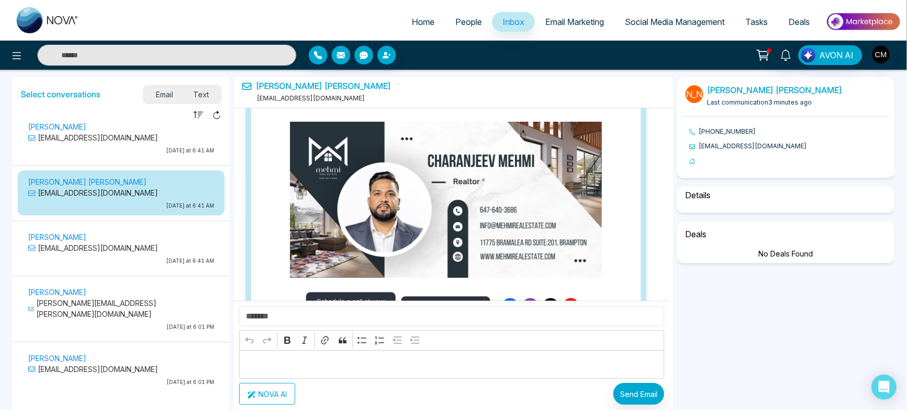
select select "****"
select select "**********"
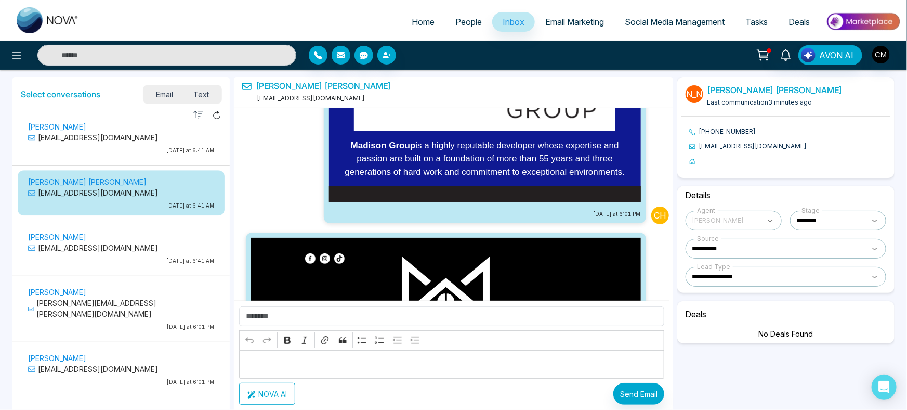
scroll to position [34910, 0]
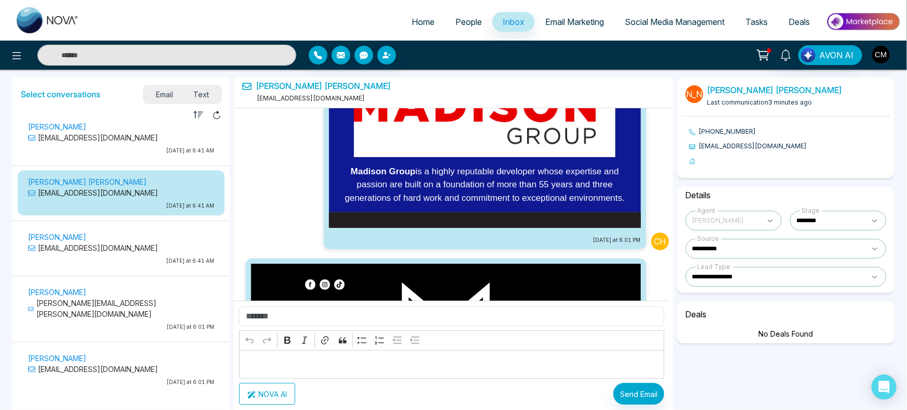
click at [207, 98] on span "Text" at bounding box center [202, 94] width 36 height 14
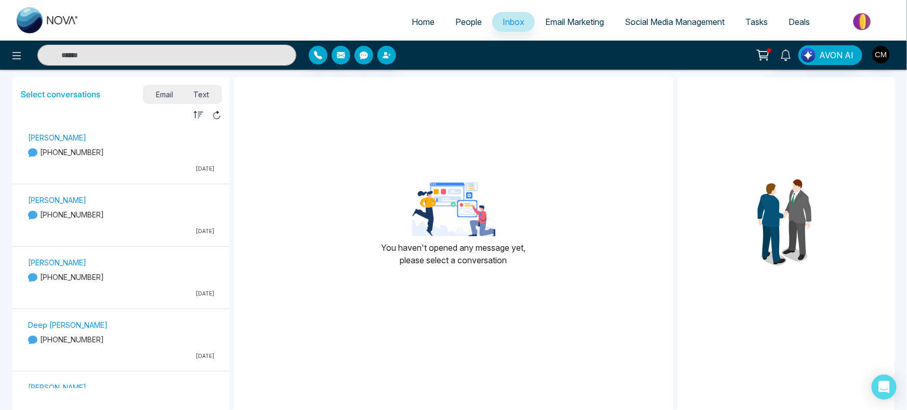
click at [161, 97] on span "Email" at bounding box center [165, 94] width 38 height 14
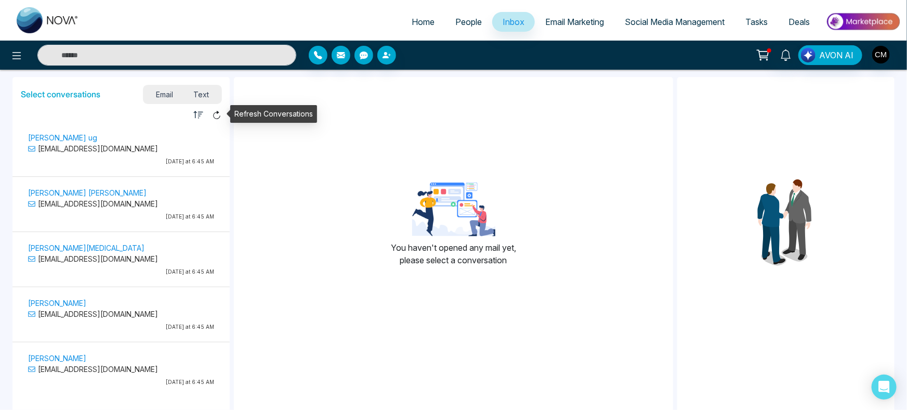
click at [218, 119] on icon at bounding box center [216, 114] width 9 height 9
click at [218, 115] on icon at bounding box center [216, 114] width 9 height 9
click at [212, 113] on div at bounding box center [213, 115] width 18 height 14
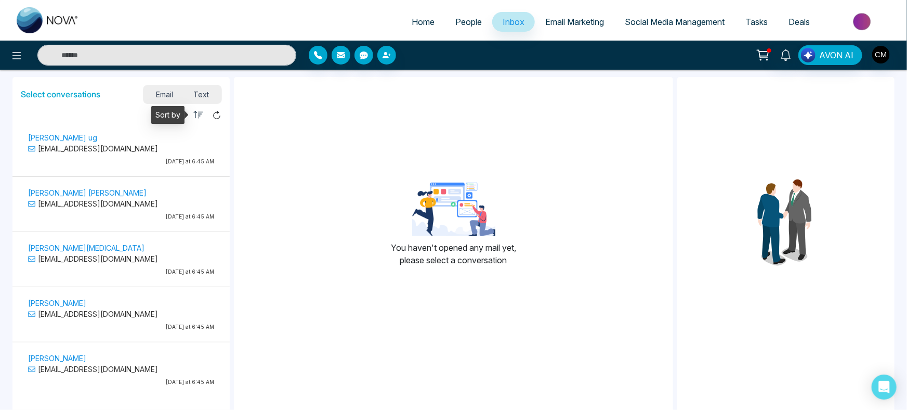
click at [193, 113] on icon "button" at bounding box center [198, 115] width 10 height 10
click at [198, 129] on li "Unread" at bounding box center [224, 132] width 61 height 11
click at [206, 116] on div at bounding box center [213, 115] width 18 height 14
click at [198, 115] on icon "button" at bounding box center [198, 115] width 10 height 10
click at [201, 151] on ul "Unread Read" at bounding box center [224, 140] width 62 height 35
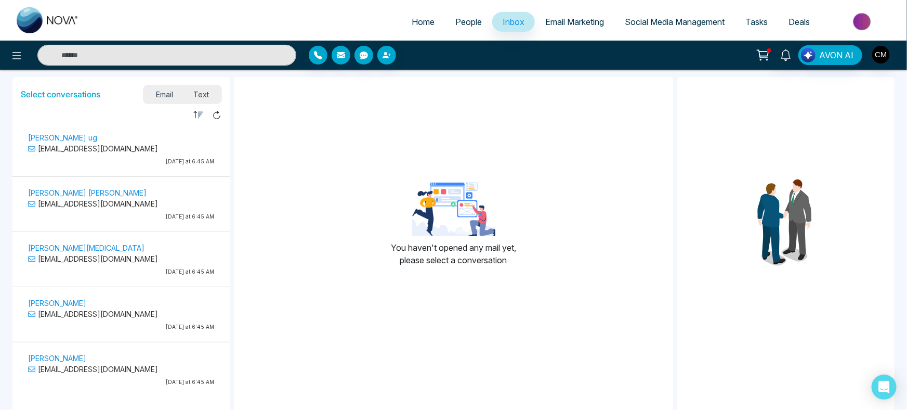
click at [202, 148] on p "[EMAIL_ADDRESS][DOMAIN_NAME]" at bounding box center [121, 148] width 186 height 11
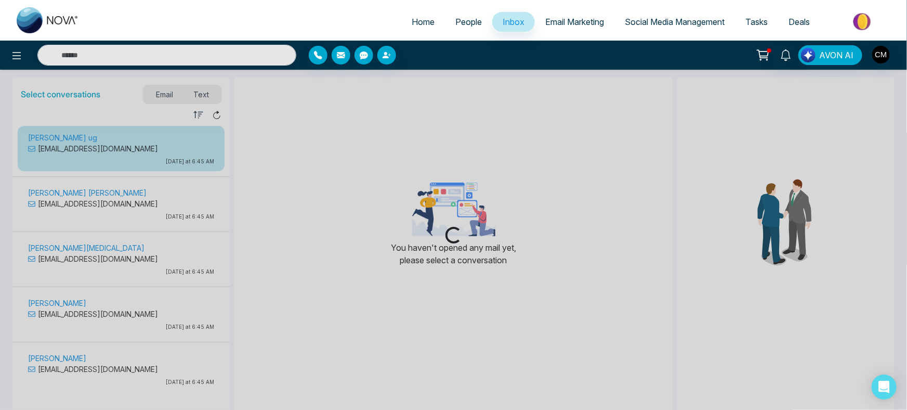
click at [196, 118] on div "Loading..." at bounding box center [453, 205] width 907 height 410
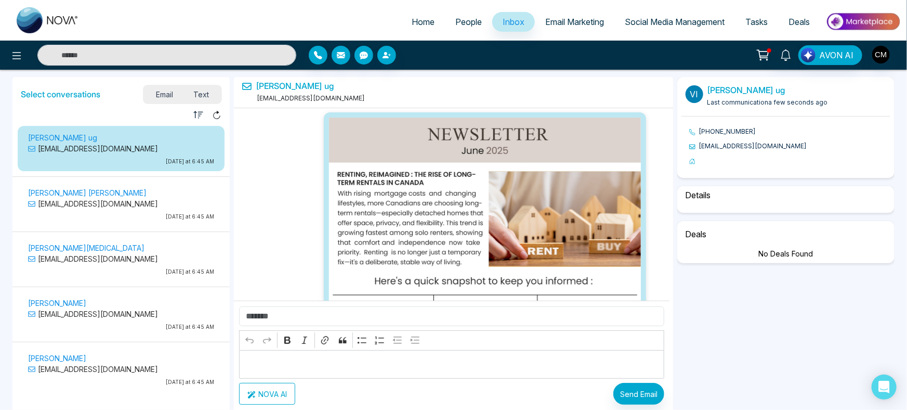
scroll to position [35344, 0]
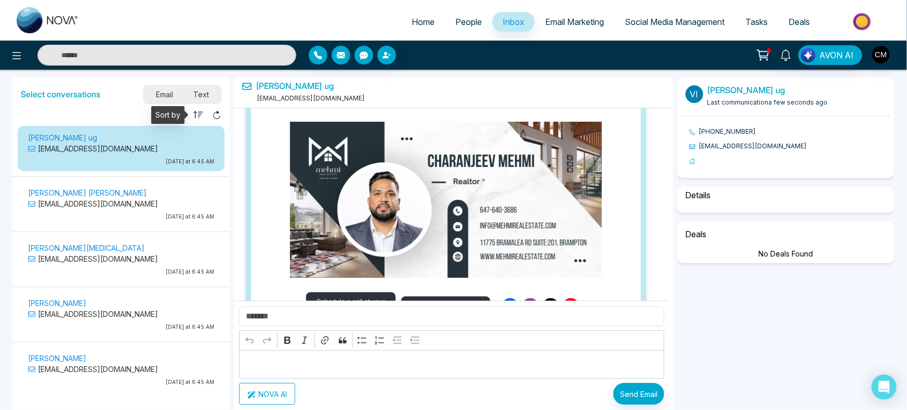
select select "****"
select select "**********"
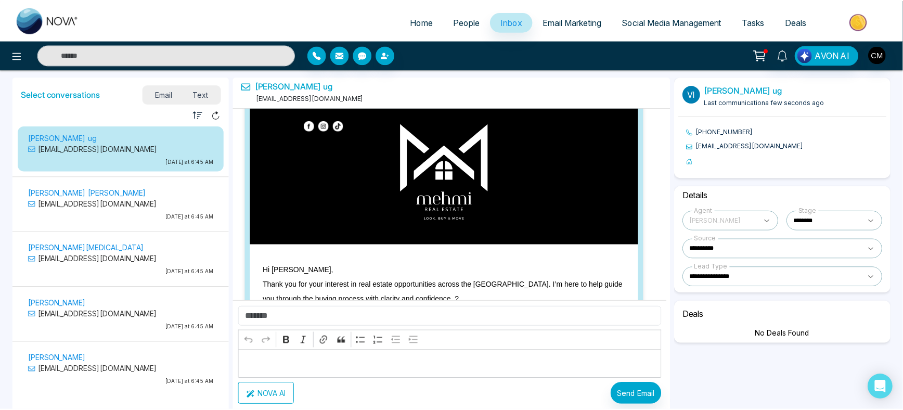
scroll to position [34775, 0]
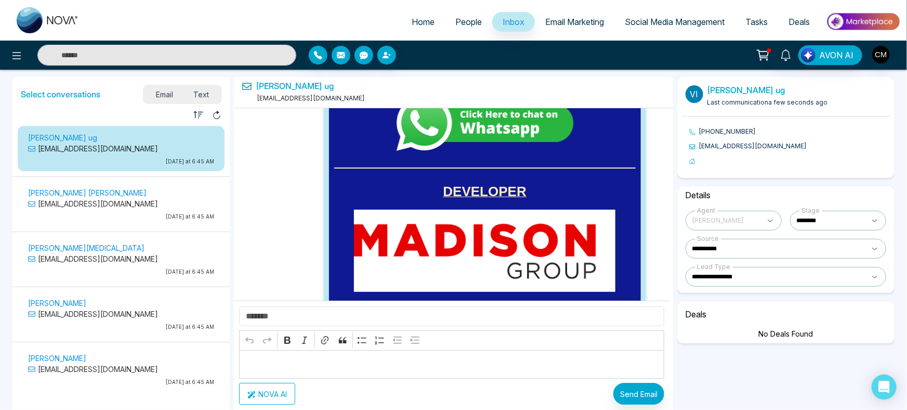
click at [42, 19] on img at bounding box center [48, 20] width 62 height 26
select select "*"
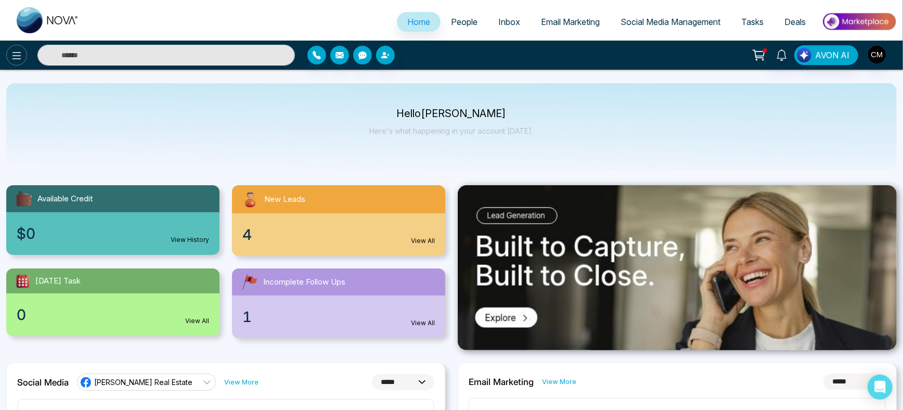
click at [12, 54] on icon at bounding box center [16, 55] width 12 height 12
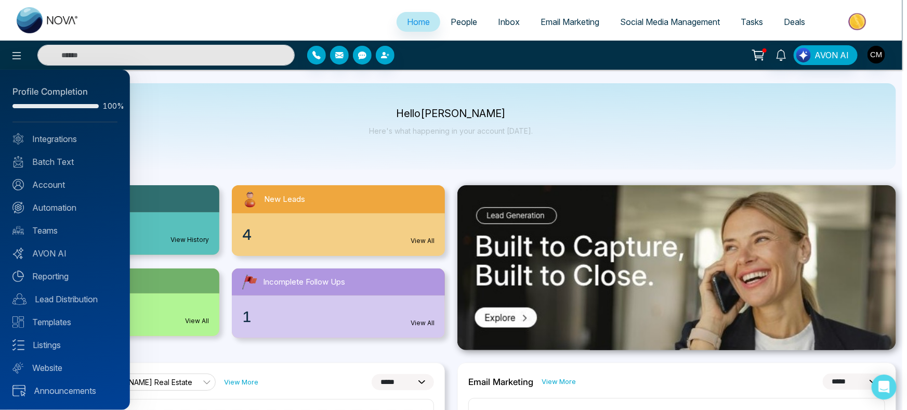
click at [43, 200] on div "Profile Completion 100% Integrations Batch Text Account Automation Teams AVON A…" at bounding box center [65, 240] width 130 height 340
click at [43, 203] on link "Automation" at bounding box center [64, 207] width 105 height 12
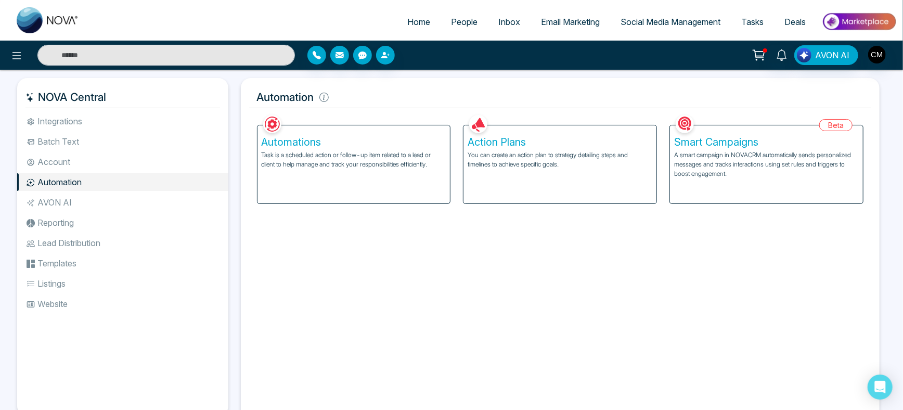
click at [316, 186] on div "Automations Task is a scheduled action or follow-up item related to a lead or c…" at bounding box center [353, 164] width 193 height 78
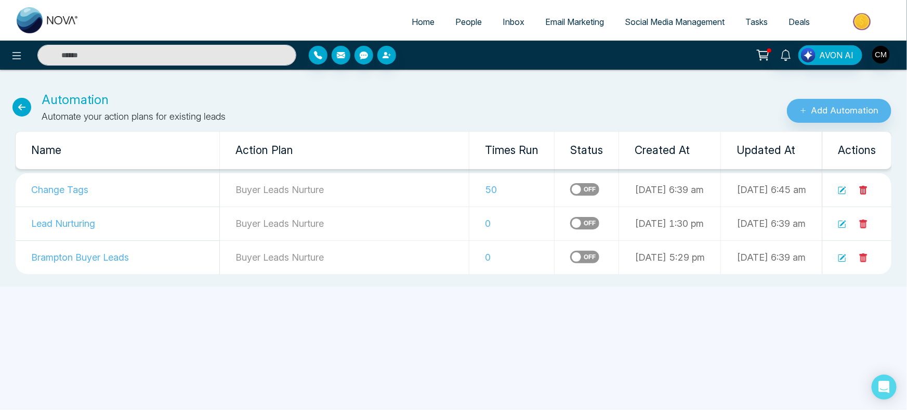
click at [51, 13] on img at bounding box center [48, 20] width 62 height 26
select select "*"
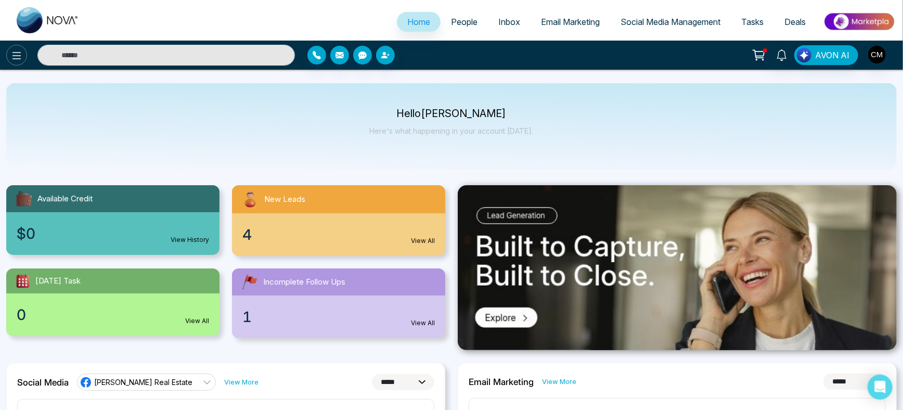
click at [20, 49] on icon at bounding box center [16, 55] width 12 height 12
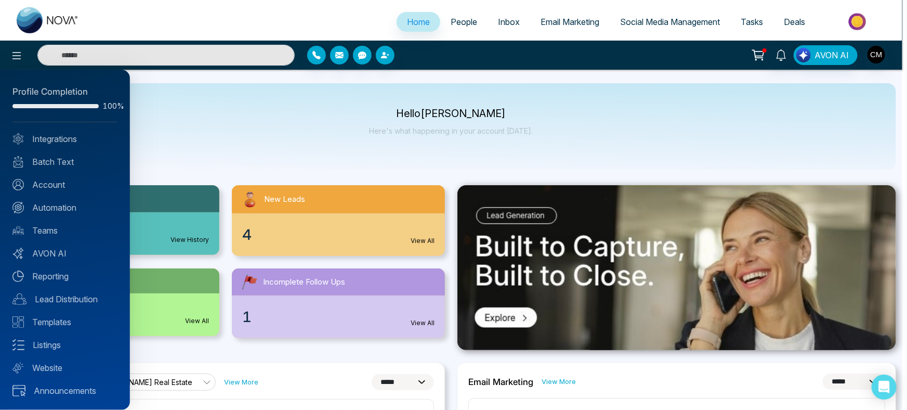
click at [71, 200] on div "Profile Completion 100% Integrations Batch Text Account Automation Teams AVON A…" at bounding box center [65, 240] width 130 height 340
click at [69, 206] on link "Automation" at bounding box center [64, 207] width 105 height 12
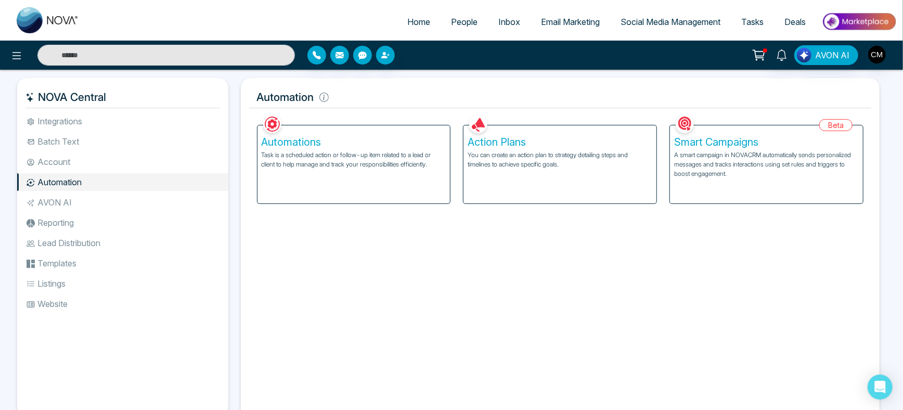
click at [326, 166] on p "Task is a scheduled action or follow-up item related to a lead or client to hel…" at bounding box center [354, 159] width 185 height 19
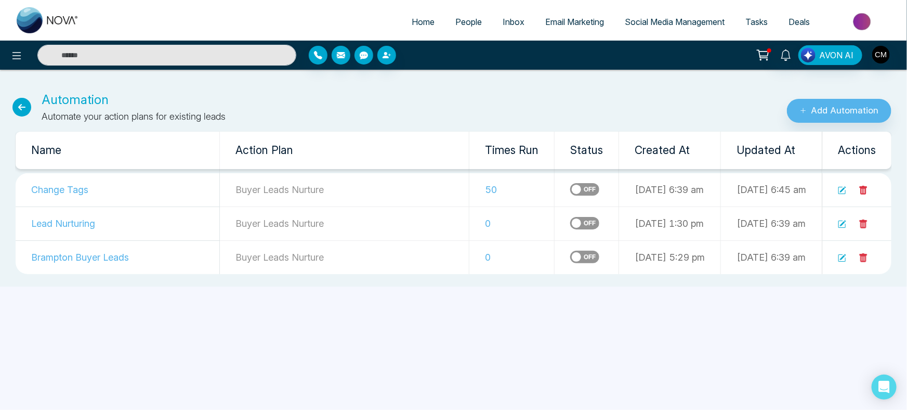
click at [23, 108] on icon at bounding box center [21, 107] width 19 height 19
click at [15, 54] on icon at bounding box center [16, 55] width 12 height 12
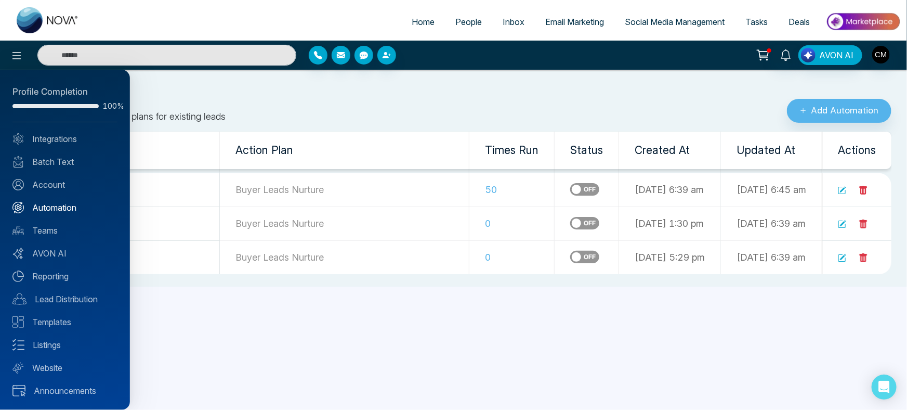
click at [44, 201] on link "Automation" at bounding box center [64, 207] width 105 height 12
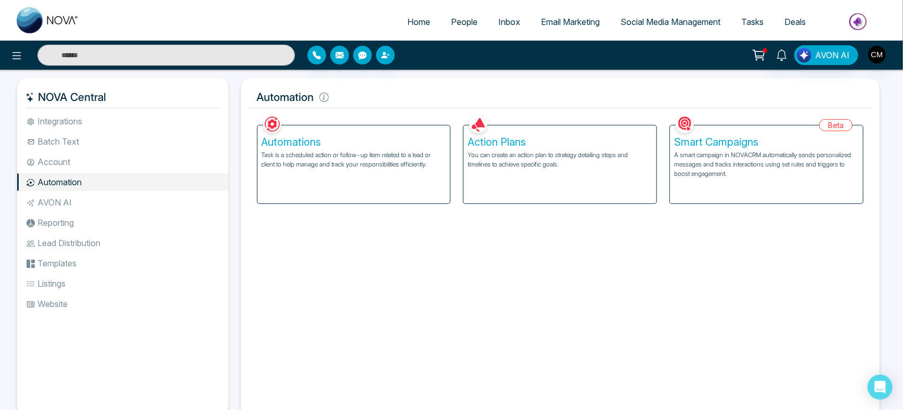
click at [536, 197] on div "Action Plans You can create an action plan to strategy detailing steps and time…" at bounding box center [559, 164] width 193 height 78
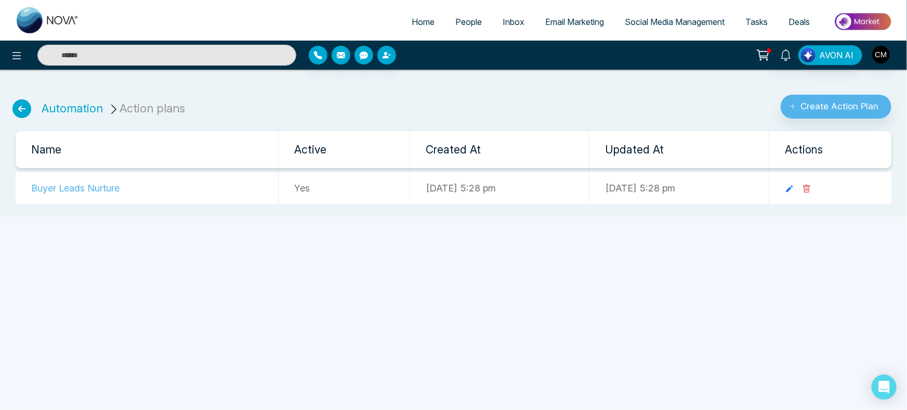
click at [99, 188] on td "Buyer Leads Nurture" at bounding box center [147, 188] width 263 height 32
click at [795, 184] on icon at bounding box center [789, 188] width 9 height 9
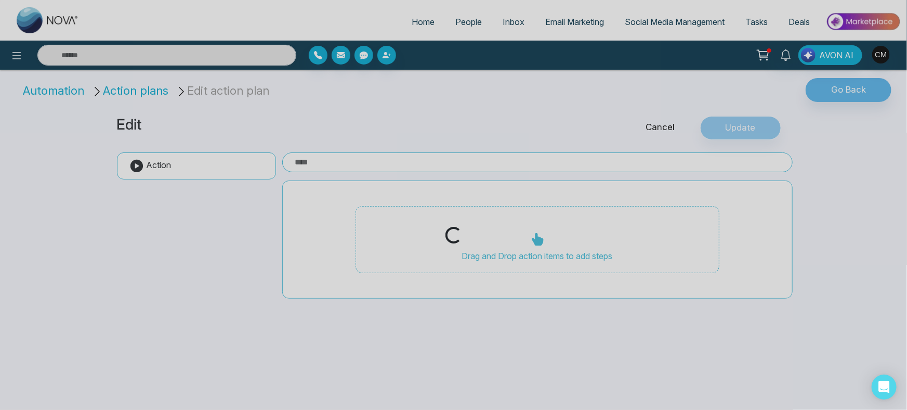
type input "**********"
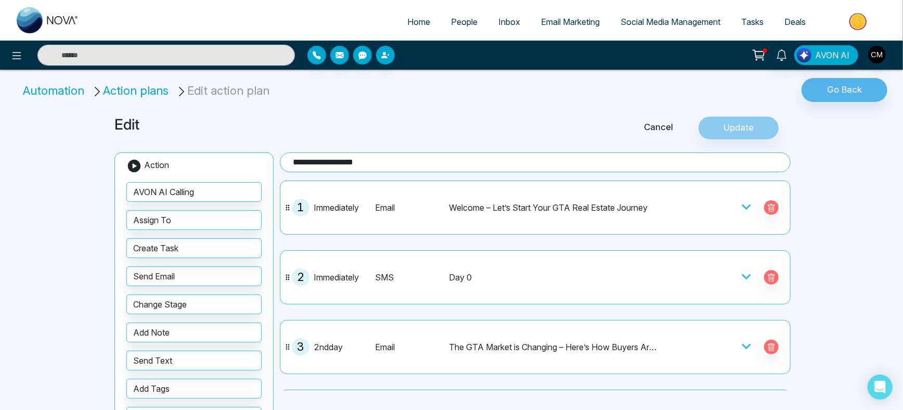
click at [42, 29] on img at bounding box center [48, 20] width 62 height 26
select select "*"
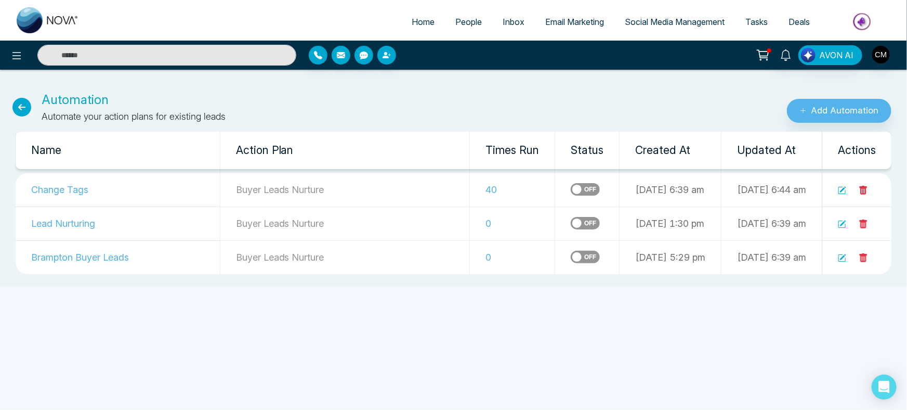
click at [23, 109] on icon at bounding box center [21, 107] width 19 height 19
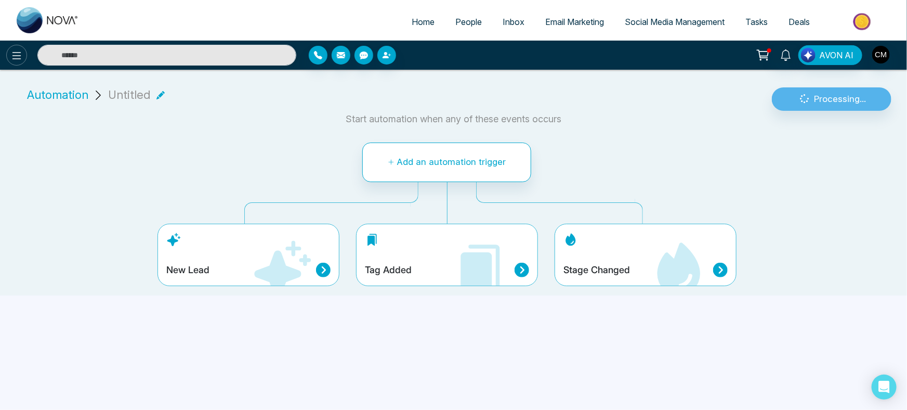
click at [18, 59] on icon at bounding box center [16, 55] width 12 height 12
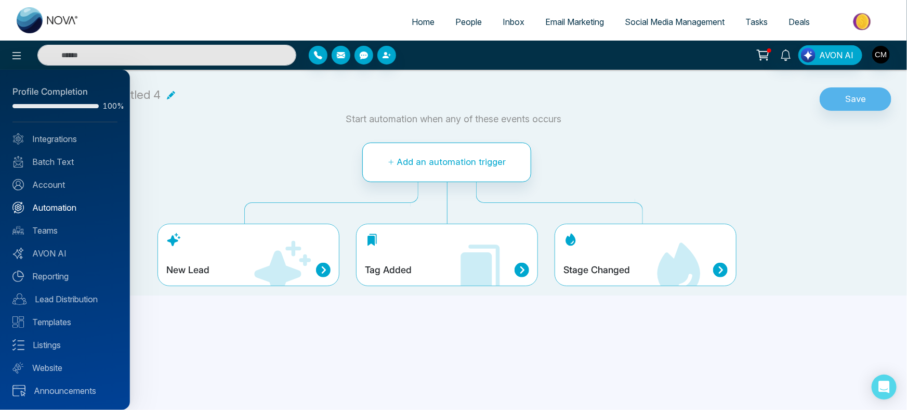
click at [56, 206] on link "Automation" at bounding box center [64, 207] width 105 height 12
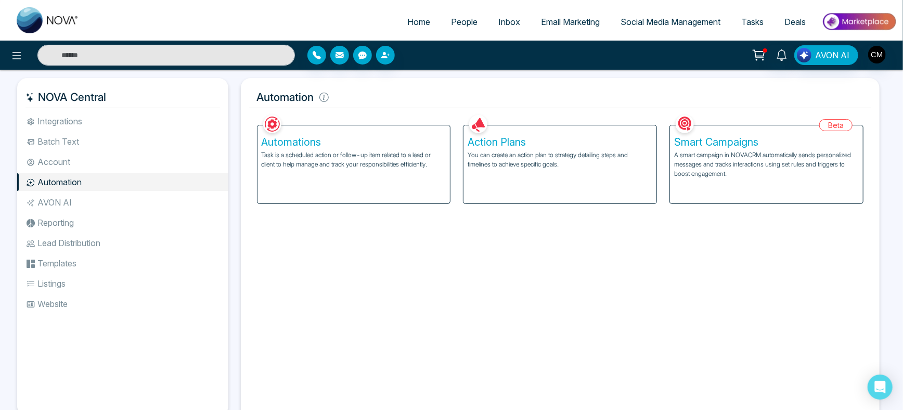
click at [368, 146] on h5 "Automations" at bounding box center [354, 142] width 185 height 12
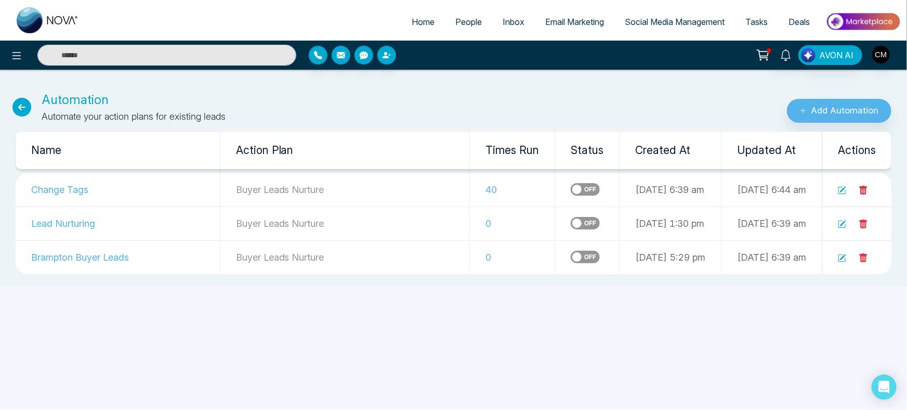
click at [470, 190] on td "40" at bounding box center [512, 190] width 85 height 34
click at [73, 189] on td "Change Tags" at bounding box center [118, 190] width 204 height 34
click at [465, 19] on span "People" at bounding box center [469, 22] width 27 height 10
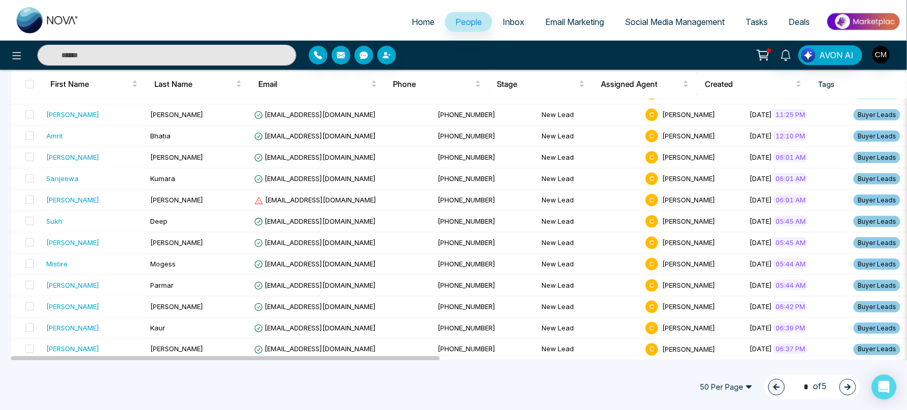
scroll to position [918, 0]
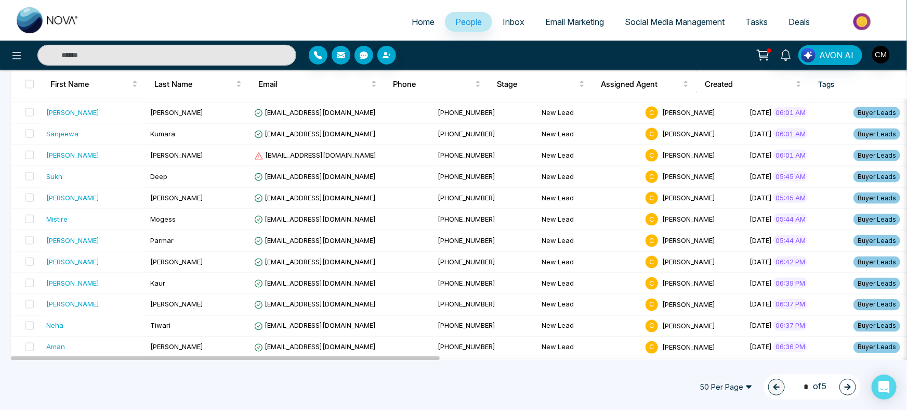
click at [726, 389] on span "50 Per Page" at bounding box center [727, 387] width 68 height 17
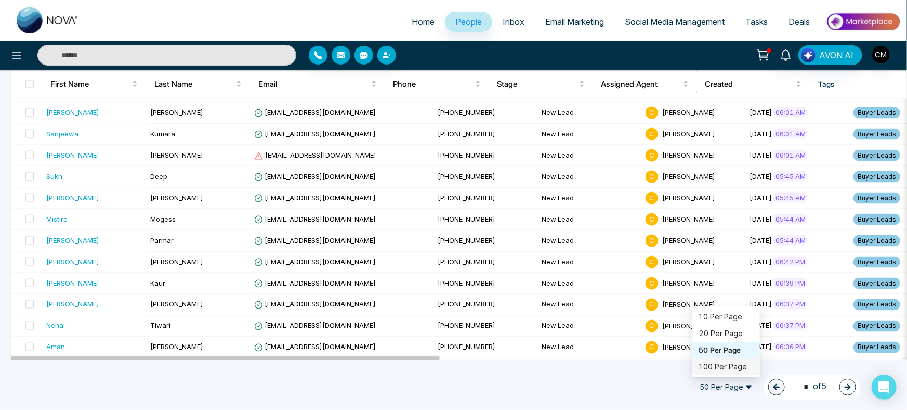
click at [713, 364] on div "100 Per Page" at bounding box center [726, 366] width 55 height 11
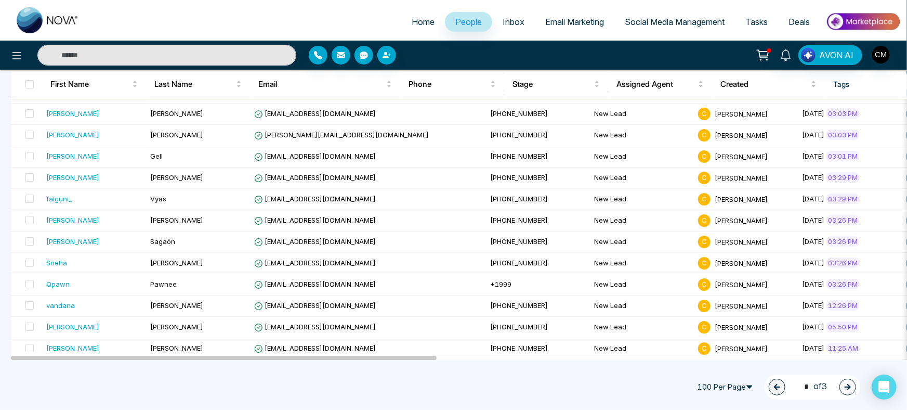
scroll to position [1981, 0]
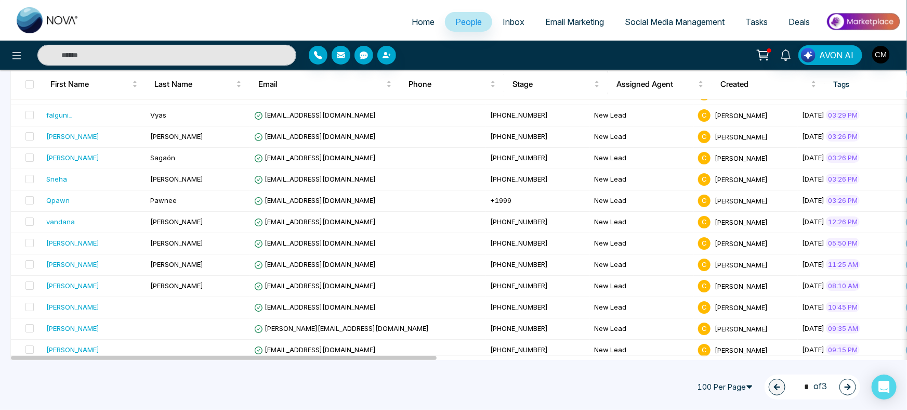
click at [854, 392] on div "1 * of 3" at bounding box center [813, 386] width 96 height 25
click at [853, 390] on button "button" at bounding box center [848, 387] width 17 height 17
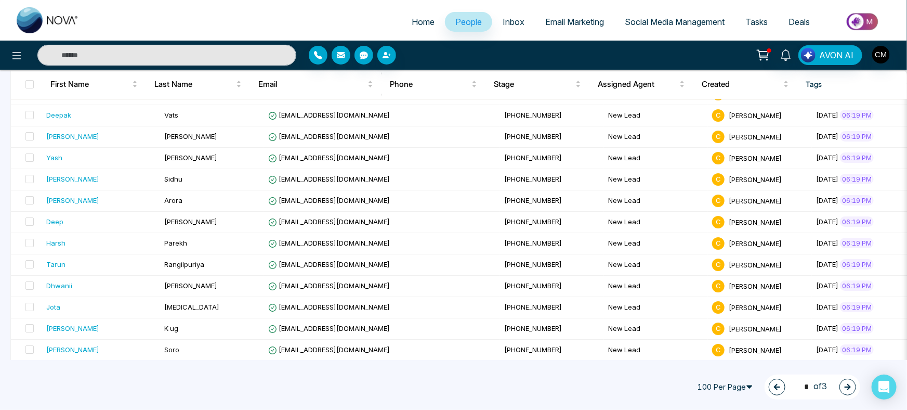
click at [849, 380] on button "button" at bounding box center [848, 387] width 17 height 17
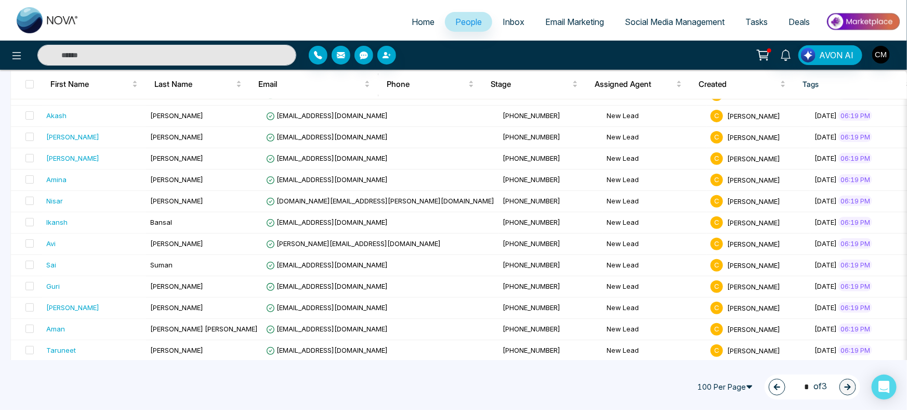
scroll to position [0, 0]
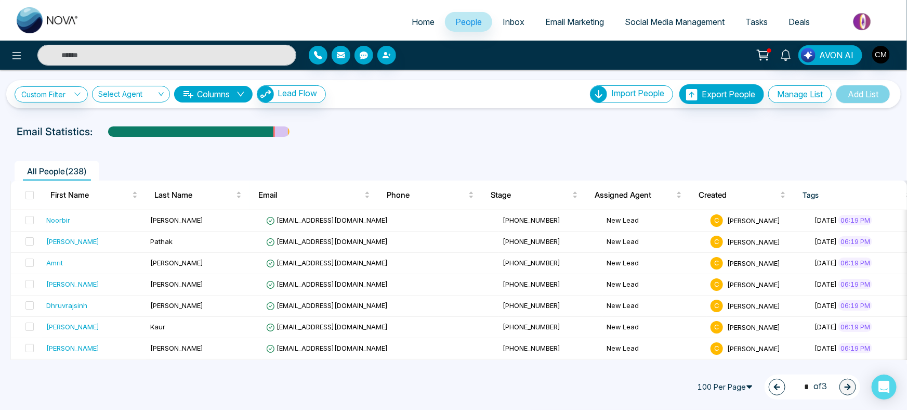
click at [776, 385] on icon "button" at bounding box center [777, 386] width 7 height 7
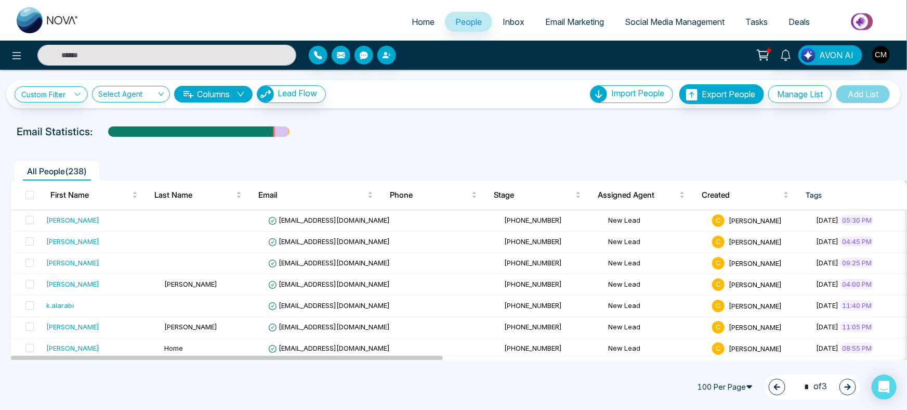
click at [776, 385] on icon "button" at bounding box center [777, 386] width 7 height 7
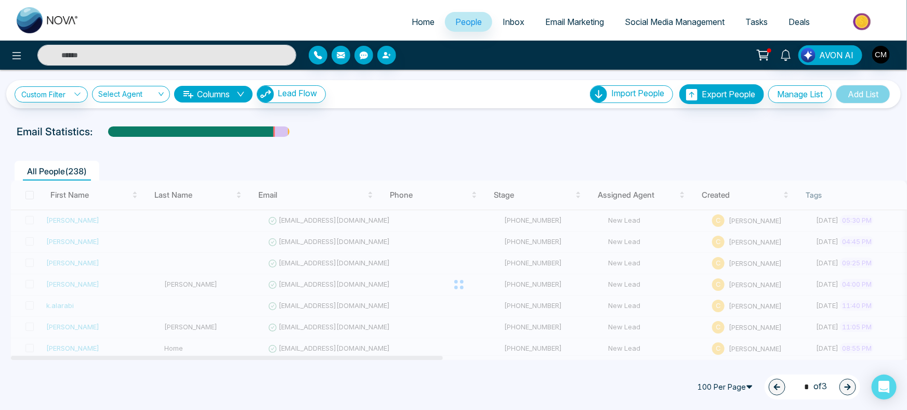
type input "*"
